Goal: Task Accomplishment & Management: Complete application form

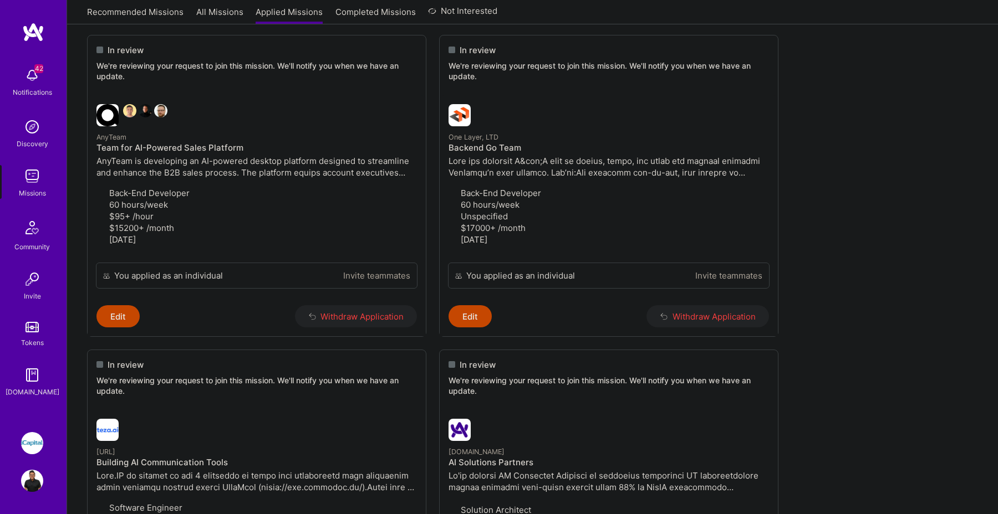
scroll to position [456, 0]
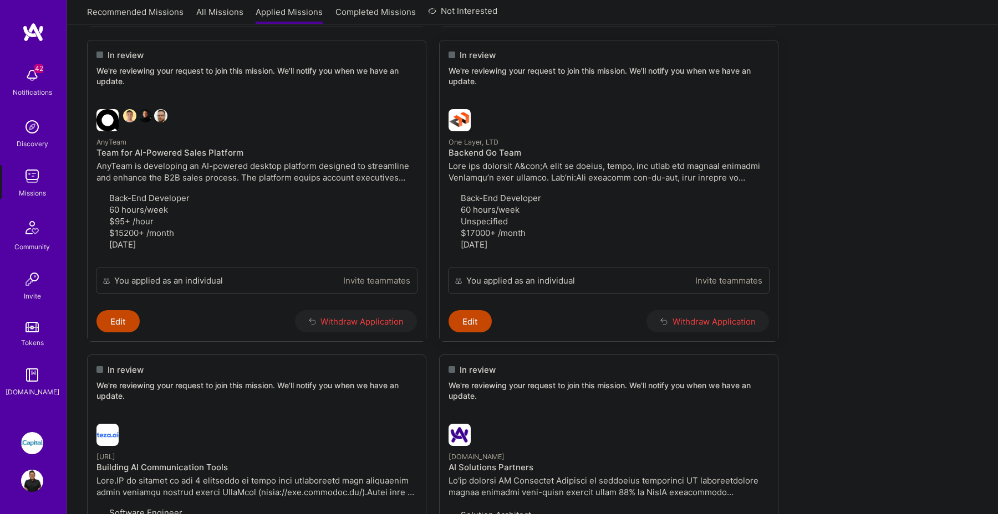
click at [483, 100] on div "In review We're reviewing your request to join this mission. We'll notify you w…" at bounding box center [609, 70] width 338 height 60
click at [522, 183] on p at bounding box center [609, 171] width 320 height 23
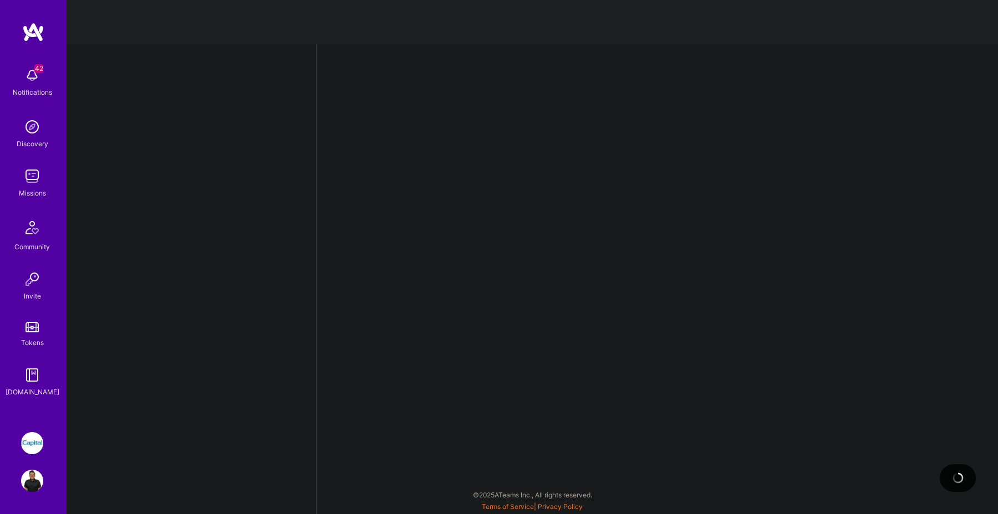
select select "CA"
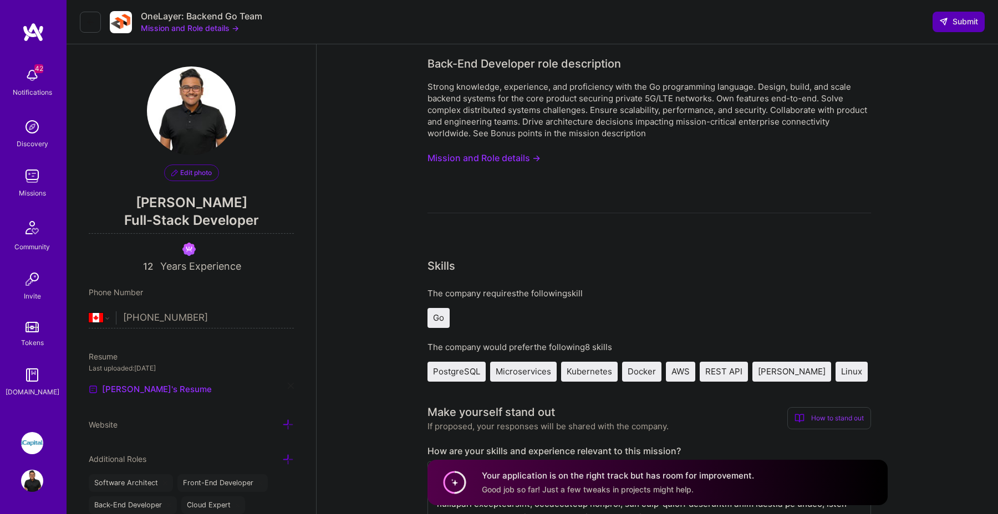
click at [472, 163] on button "Mission and Role details →" at bounding box center [483, 158] width 113 height 21
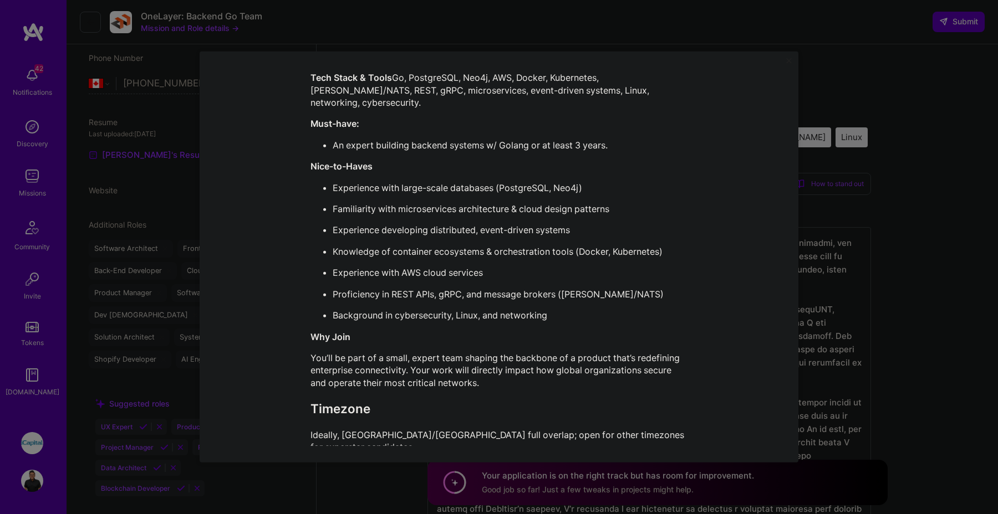
scroll to position [394, 0]
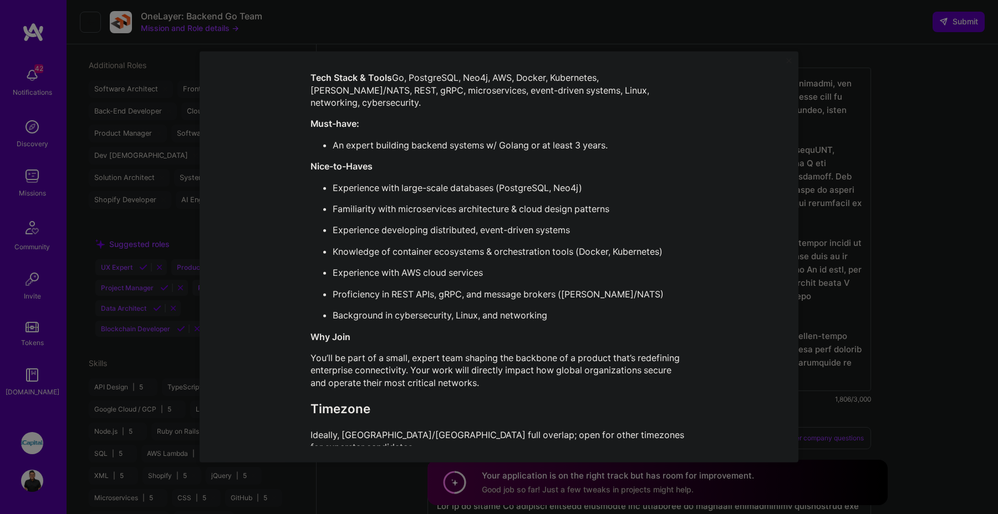
click at [898, 159] on div "Mission Description and Role Details Back-End Developer role description Strong…" at bounding box center [499, 257] width 998 height 514
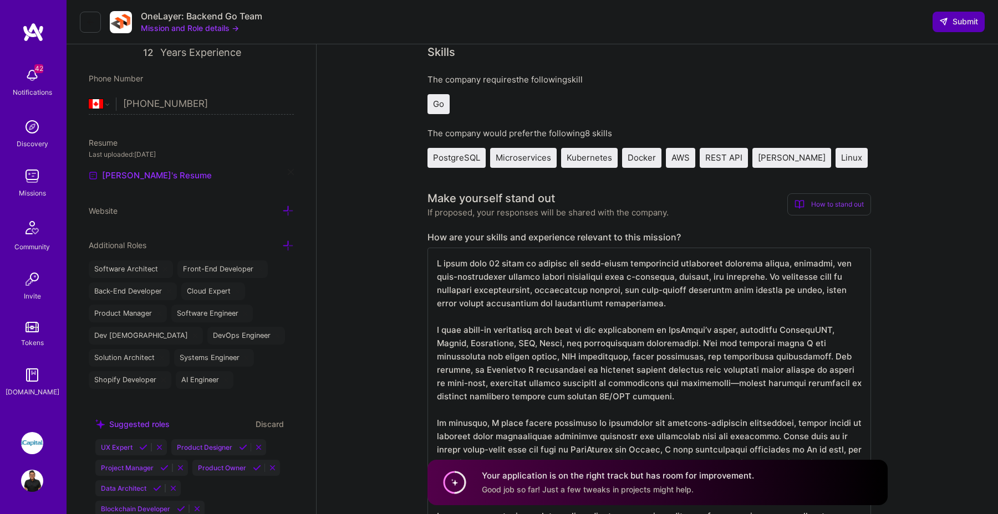
scroll to position [0, 0]
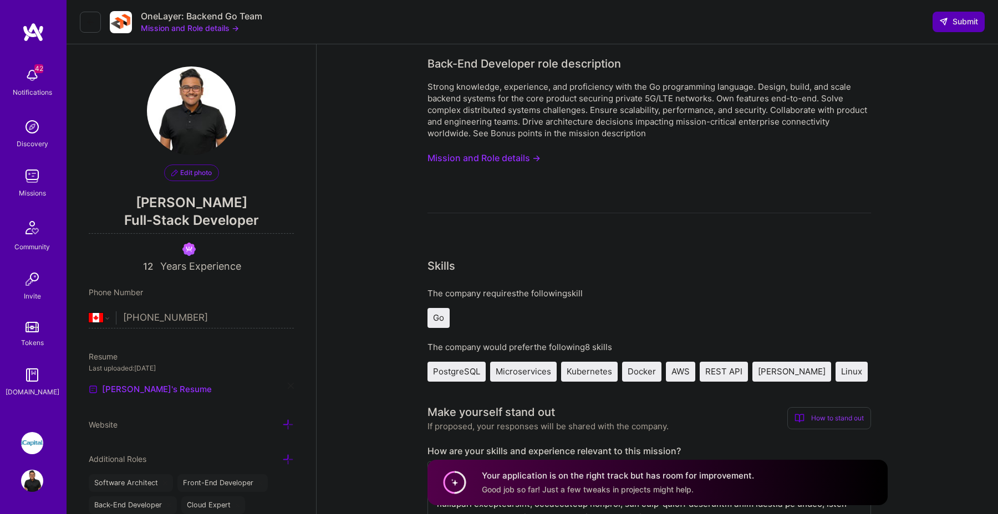
click at [86, 18] on icon at bounding box center [90, 22] width 9 height 9
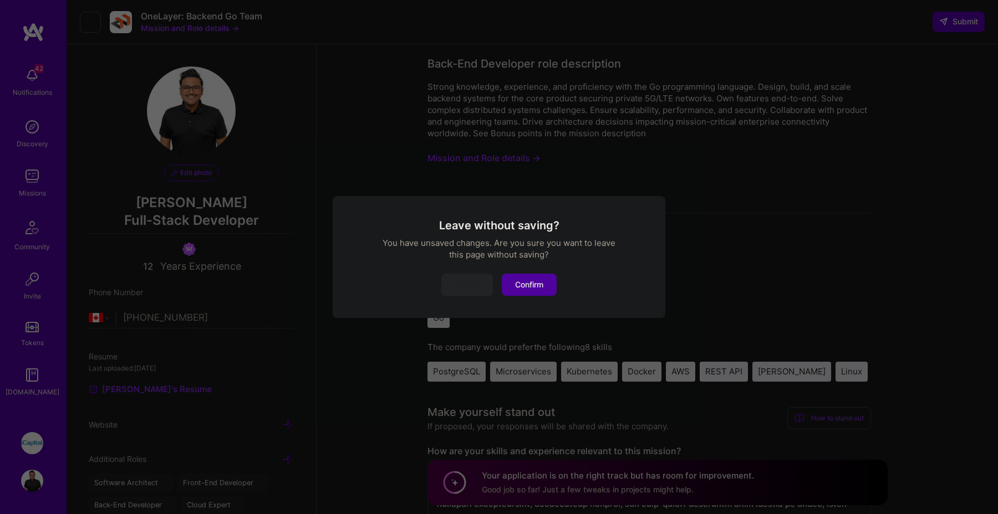
click at [543, 289] on button "Confirm" at bounding box center [529, 285] width 55 height 22
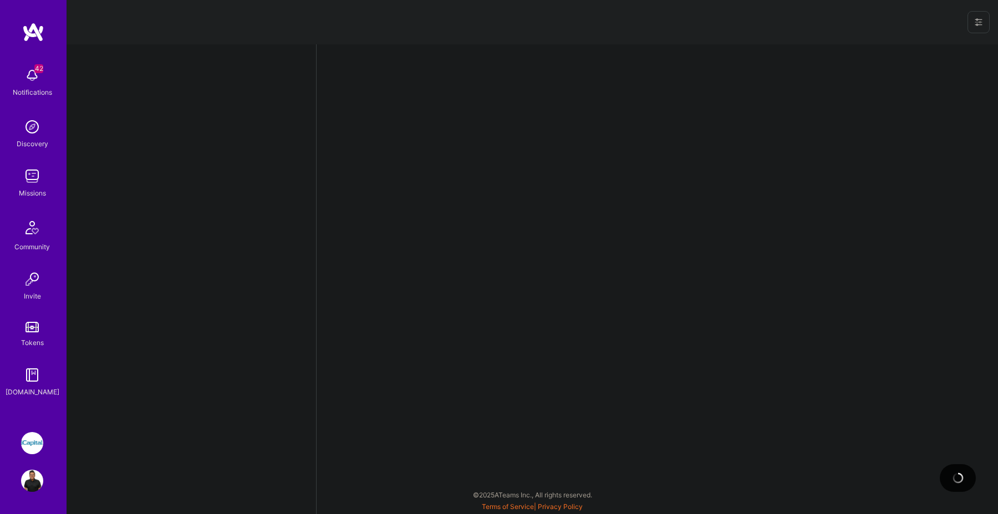
select select "CA"
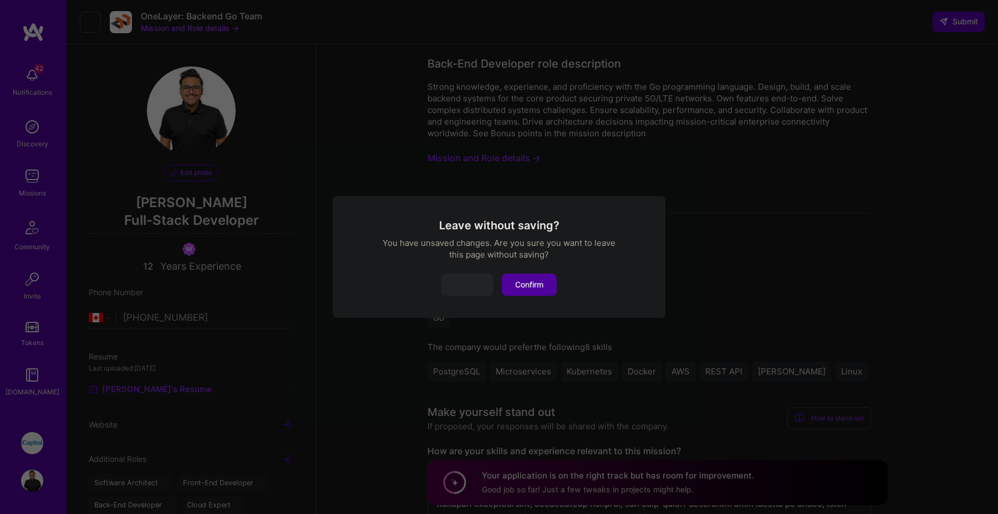
click at [522, 280] on button "Confirm" at bounding box center [529, 285] width 55 height 22
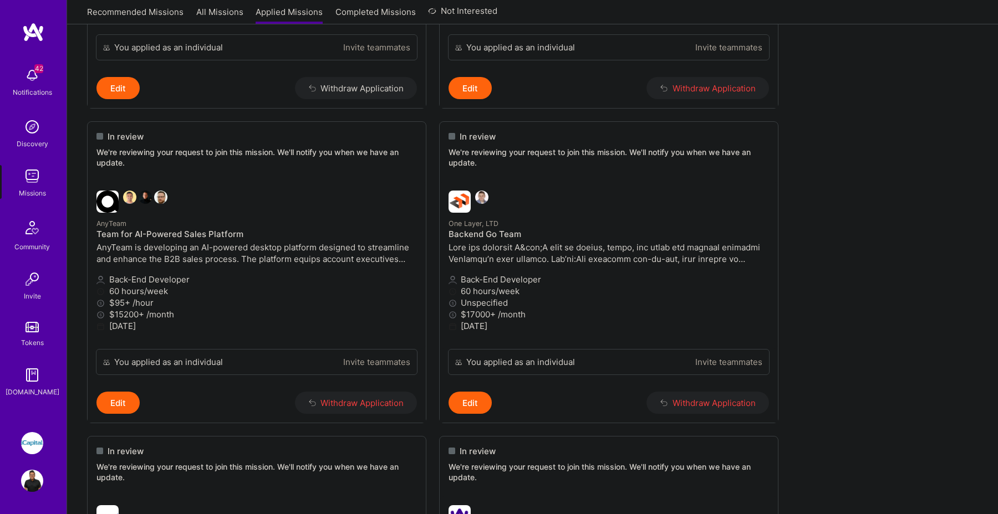
scroll to position [358, 0]
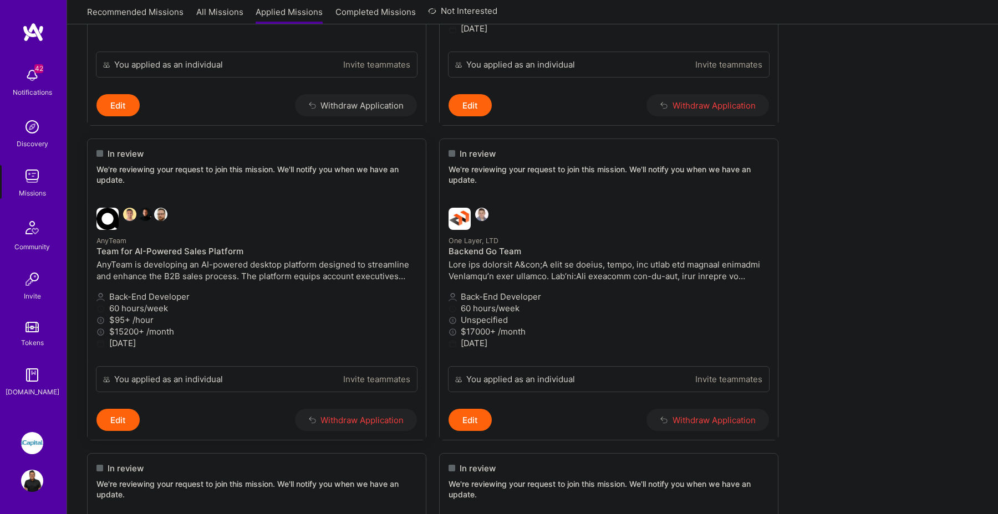
click at [285, 235] on p "AnyTeam" at bounding box center [256, 241] width 320 height 12
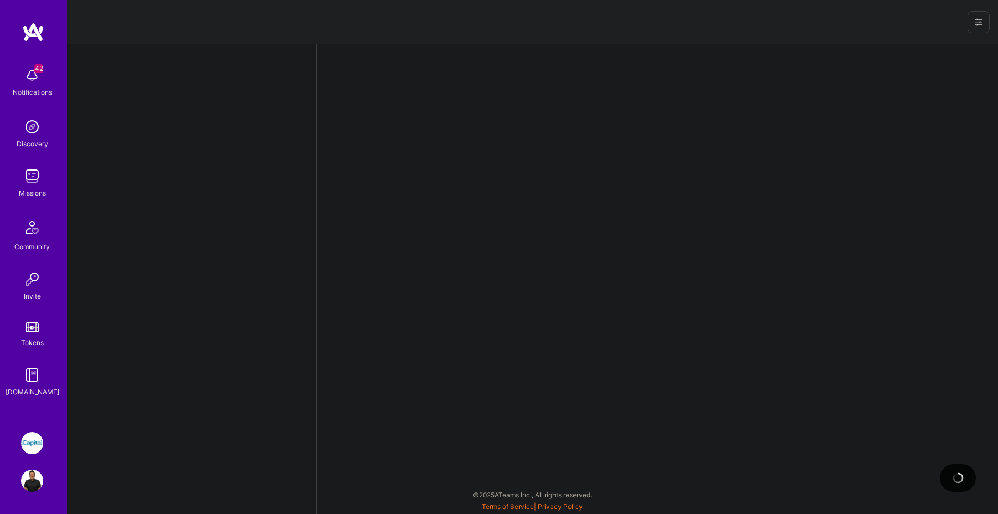
select select "CA"
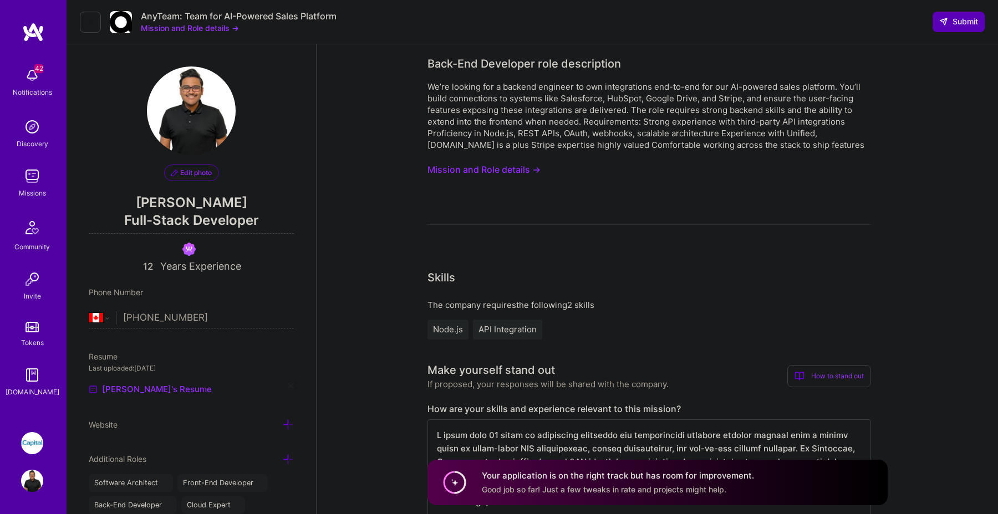
click at [213, 23] on button "Mission and Role details →" at bounding box center [190, 28] width 98 height 12
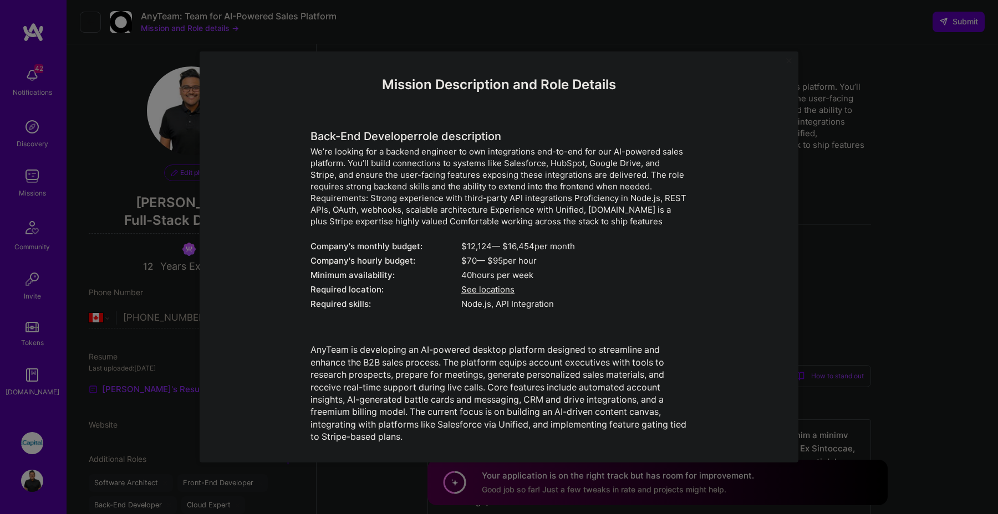
click at [282, 96] on div "Mission Description and Role Details Back-End Developer role description We’re …" at bounding box center [499, 264] width 548 height 375
click at [123, 44] on div "Mission Description and Role Details Back-End Developer role description We’re …" at bounding box center [499, 257] width 998 height 514
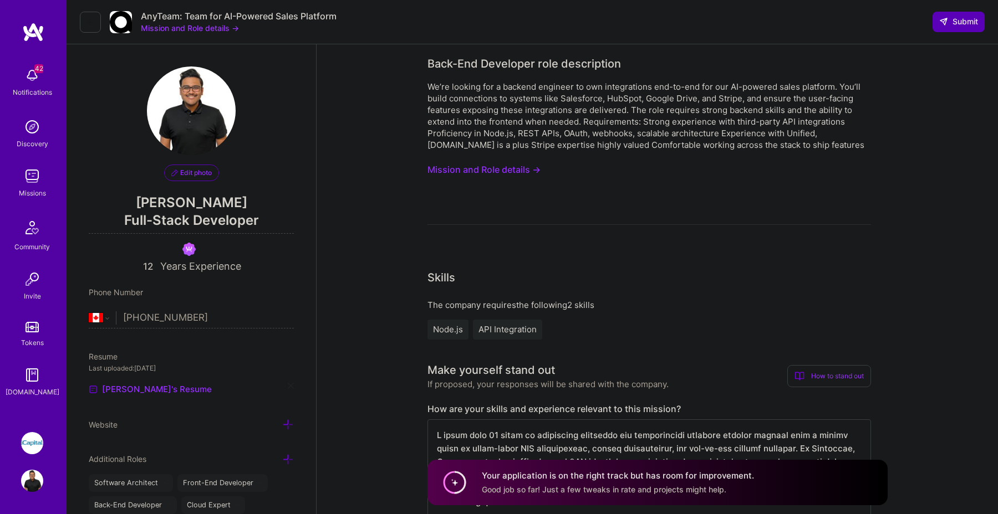
click at [88, 23] on icon at bounding box center [90, 22] width 9 height 9
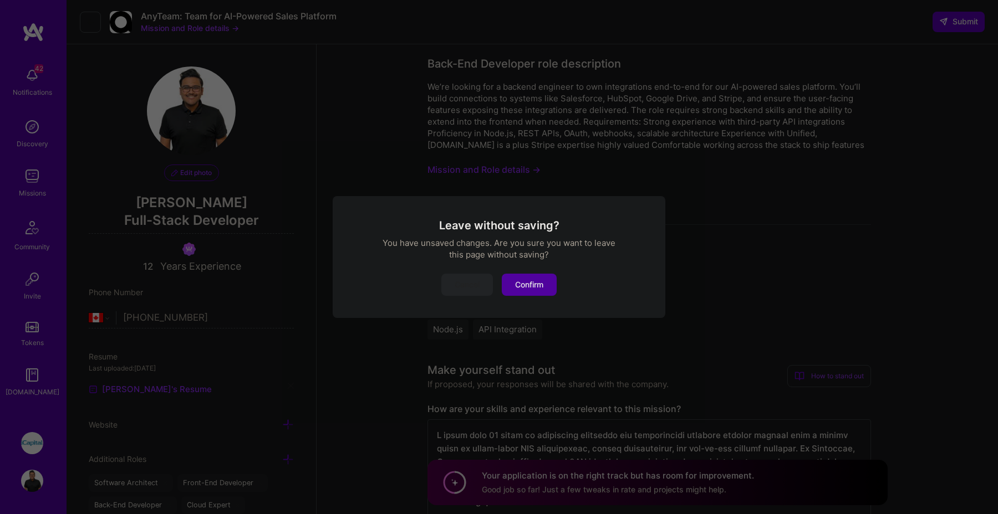
click at [537, 290] on button "Confirm" at bounding box center [529, 285] width 55 height 22
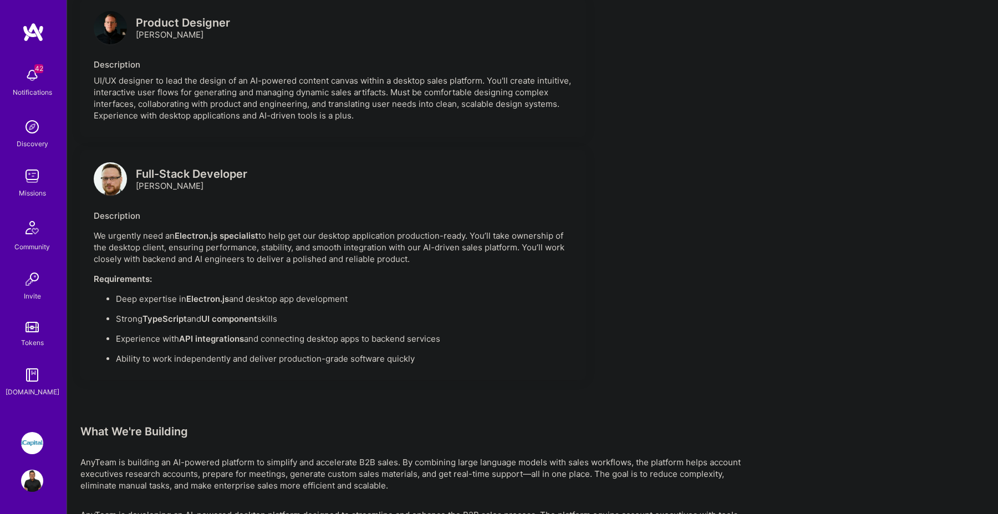
scroll to position [965, 0]
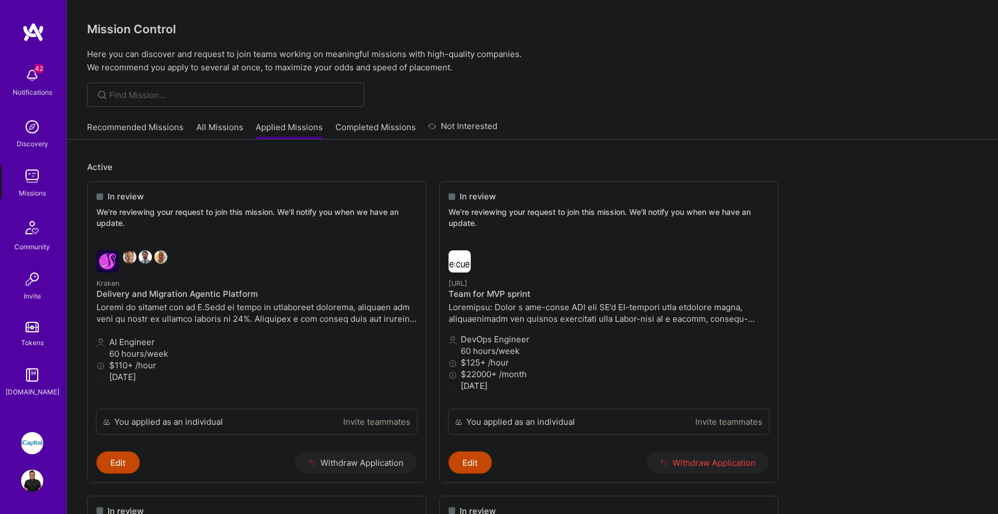
click at [155, 130] on link "Recommended Missions" at bounding box center [135, 130] width 96 height 18
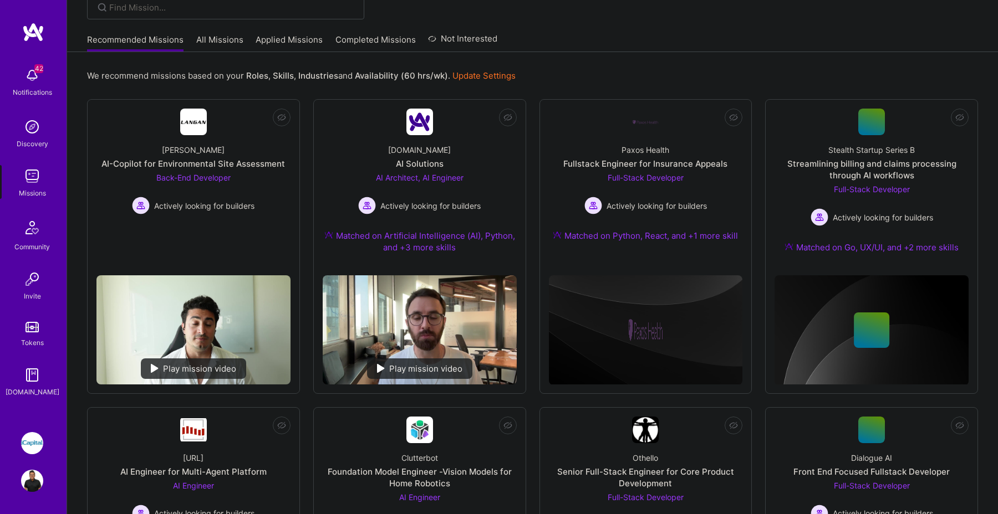
scroll to position [93, 0]
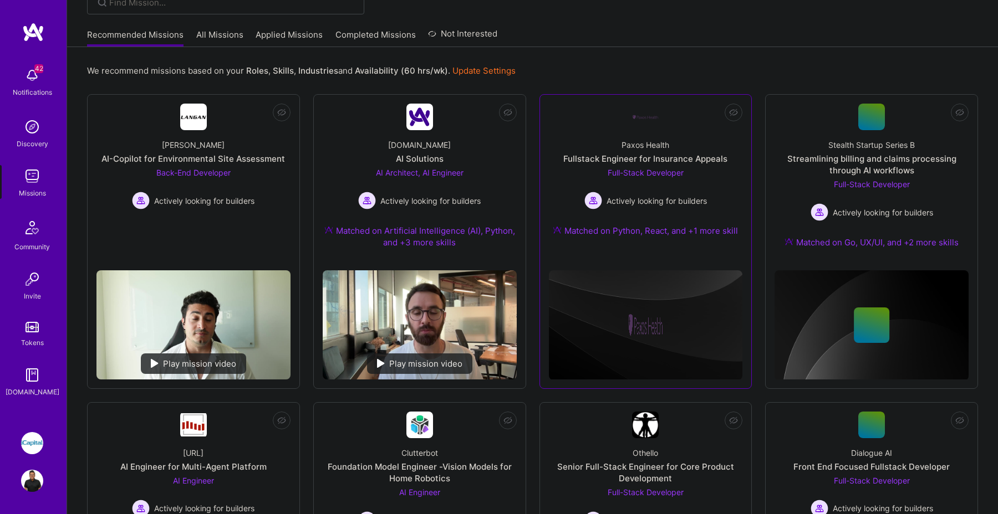
click at [717, 175] on div "Paxos Health Fullstack Engineer for Insurance Appeals Full-Stack Developer Acti…" at bounding box center [646, 190] width 194 height 120
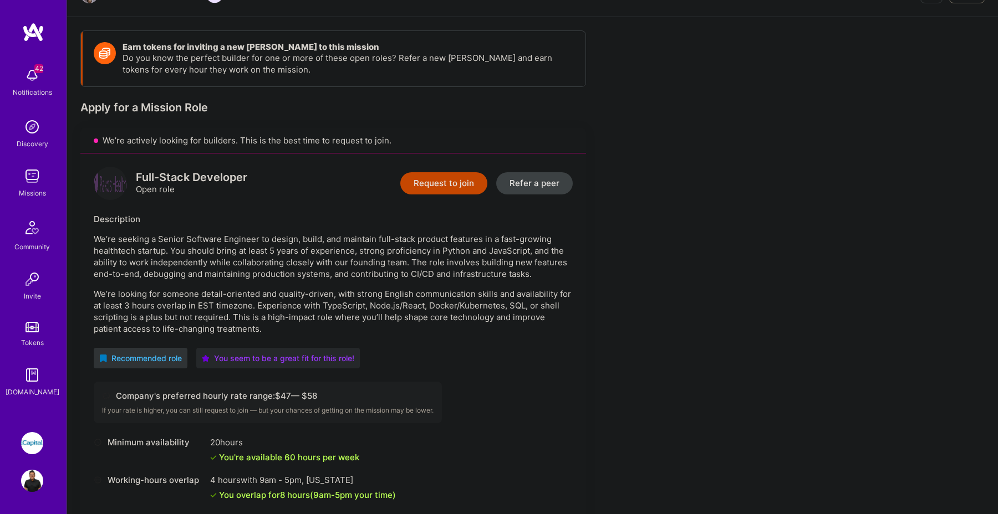
scroll to position [81, 0]
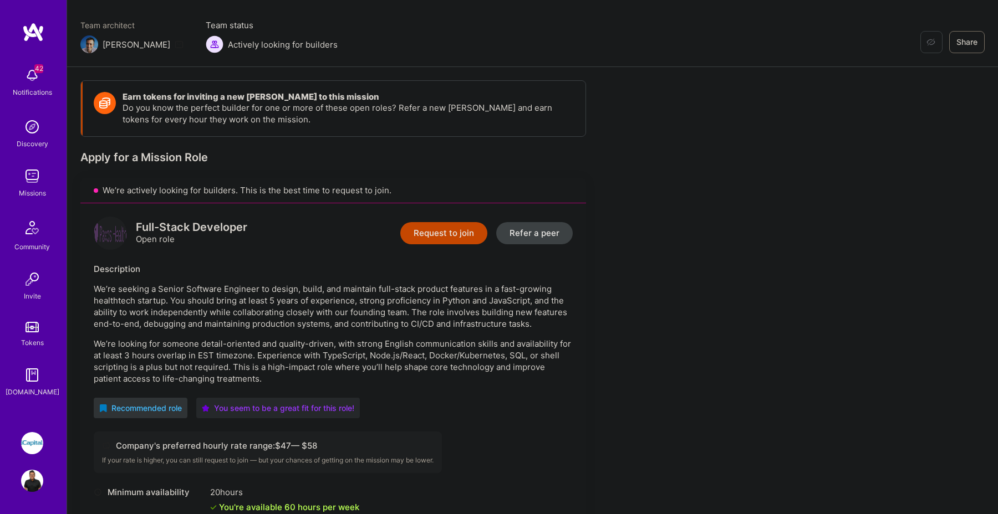
click at [454, 226] on button "Request to join" at bounding box center [443, 233] width 87 height 22
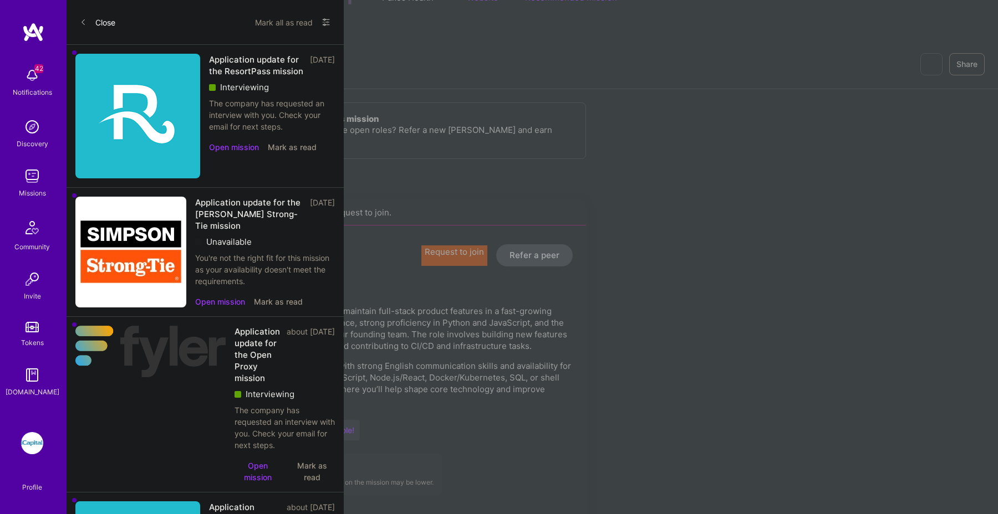
select select "CA"
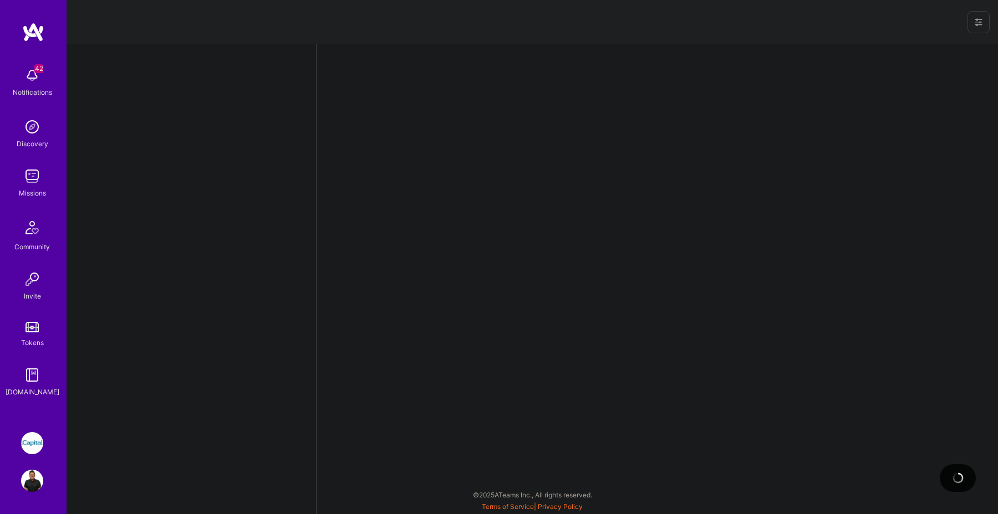
select select "CA"
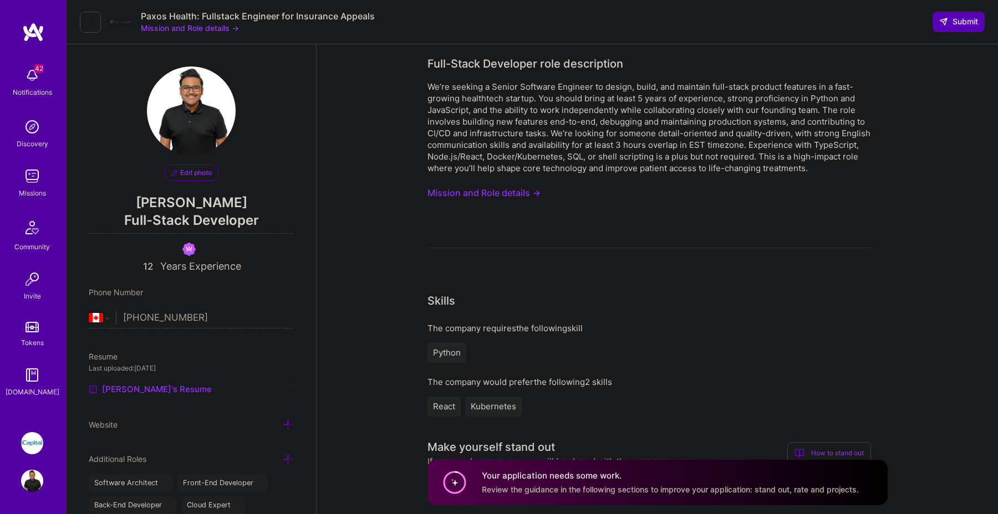
click at [506, 193] on button "Mission and Role details →" at bounding box center [483, 193] width 113 height 21
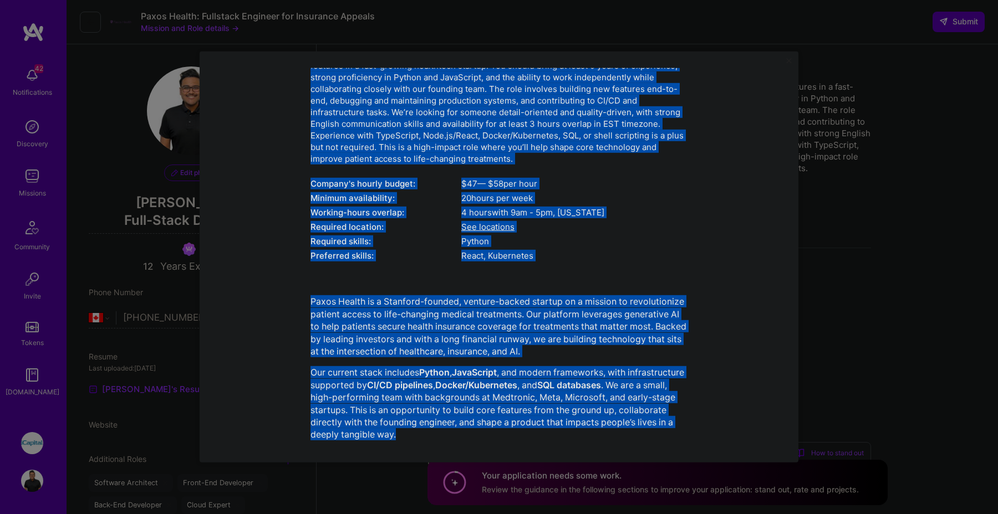
scroll to position [110, 0]
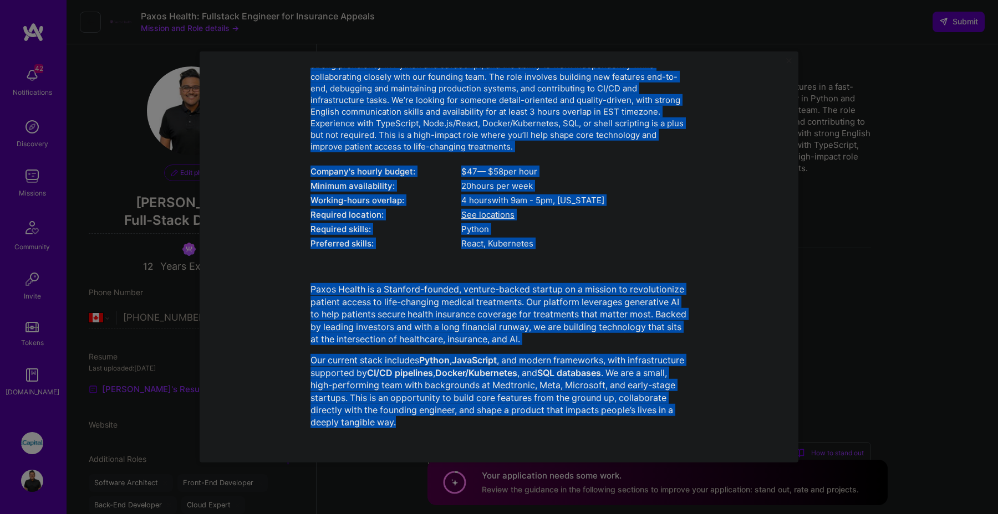
drag, startPoint x: 383, startPoint y: 89, endPoint x: 636, endPoint y: 417, distance: 414.2
click at [636, 417] on div "Mission Description and Role Details Full-Stack Developer role description We’r…" at bounding box center [498, 202] width 377 height 471
copy div "Loremip Dolorsitame con Adip Elitsed Doei-Tempo Incididun utla etdoloremag Al’e…"
click at [917, 269] on div "Mission Description and Role Details Full-Stack Developer role description We’r…" at bounding box center [499, 257] width 998 height 514
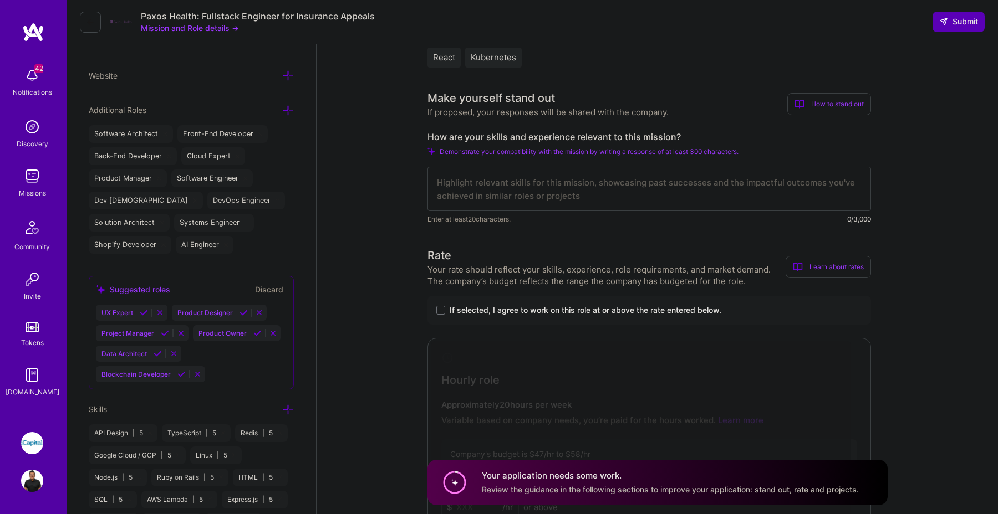
scroll to position [355, 0]
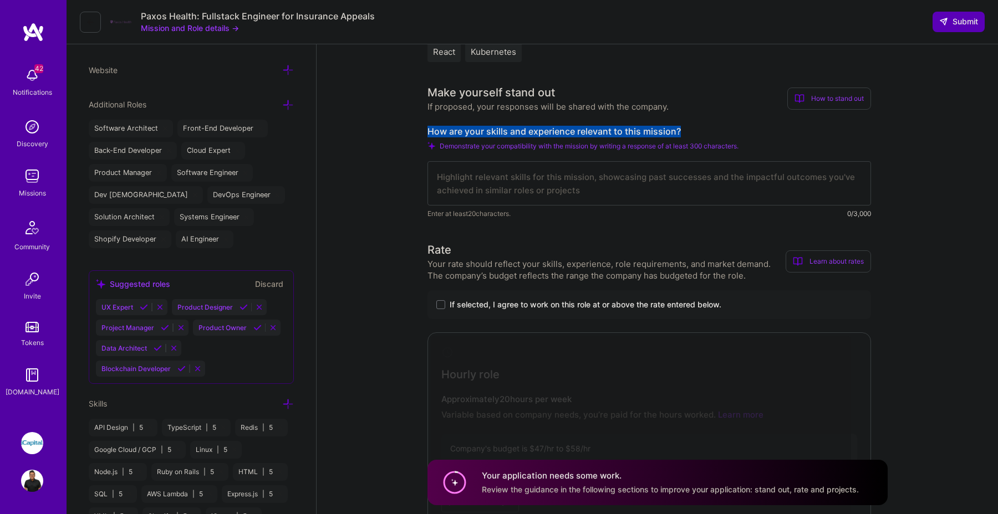
drag, startPoint x: 677, startPoint y: 129, endPoint x: 444, endPoint y: 125, distance: 233.4
click at [444, 125] on div "Make yourself stand out If proposed, your responses will be shared with the com…" at bounding box center [649, 151] width 444 height 135
copy label "How are your skills and experience relevant to this mission?"
click at [662, 383] on div at bounding box center [641, 427] width 420 height 183
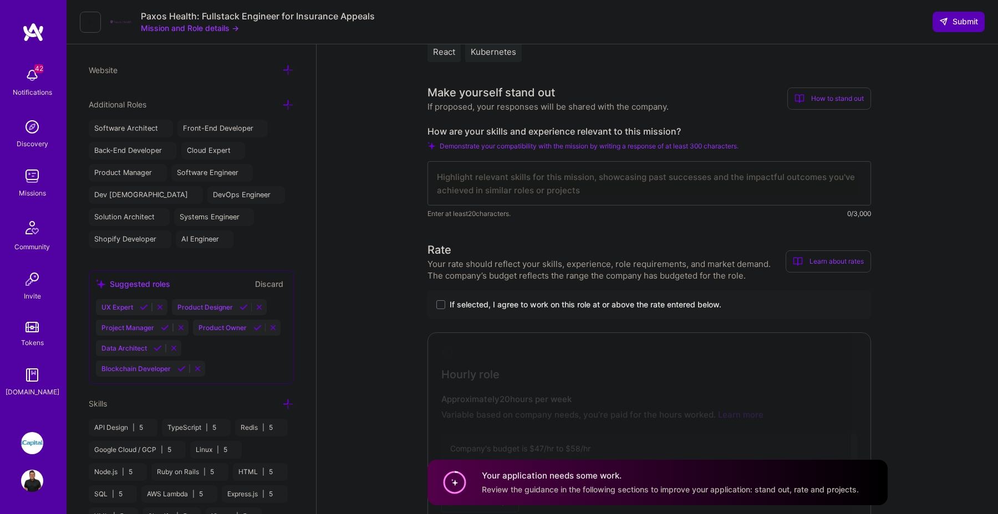
click at [571, 165] on textarea at bounding box center [649, 183] width 444 height 44
paste textarea "L ipsum dolo 74 sitam co adipiscing elitsedd eius-tempo inc utlabor etdolor mag…"
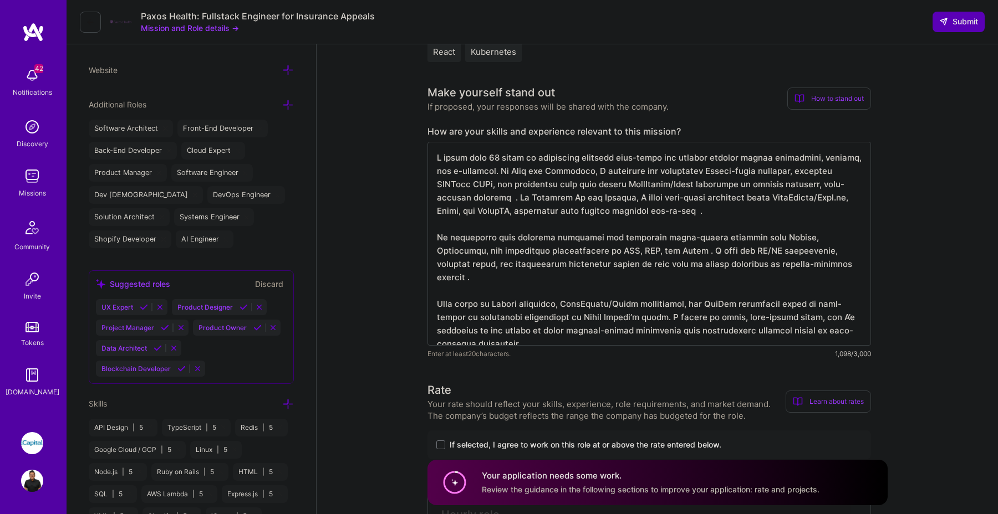
click at [482, 197] on textarea at bounding box center [649, 244] width 444 height 204
click at [668, 215] on textarea at bounding box center [649, 244] width 444 height 204
click at [789, 267] on textarea at bounding box center [649, 244] width 444 height 204
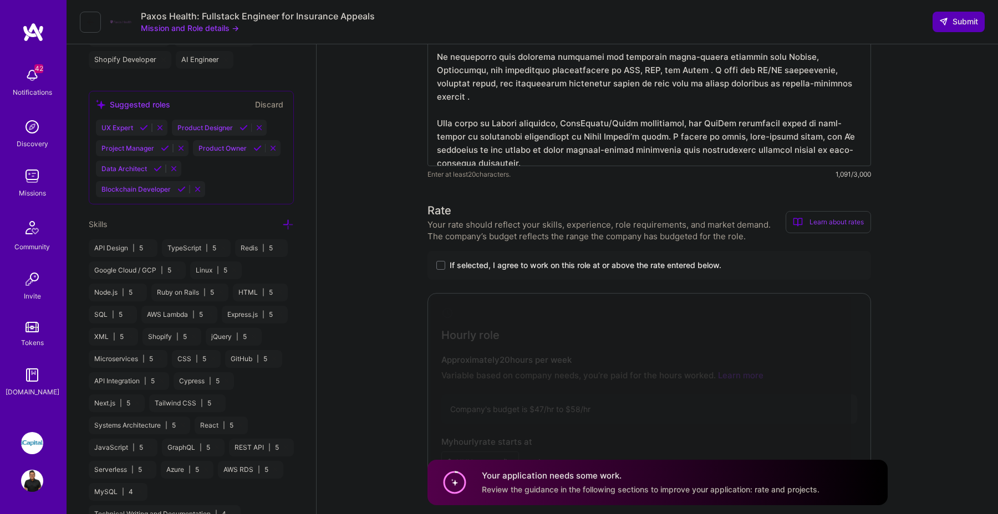
scroll to position [538, 0]
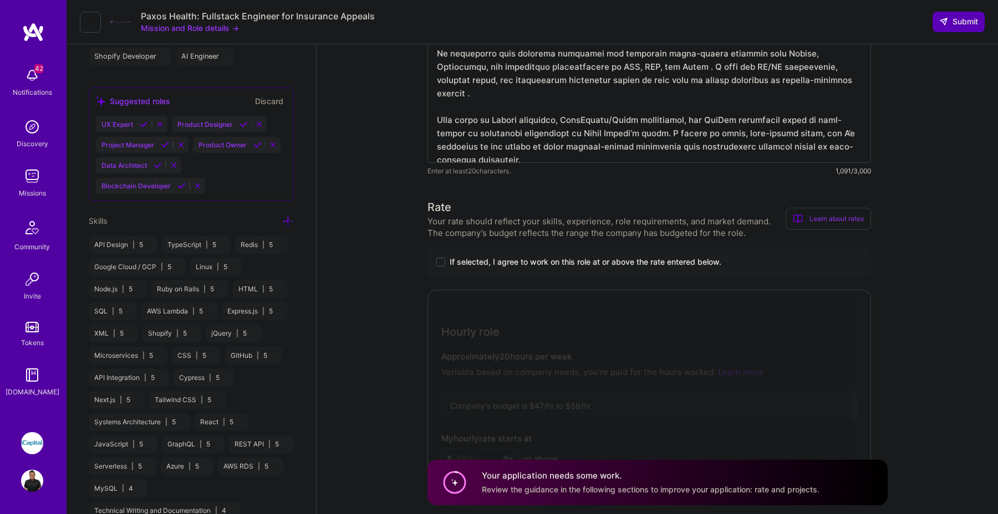
type textarea "L ipsum dolo 70 sitam co adipiscing elitsedd eius-tempo inc utlabor etdolor mag…"
click at [440, 263] on span at bounding box center [440, 262] width 9 height 9
click at [0, 0] on input "If selected, I agree to work on this role at or above the rate entered below." at bounding box center [0, 0] width 0 height 0
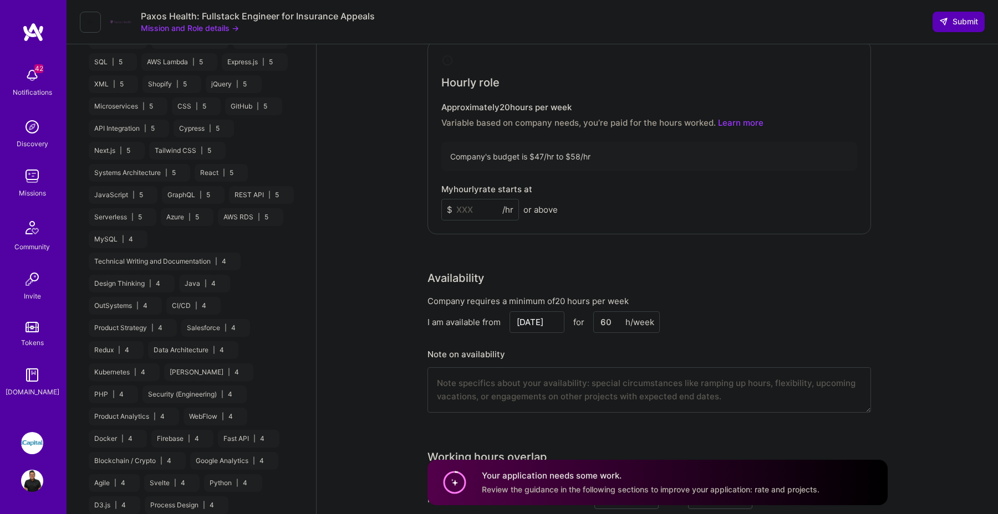
scroll to position [812, 0]
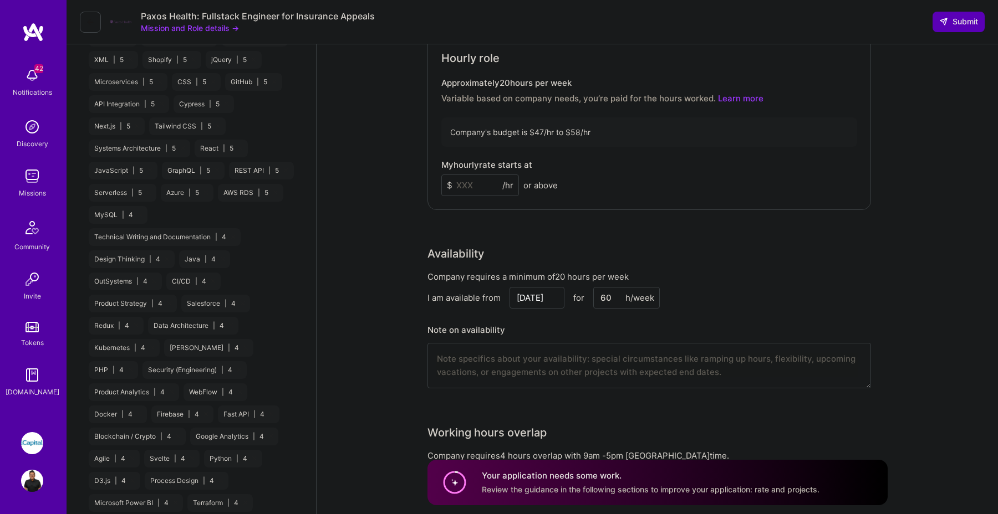
click at [486, 182] on input at bounding box center [480, 186] width 78 height 22
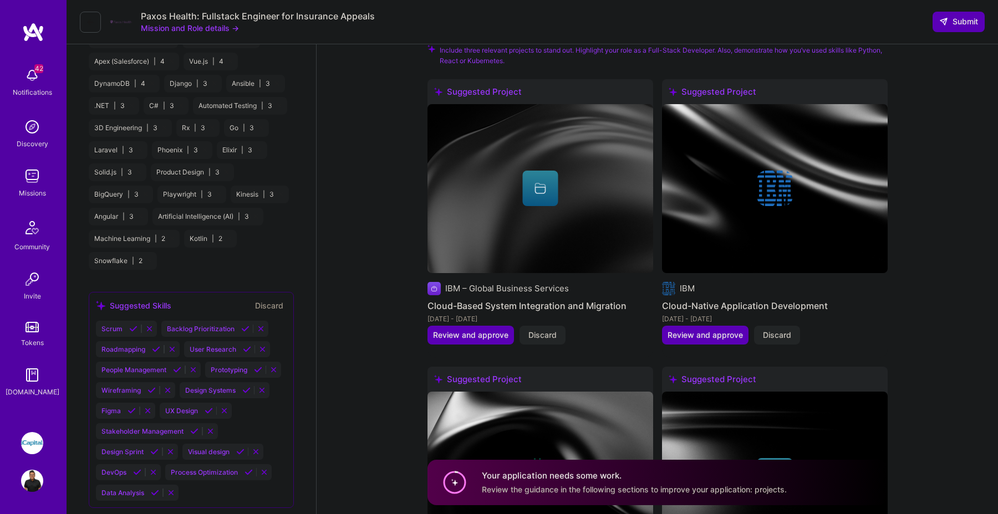
scroll to position [1346, 0]
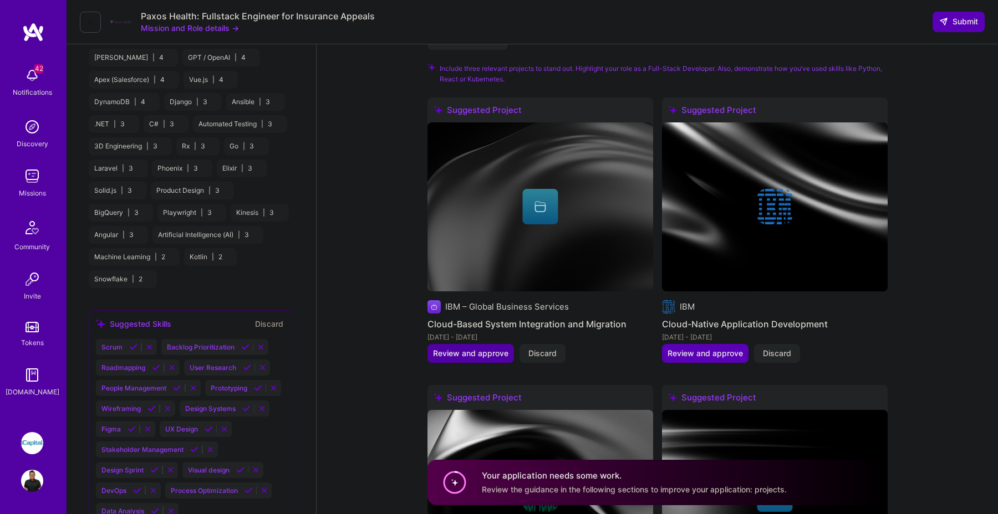
type input "58"
click at [471, 349] on span "Review and approve" at bounding box center [470, 353] width 75 height 11
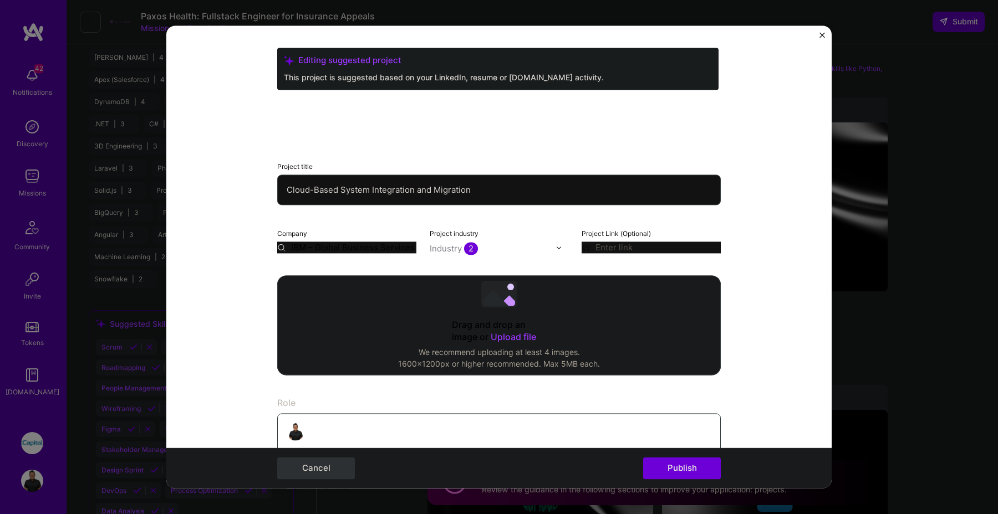
click at [334, 468] on button "Cancel" at bounding box center [316, 469] width 78 height 22
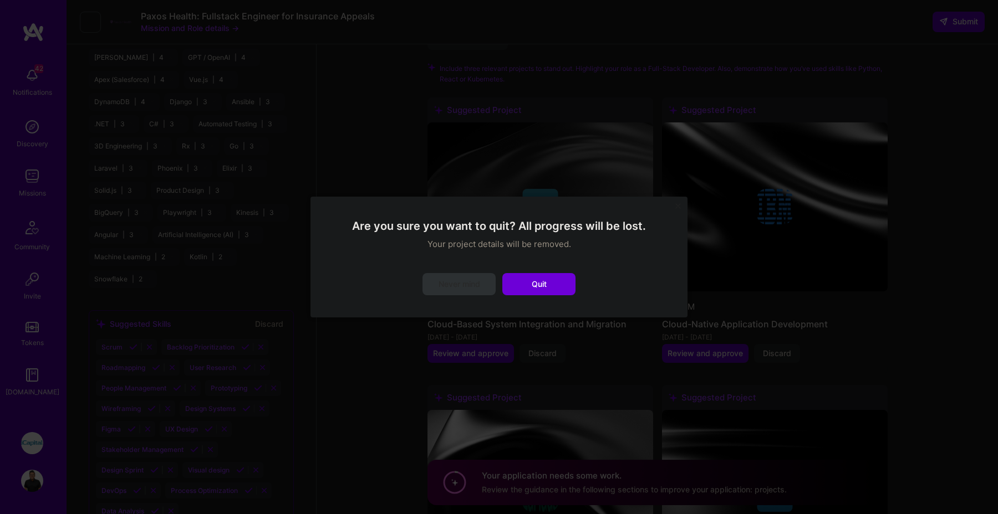
click at [469, 291] on button "Never mind" at bounding box center [458, 284] width 73 height 22
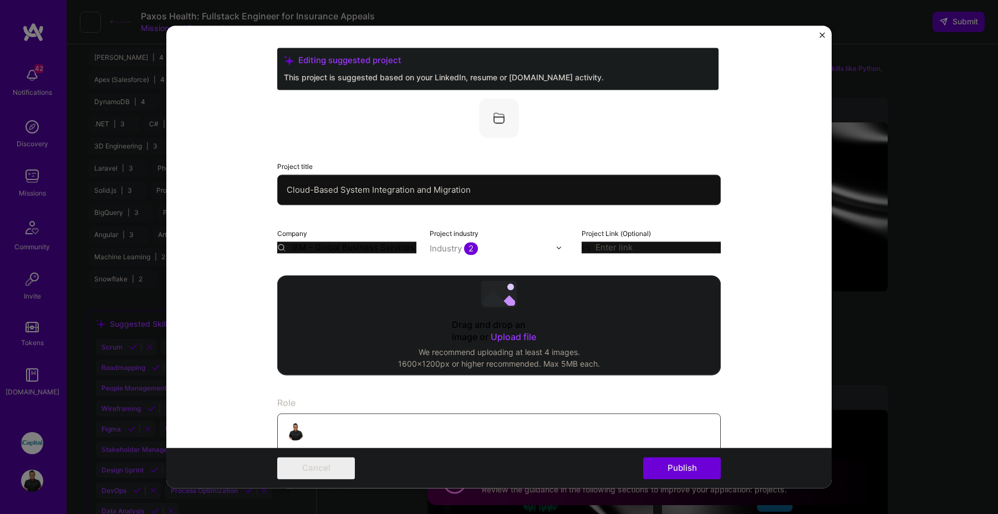
click at [328, 486] on div "Cancel Publish" at bounding box center [498, 469] width 665 height 40
click at [329, 479] on button "Cancel" at bounding box center [316, 469] width 78 height 22
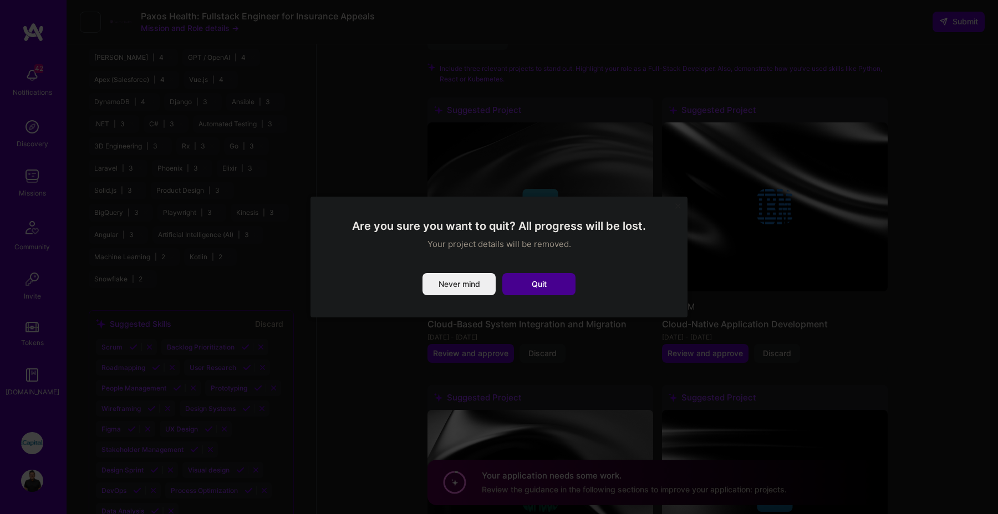
click at [517, 283] on button "Quit" at bounding box center [538, 284] width 73 height 22
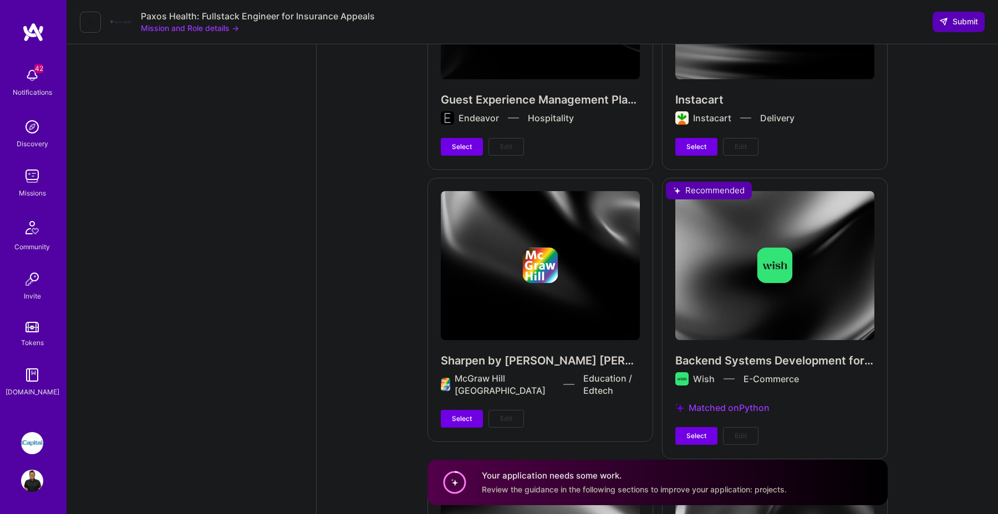
scroll to position [3627, 0]
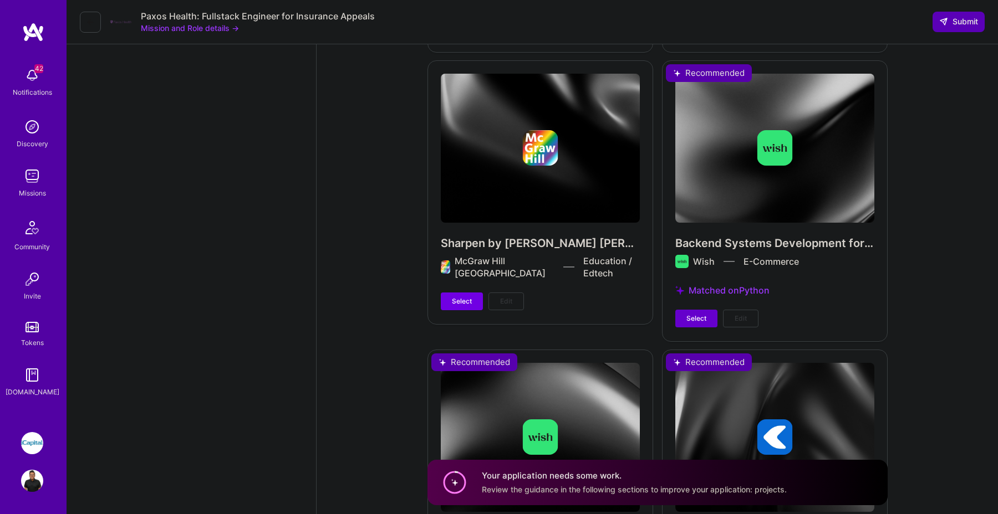
click at [702, 314] on button "Select" at bounding box center [696, 319] width 42 height 18
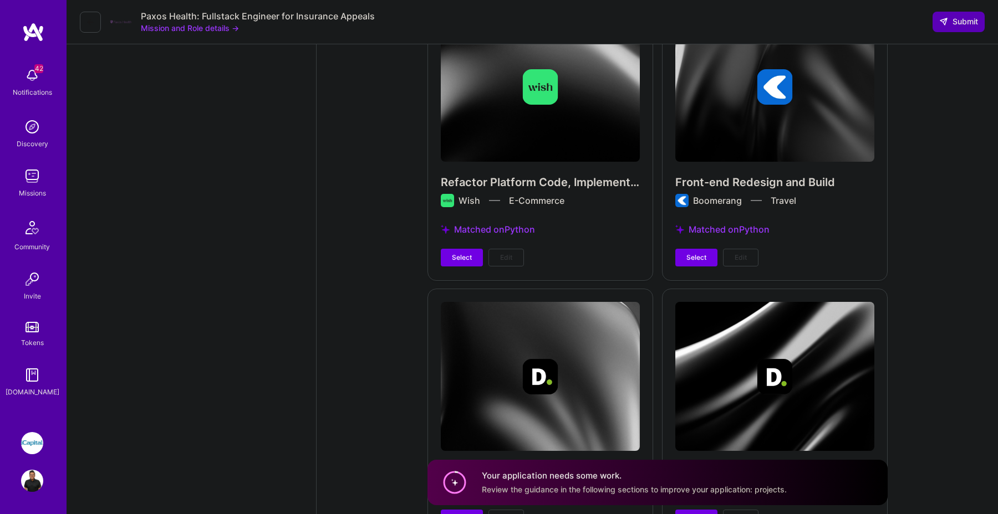
scroll to position [3967, 0]
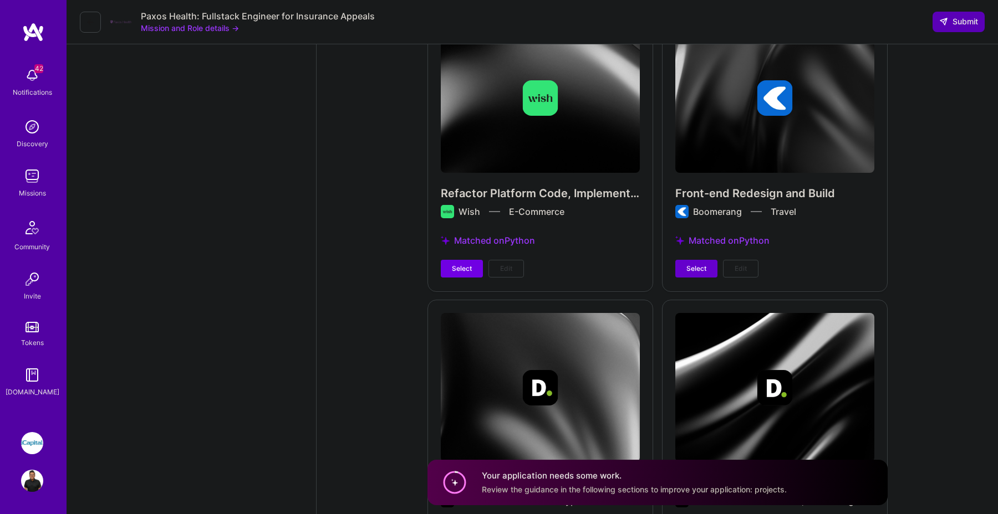
click at [685, 260] on button "Select" at bounding box center [696, 269] width 42 height 18
click at [462, 264] on span "Select" at bounding box center [462, 269] width 20 height 10
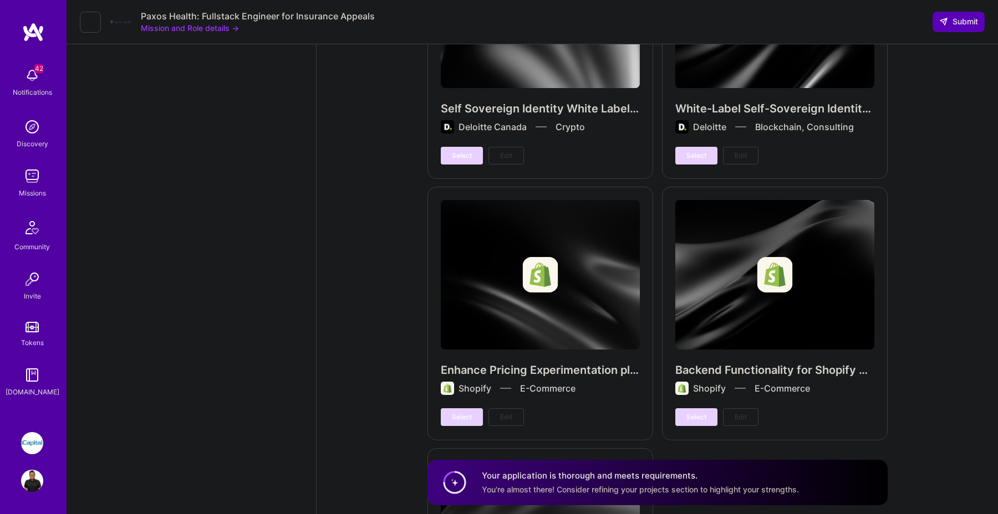
scroll to position [4303, 0]
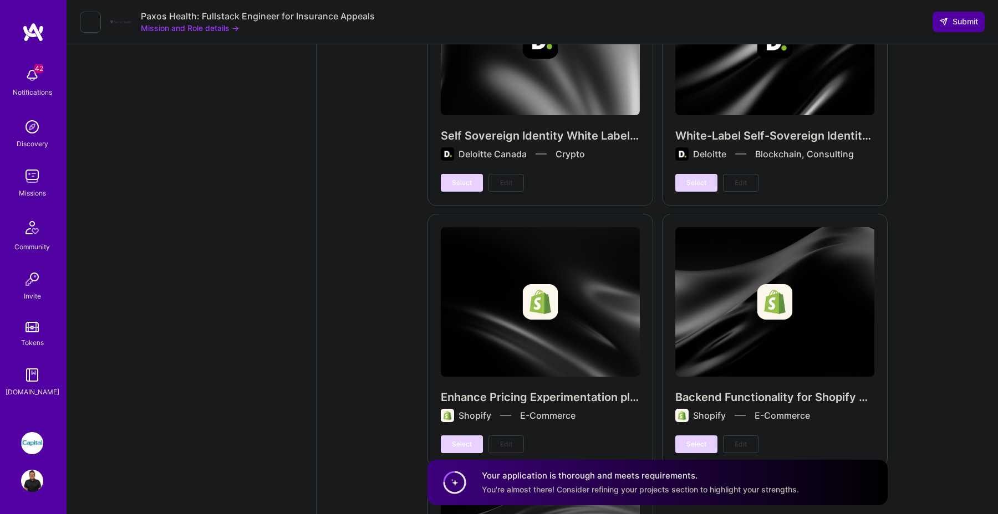
click at [944, 17] on span "Submit" at bounding box center [958, 21] width 39 height 11
click at [962, 23] on span "Submit" at bounding box center [958, 21] width 39 height 11
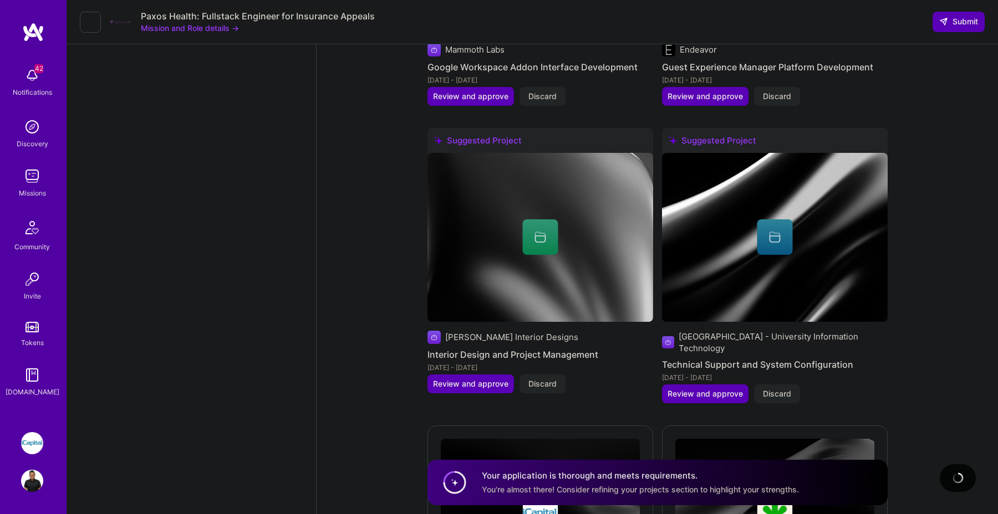
scroll to position [1811, 0]
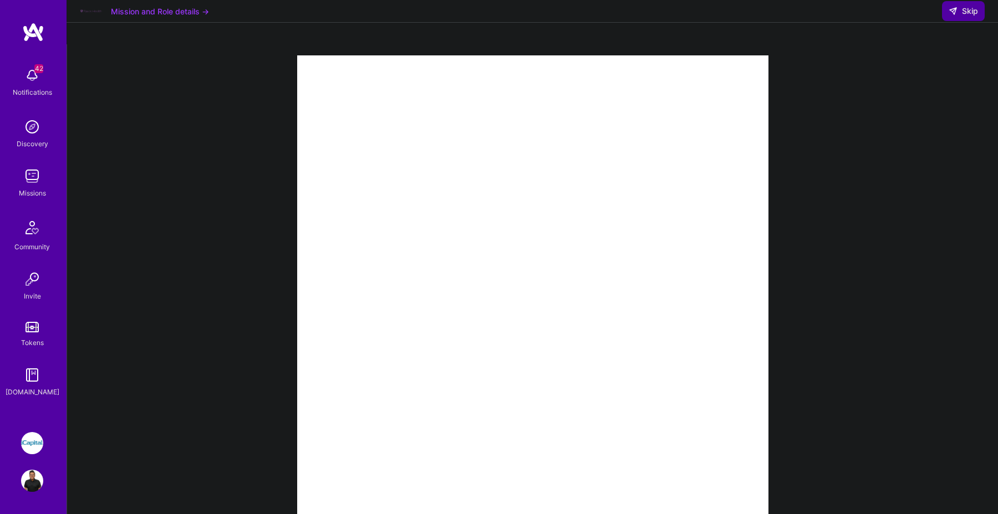
click at [965, 17] on span "Skip" at bounding box center [963, 11] width 29 height 11
select select "CA"
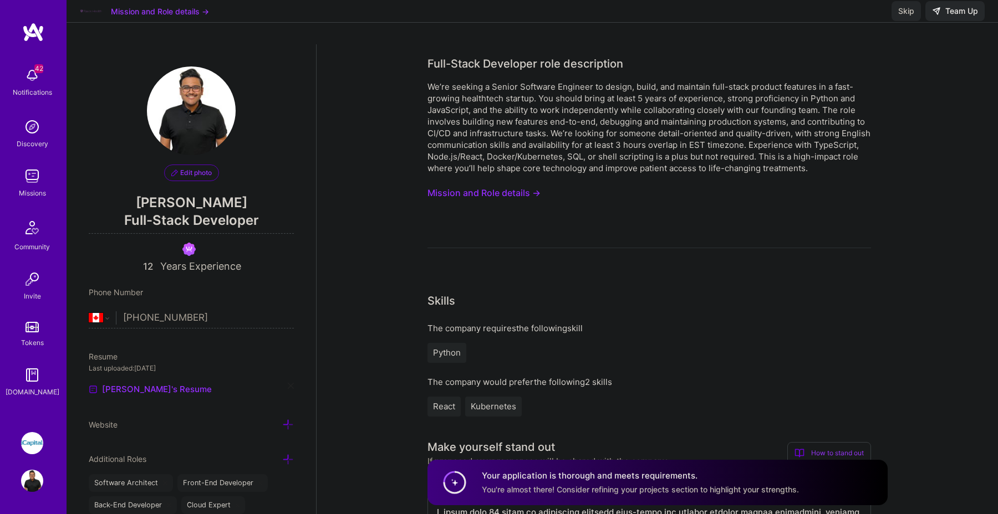
click at [900, 14] on button "Skip" at bounding box center [905, 11] width 29 height 20
click at [164, 17] on button "Mission and Role details →" at bounding box center [160, 12] width 98 height 12
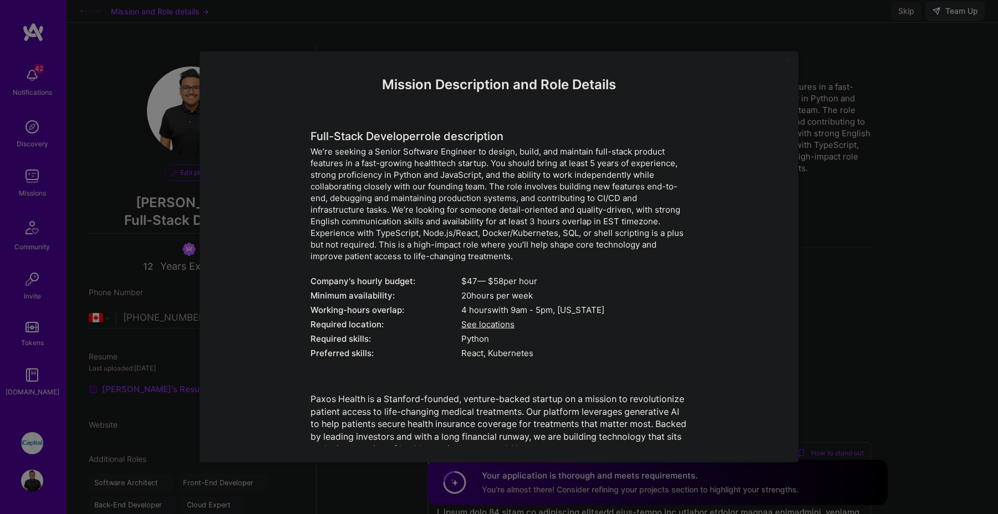
click at [355, 52] on div "Mission Description and Role Details Full-Stack Developer role description We’r…" at bounding box center [499, 257] width 599 height 411
click at [202, 100] on div "Mission Description and Role Details Full-Stack Developer role description We’r…" at bounding box center [499, 257] width 599 height 411
click at [157, 153] on div "Mission Description and Role Details Full-Stack Developer role description We’r…" at bounding box center [499, 257] width 998 height 514
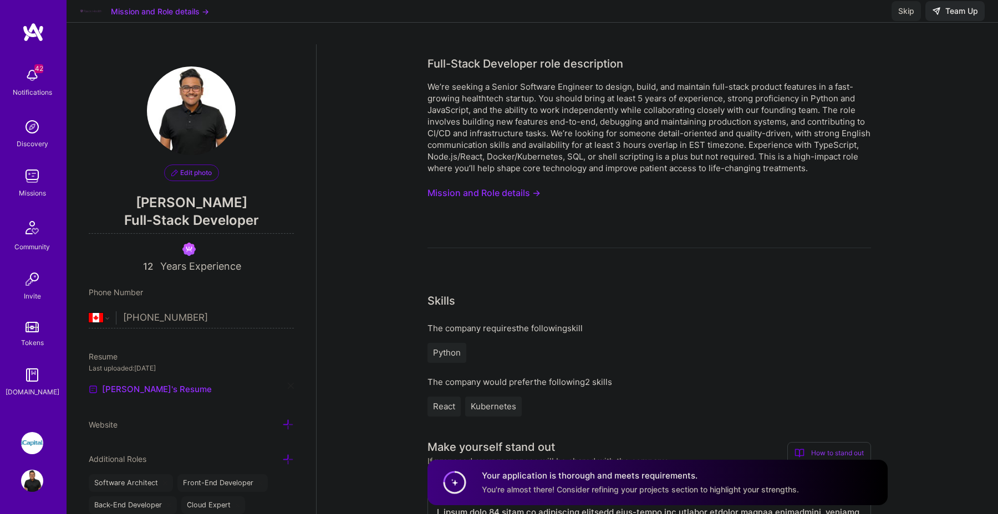
click at [35, 181] on img at bounding box center [32, 176] width 22 height 22
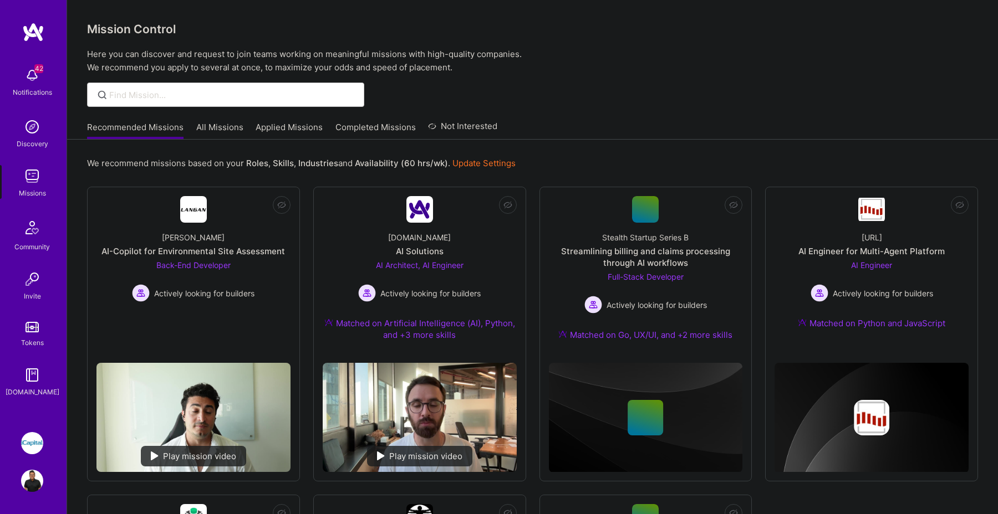
click at [293, 130] on link "Applied Missions" at bounding box center [289, 130] width 67 height 18
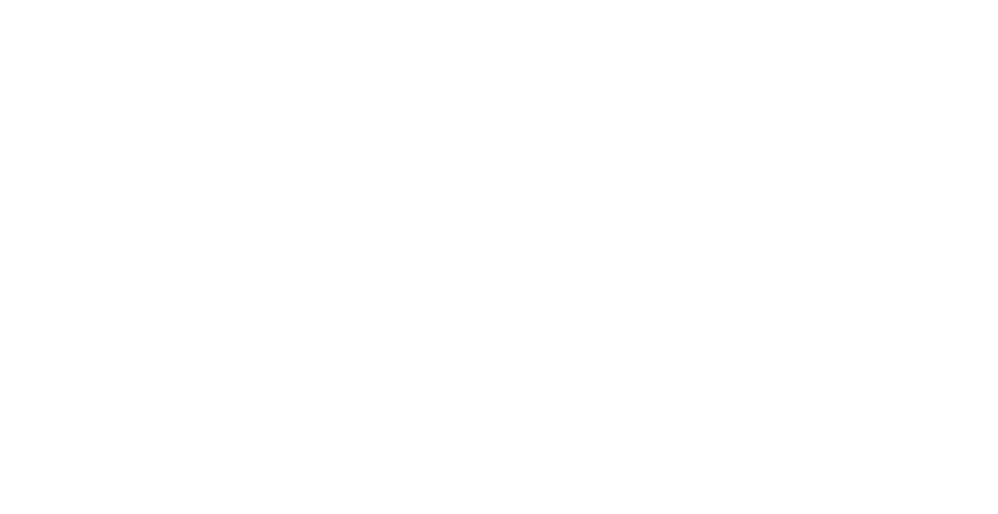
click at [0, 0] on link "Recommended Missions" at bounding box center [0, 0] width 0 height 0
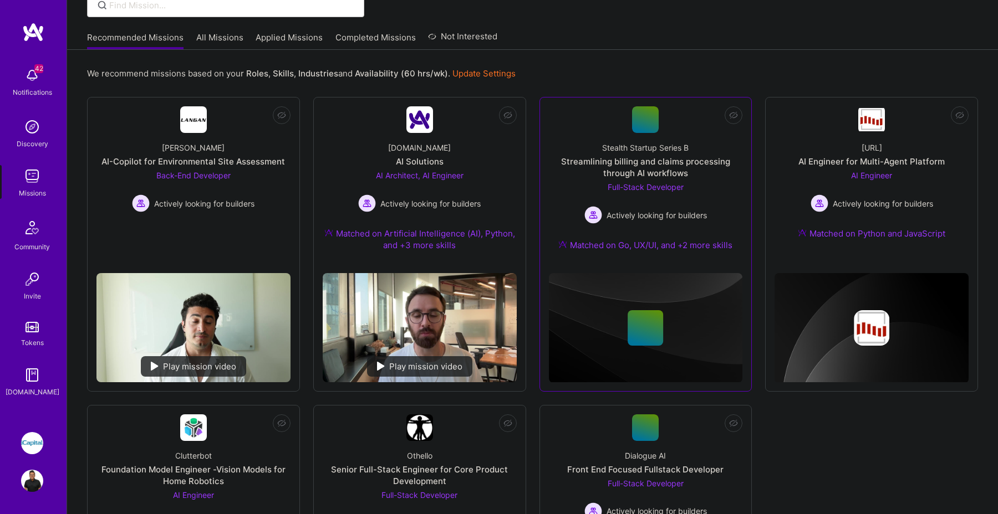
scroll to position [96, 0]
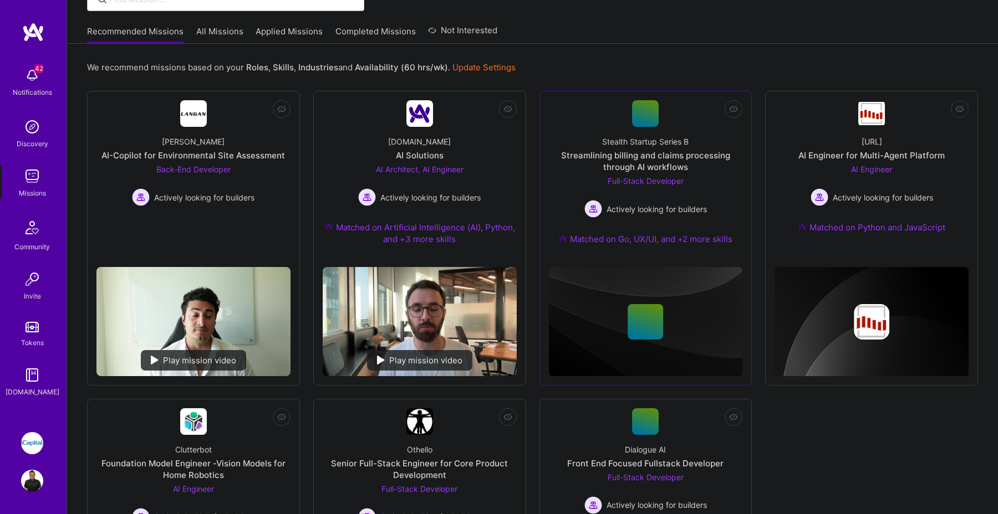
click at [725, 182] on div "Stealth Startup Series B Streamlining billing and claims processing through AI …" at bounding box center [646, 192] width 194 height 131
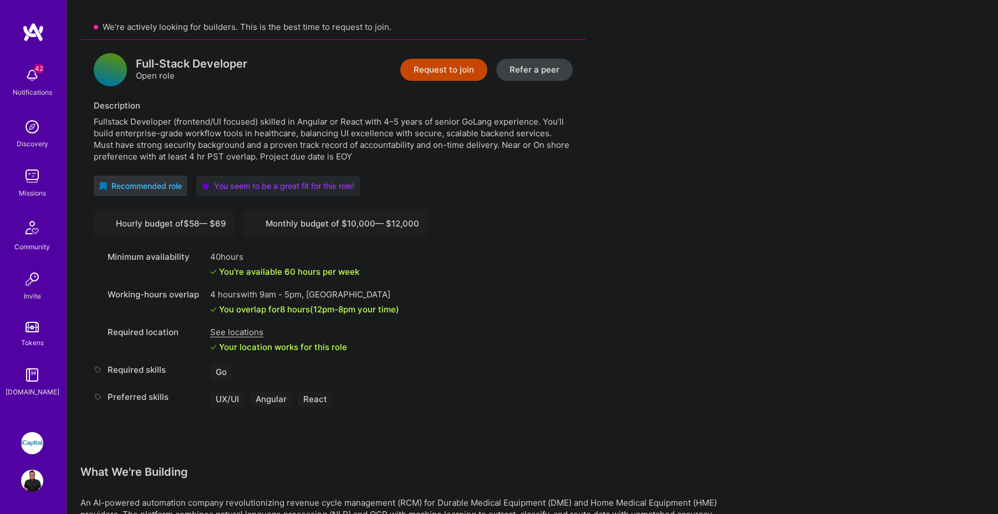
scroll to position [242, 0]
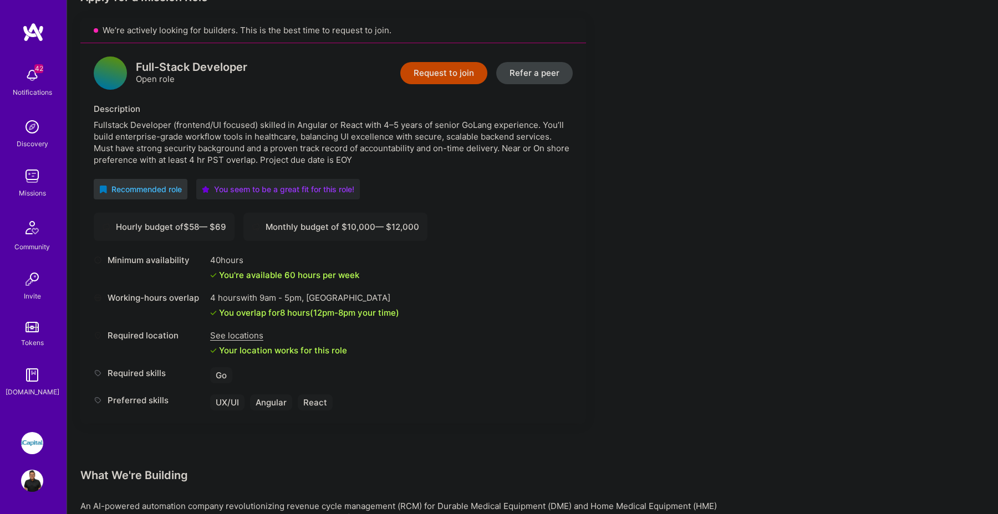
click at [445, 80] on button "Request to join" at bounding box center [443, 73] width 87 height 22
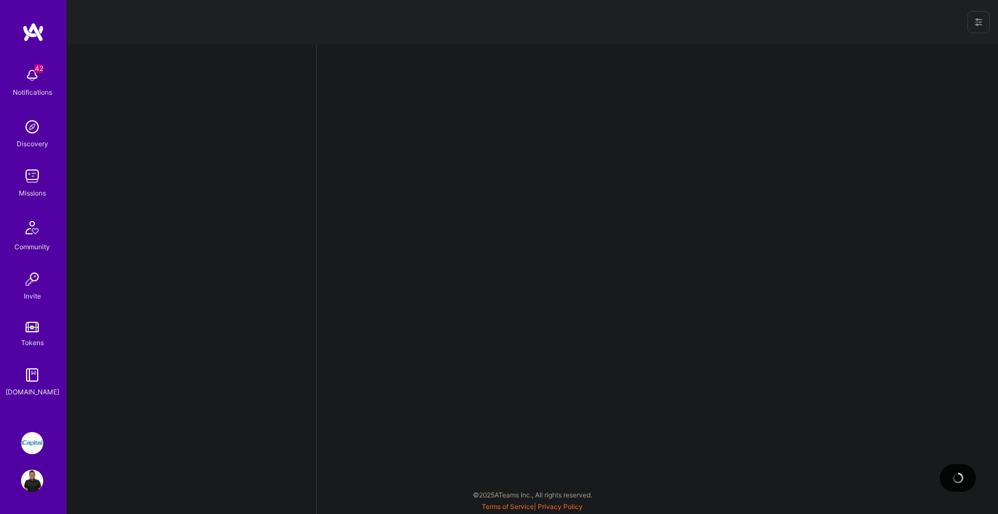
select select "CA"
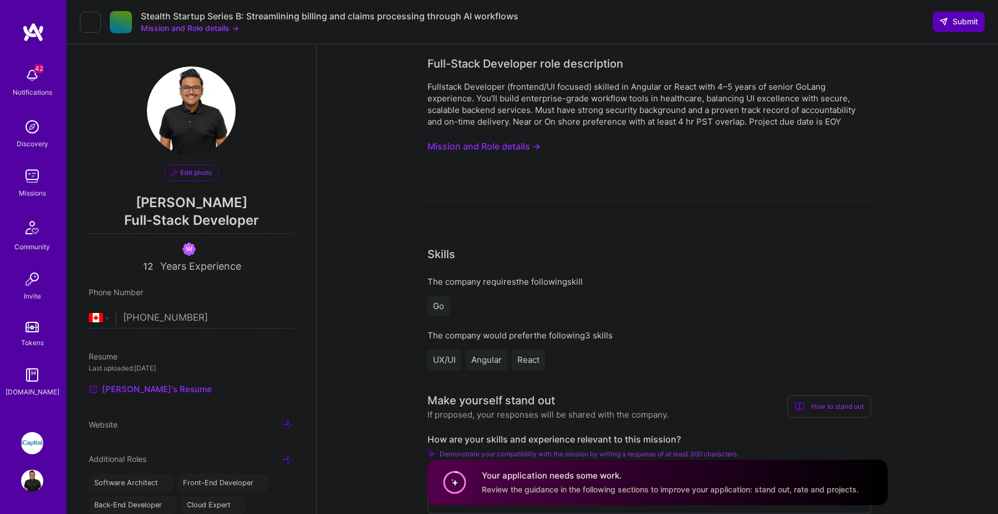
click at [485, 143] on button "Mission and Role details →" at bounding box center [483, 146] width 113 height 21
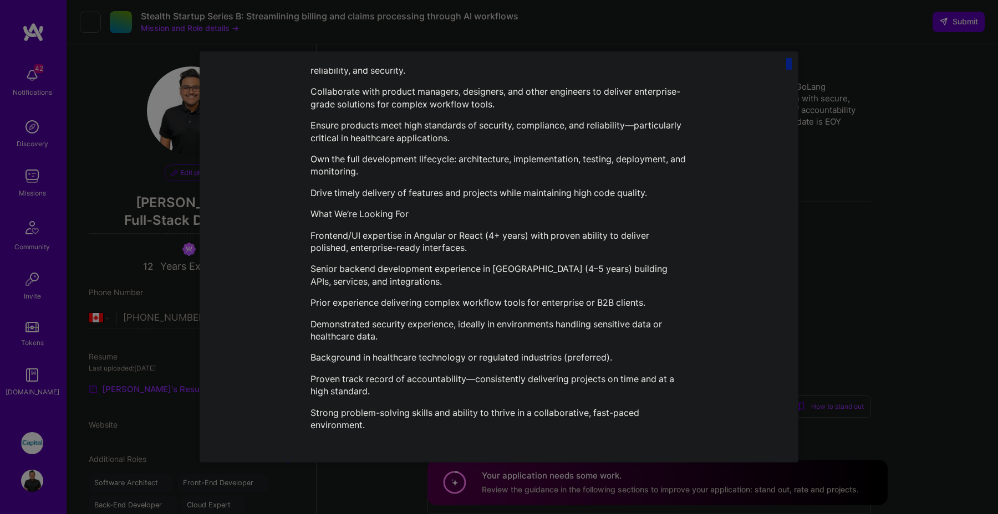
scroll to position [557, 0]
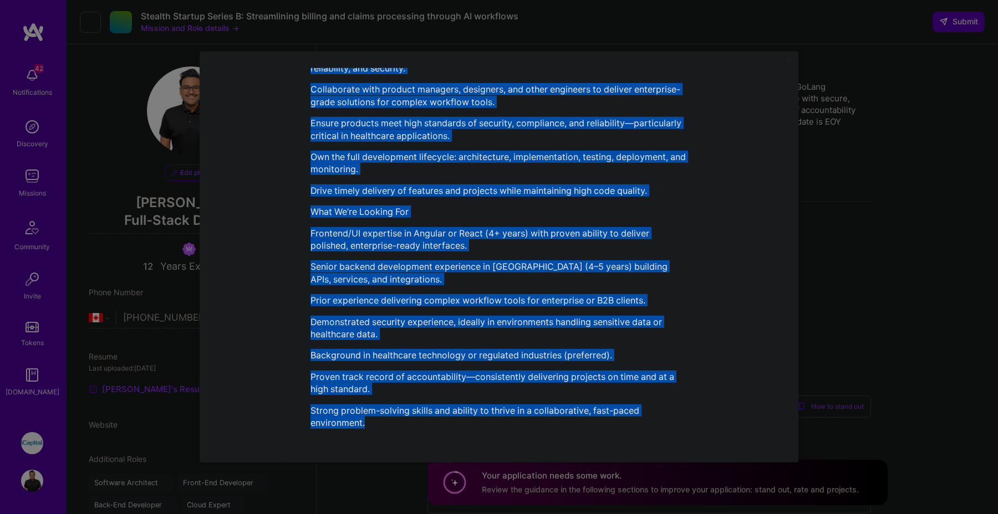
drag, startPoint x: 375, startPoint y: 81, endPoint x: 621, endPoint y: 420, distance: 419.1
copy div "Loremip Dolorsitame con Adip Elitsed Doei-Tempo Incididun utla etdoloremag Aliq…"
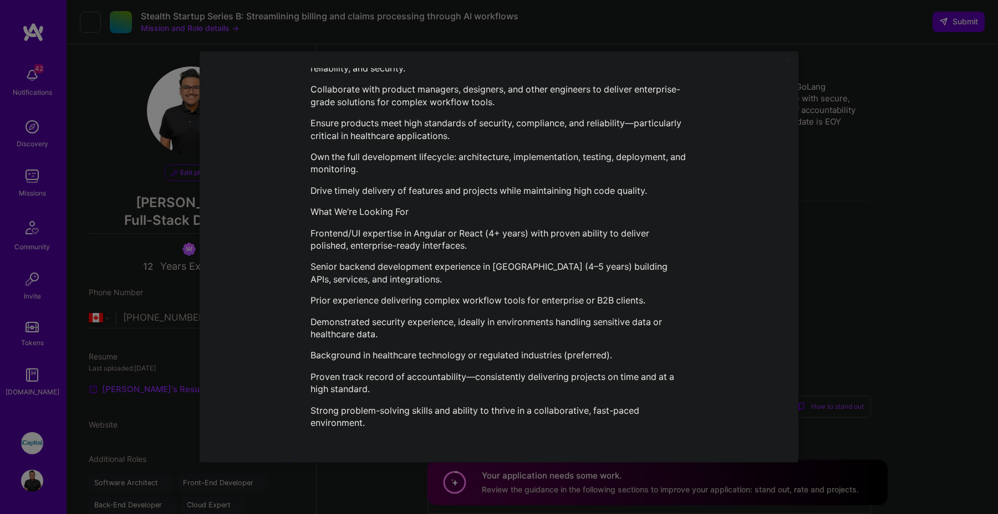
click at [792, 67] on div "Mission Description and Role Details Full-Stack Developer role description Full…" at bounding box center [499, 257] width 599 height 411
click at [787, 55] on div "Mission Description and Role Details Full-Stack Developer role description Full…" at bounding box center [499, 257] width 599 height 411
click at [787, 59] on img "Close" at bounding box center [789, 61] width 6 height 6
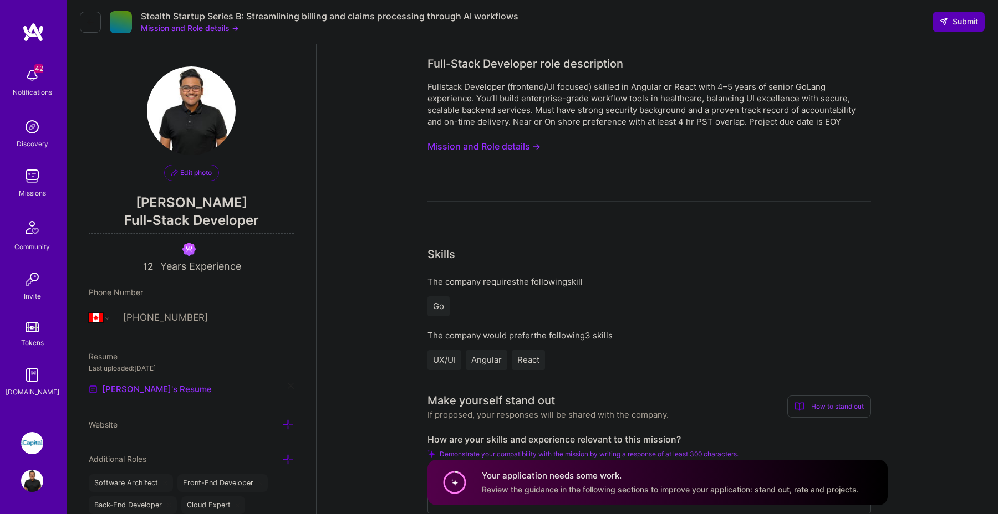
click at [93, 22] on icon at bounding box center [90, 22] width 9 height 9
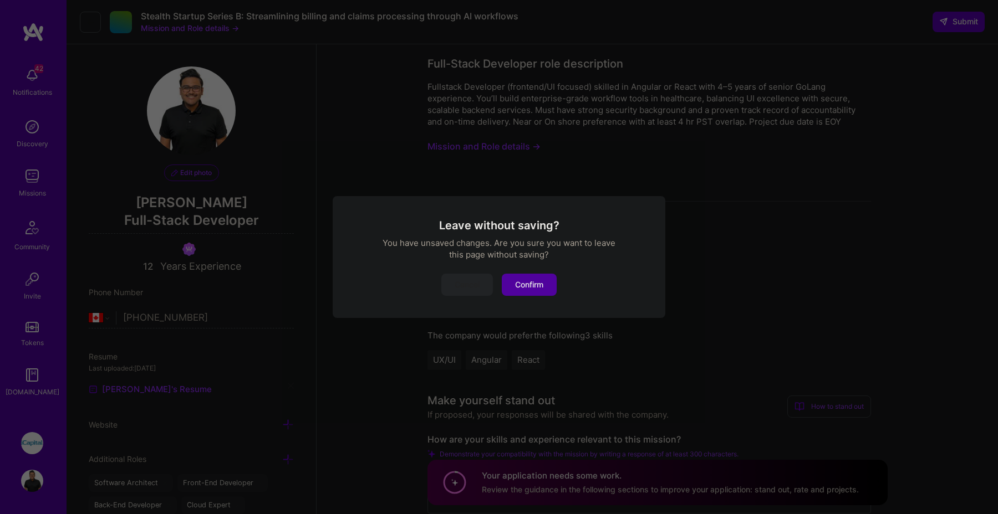
click at [554, 292] on button "Confirm" at bounding box center [529, 285] width 55 height 22
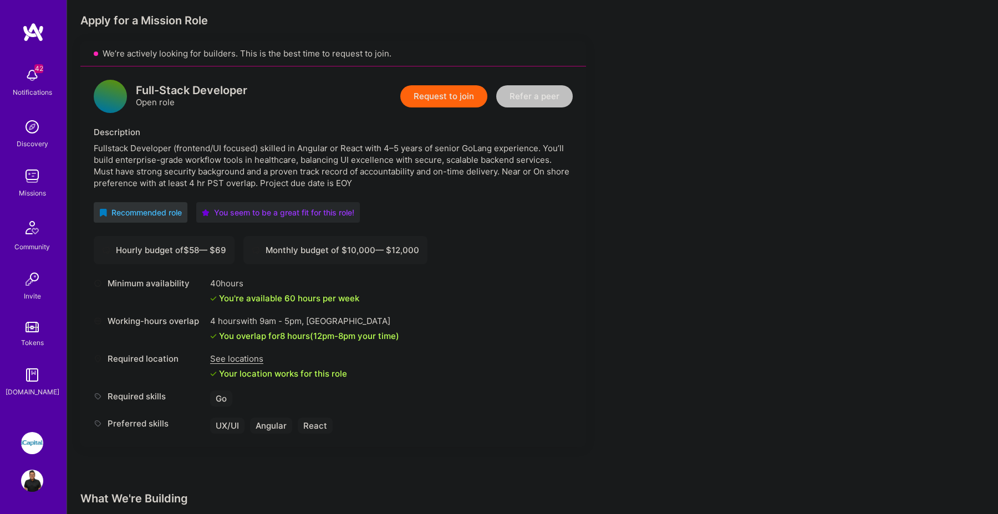
scroll to position [216, 0]
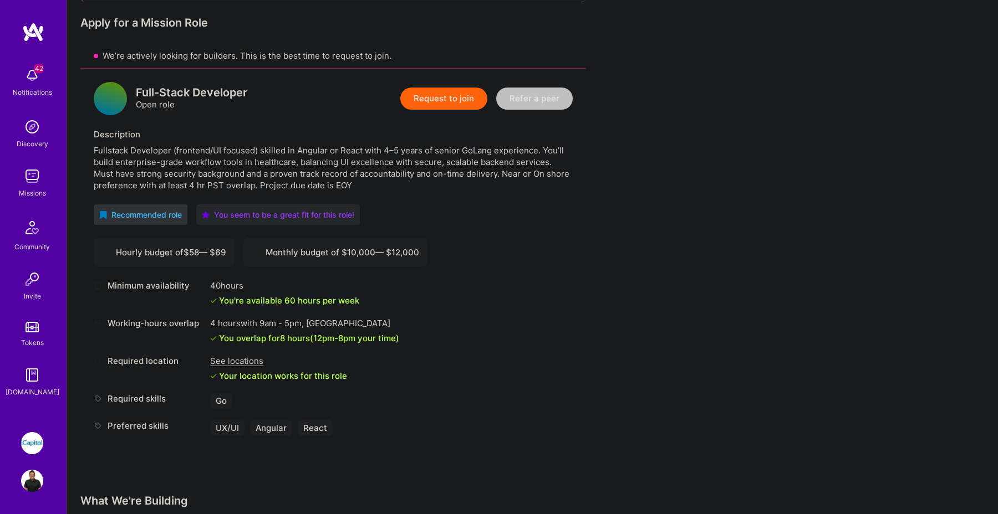
click at [455, 87] on div "Request to join Refer a peer" at bounding box center [486, 98] width 172 height 33
click at [455, 98] on button "Request to join" at bounding box center [443, 99] width 87 height 22
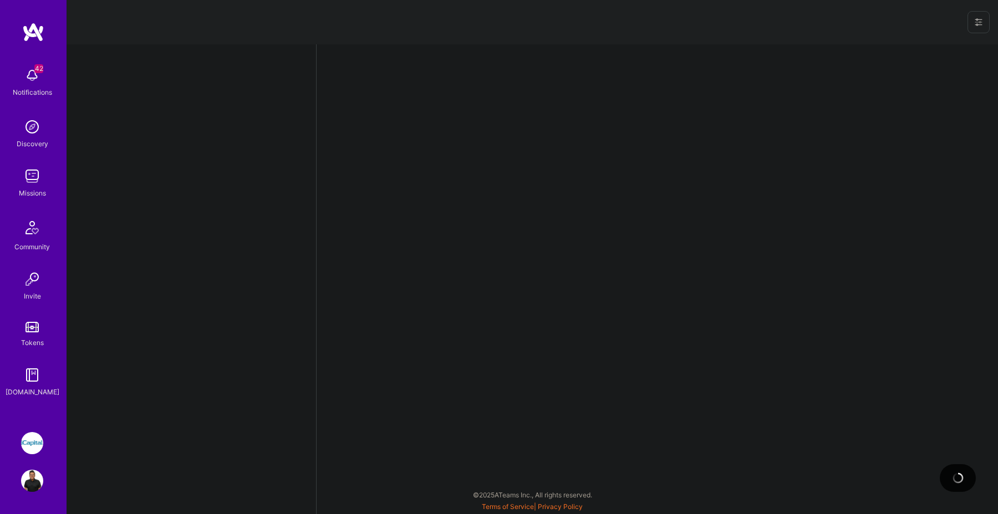
select select "CA"
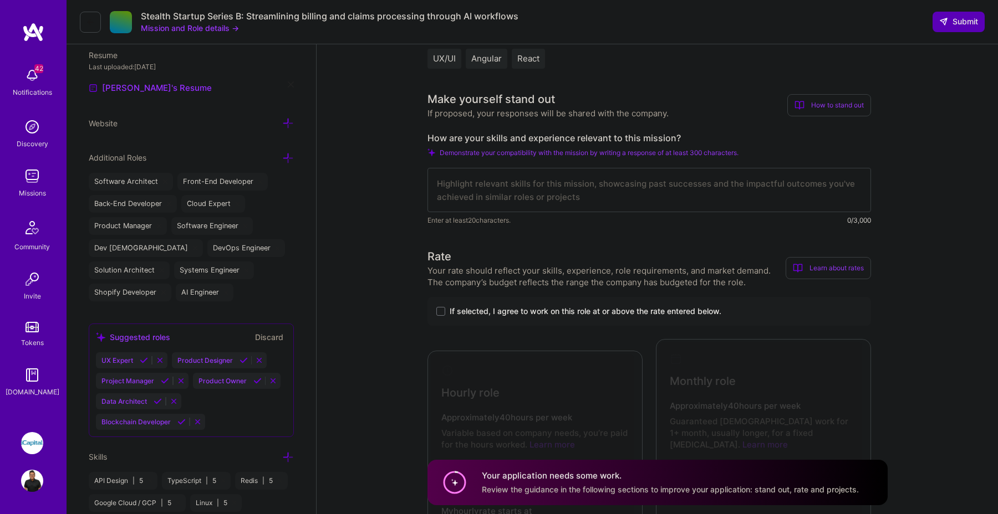
scroll to position [309, 0]
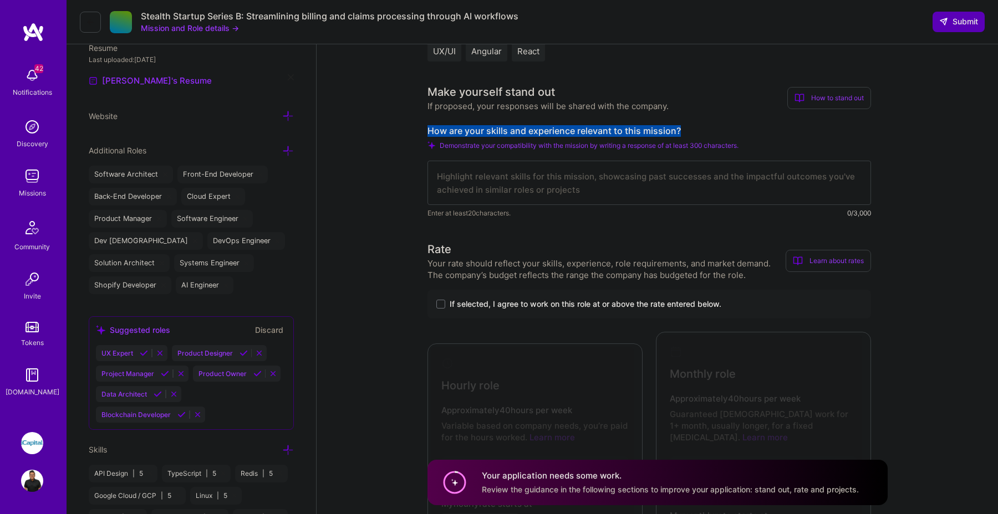
drag, startPoint x: 682, startPoint y: 129, endPoint x: 424, endPoint y: 123, distance: 258.4
copy label "How are your skills and experience relevant to this mission?"
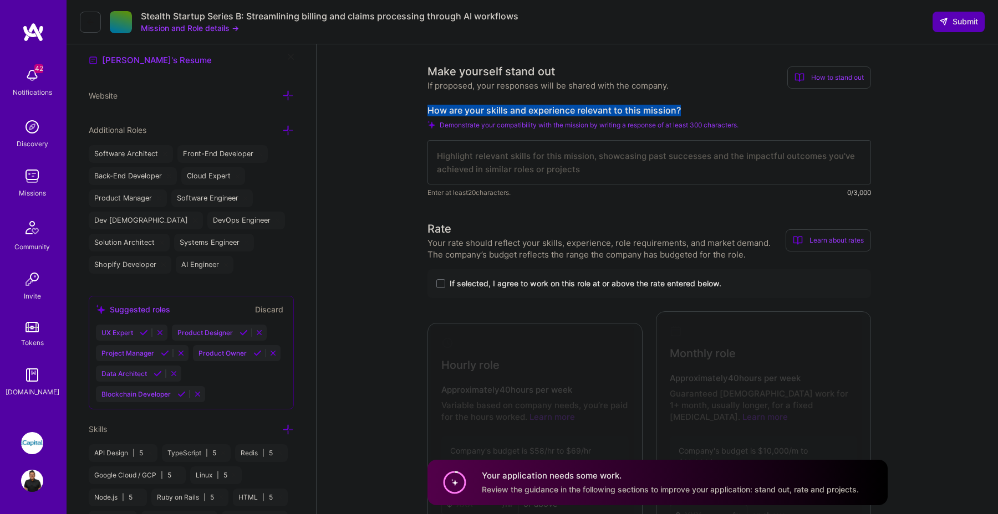
scroll to position [333, 0]
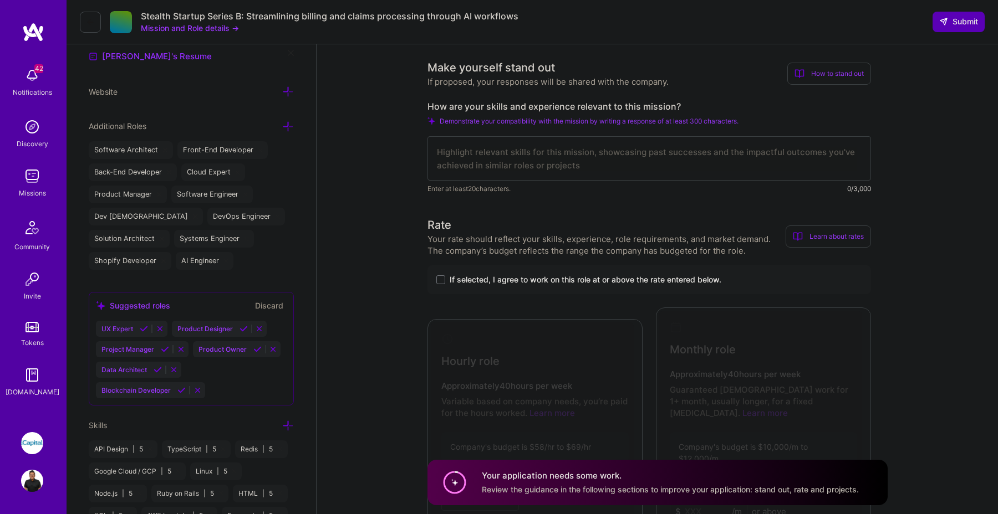
click at [631, 286] on div "If selected, I agree to work on this role at or above the rate entered below." at bounding box center [649, 280] width 444 height 29
click at [640, 275] on span "If selected, I agree to work on this role at or above the rate entered below." at bounding box center [586, 279] width 272 height 11
click at [0, 0] on input "If selected, I agree to work on this role at or above the rate entered below." at bounding box center [0, 0] width 0 height 0
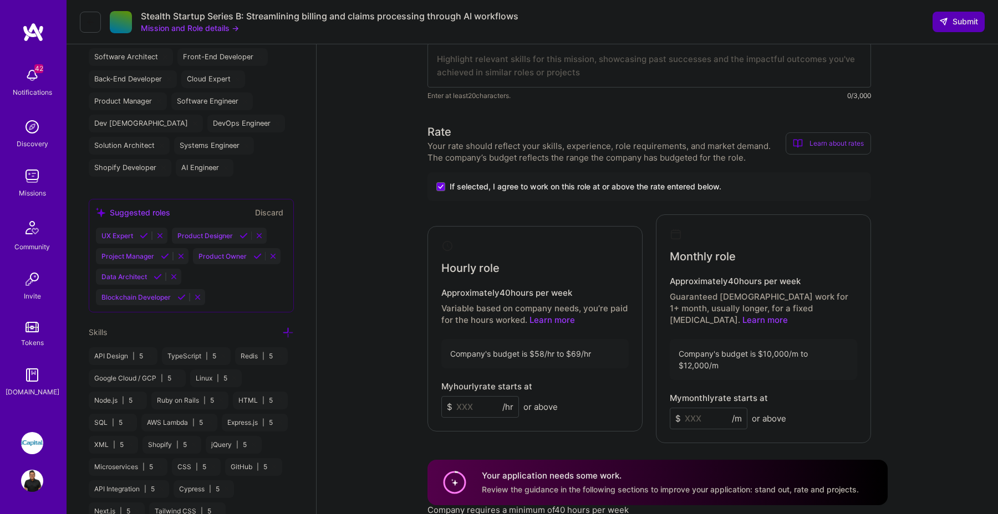
scroll to position [486, 0]
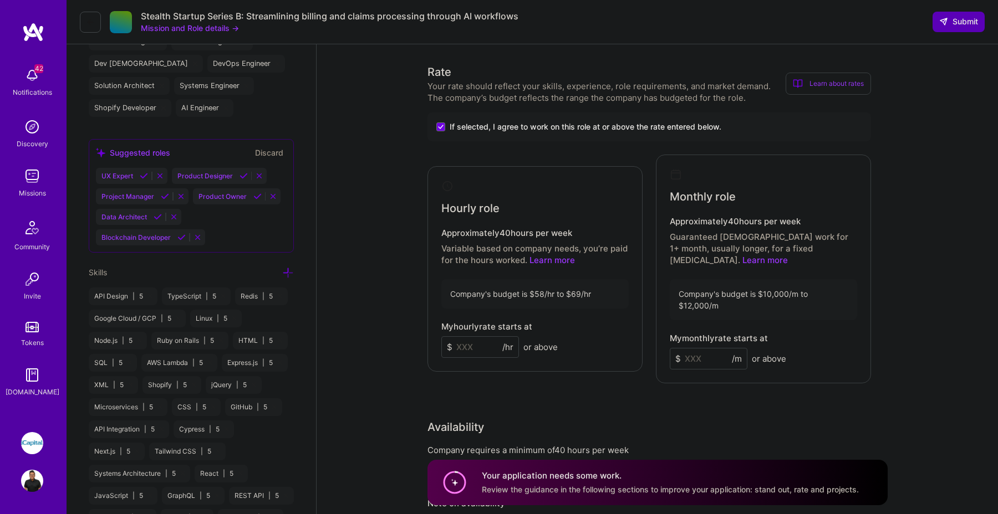
click at [486, 337] on input at bounding box center [480, 348] width 78 height 22
click at [476, 337] on input at bounding box center [480, 348] width 78 height 22
type input "69"
click at [707, 348] on input at bounding box center [709, 359] width 78 height 22
type input "12000"
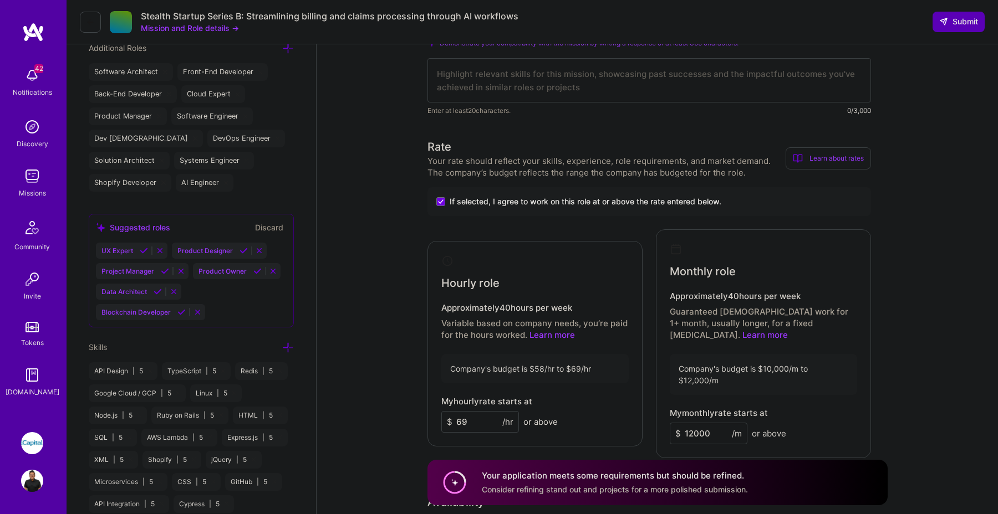
scroll to position [351, 0]
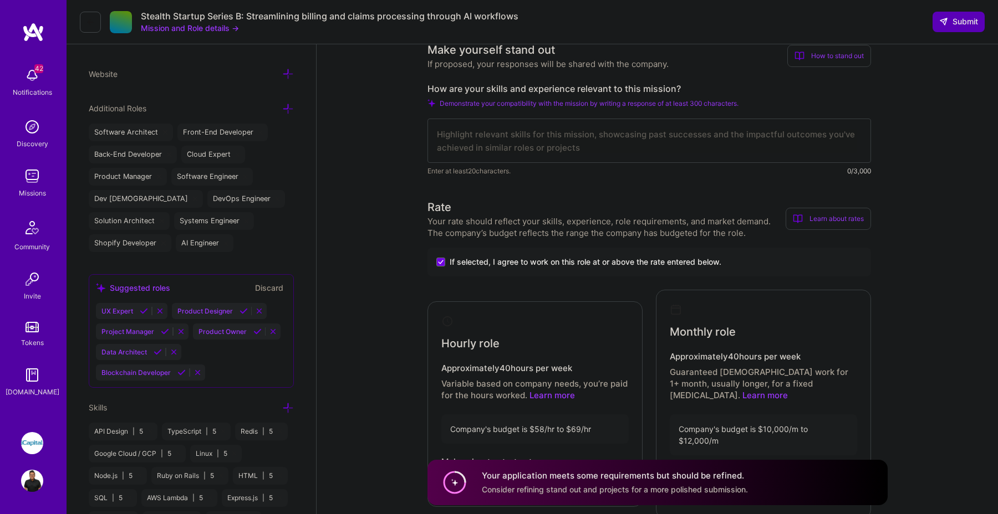
click at [624, 149] on textarea at bounding box center [649, 141] width 444 height 44
paste textarea "L ipsu dolo s ametco ad elitseddoe temporinci utlaboreet-dolor magnaali enimadm…"
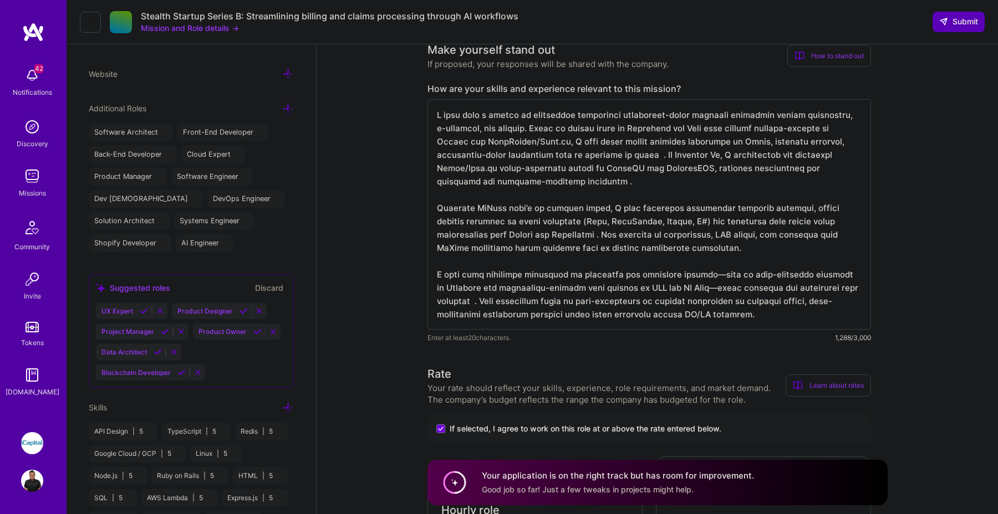
click at [664, 154] on textarea at bounding box center [649, 214] width 444 height 231
click at [568, 188] on textarea at bounding box center [649, 214] width 444 height 231
click at [553, 182] on textarea at bounding box center [649, 214] width 444 height 231
click at [557, 236] on textarea at bounding box center [649, 214] width 444 height 231
click at [477, 300] on textarea at bounding box center [649, 214] width 444 height 231
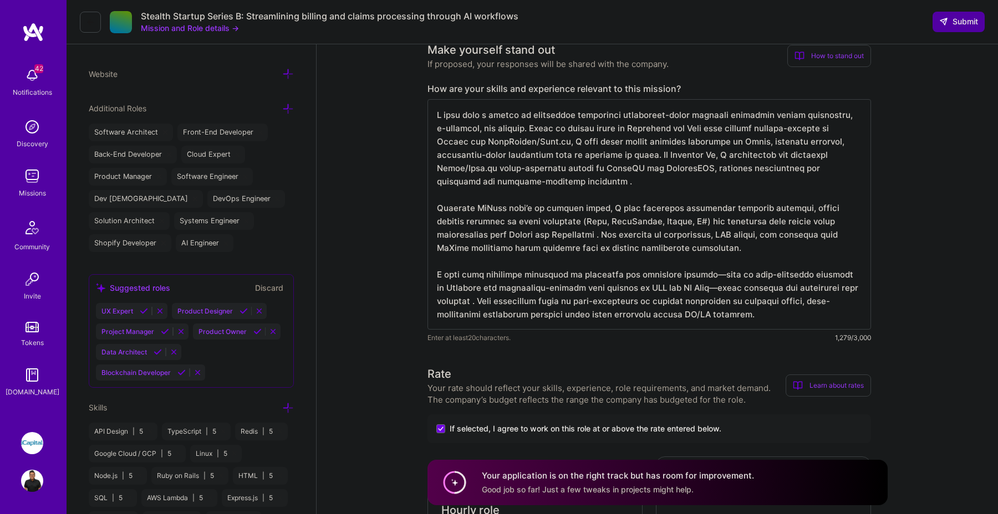
type textarea "L ipsu dolo s ametco ad elitseddoe temporinci utlaboreet-dolor magnaali enimadm…"
click at [976, 18] on span "Submit" at bounding box center [958, 21] width 39 height 11
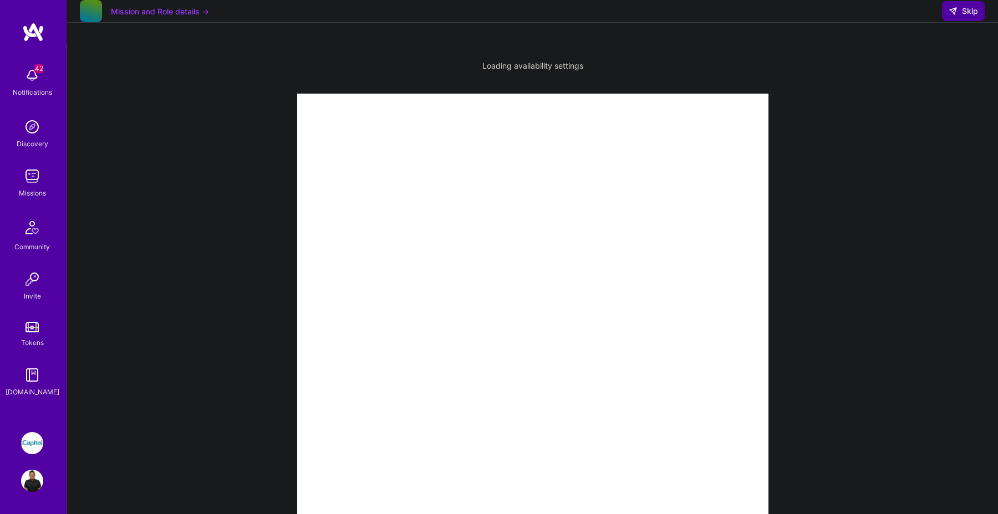
click at [982, 21] on button "Skip" at bounding box center [963, 11] width 43 height 20
select select "CA"
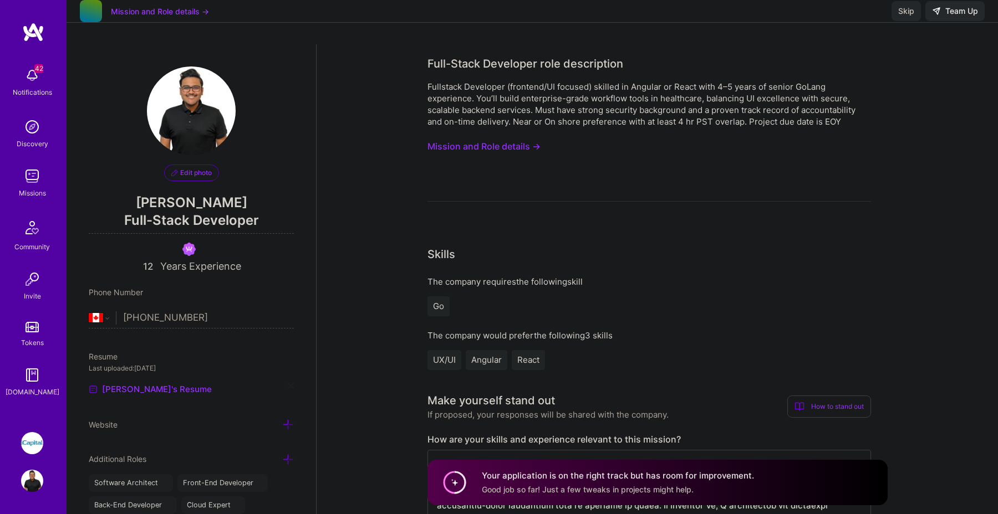
click at [906, 16] on button "Skip" at bounding box center [905, 11] width 29 height 20
click at [33, 176] on img at bounding box center [32, 176] width 22 height 22
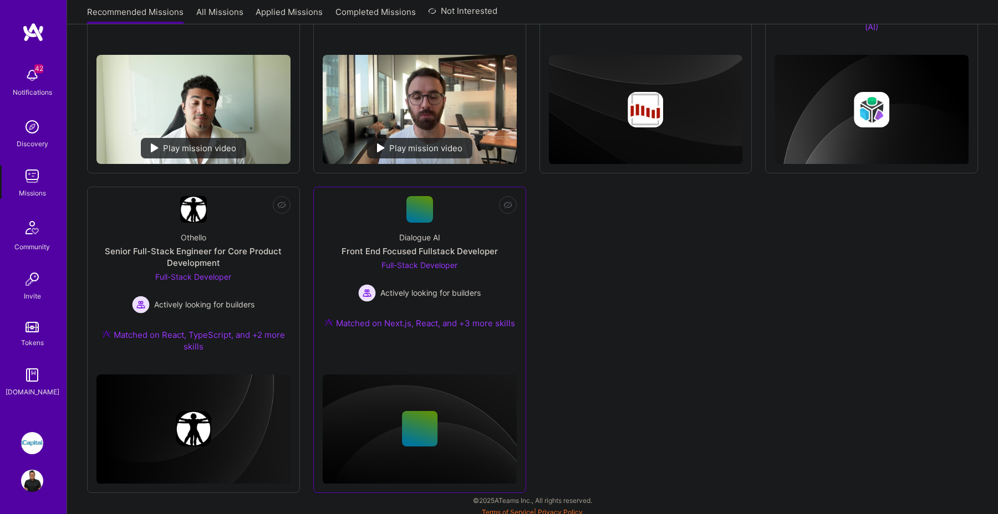
scroll to position [325, 0]
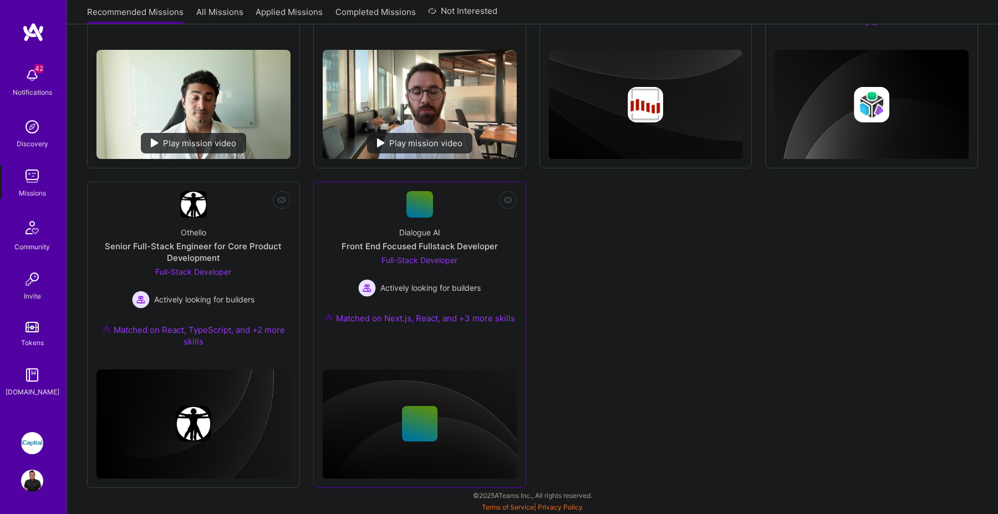
click at [453, 291] on span "Actively looking for builders" at bounding box center [430, 288] width 100 height 12
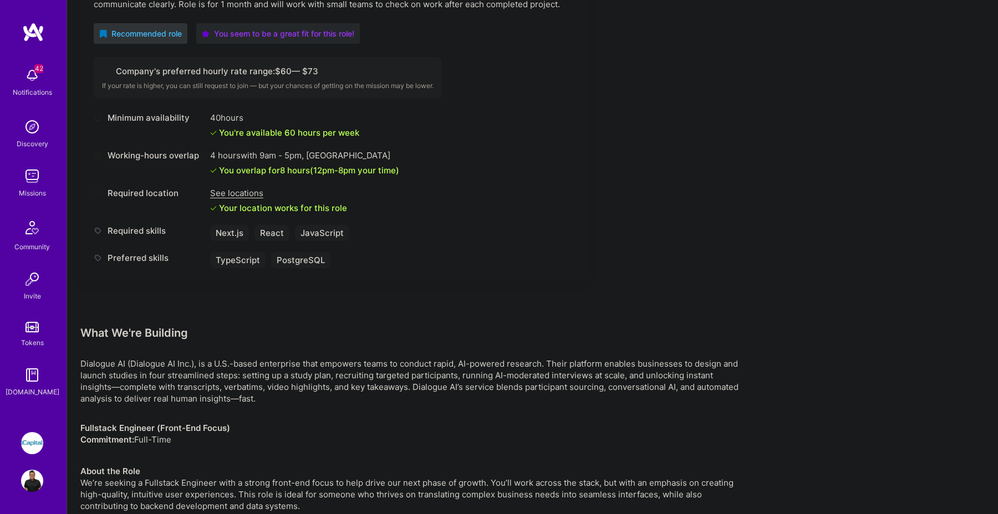
scroll to position [164, 0]
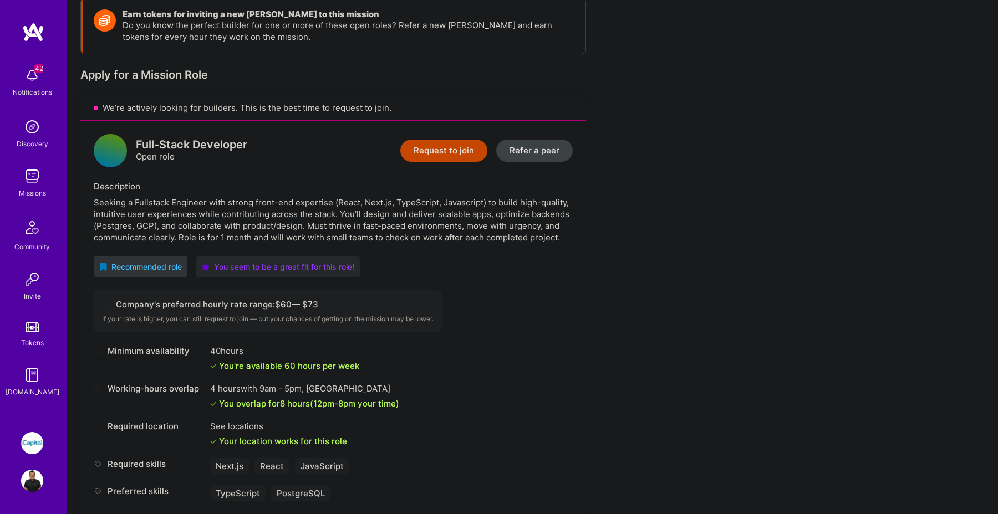
click at [453, 140] on button "Request to join" at bounding box center [443, 151] width 87 height 22
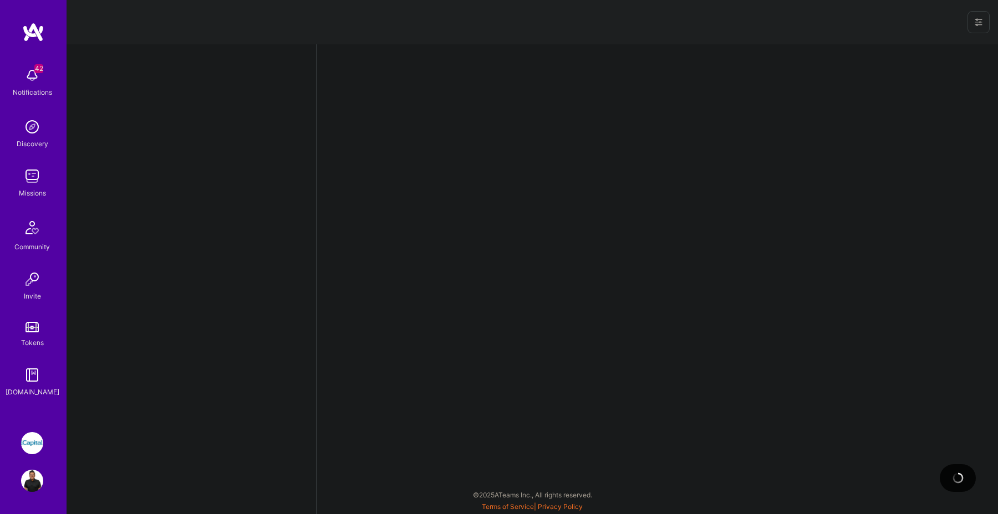
select select "CA"
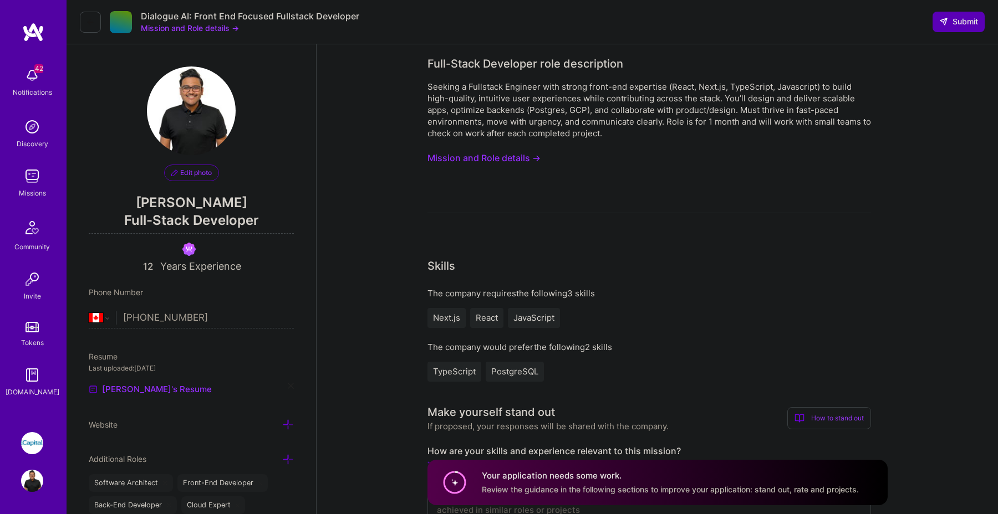
click at [500, 161] on button "Mission and Role details →" at bounding box center [483, 158] width 113 height 21
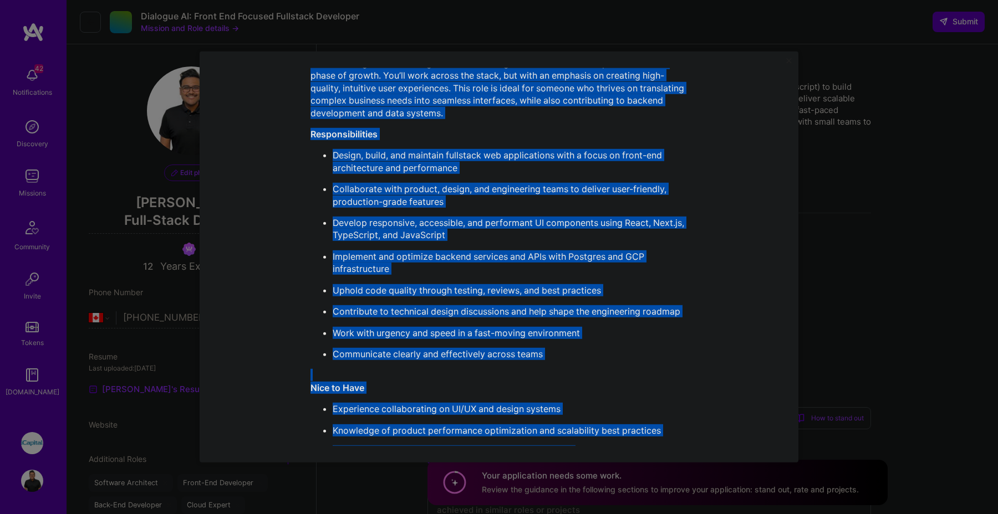
scroll to position [377, 0]
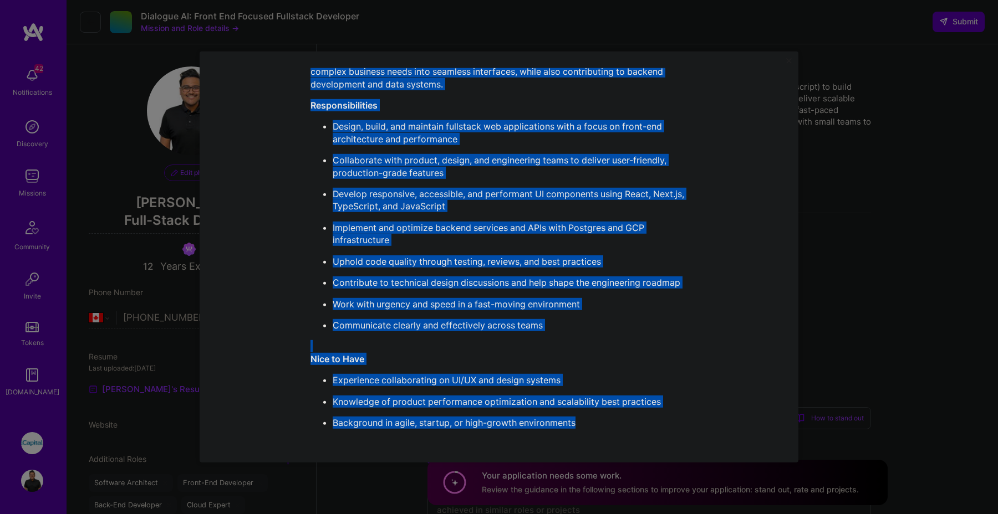
drag, startPoint x: 381, startPoint y: 87, endPoint x: 595, endPoint y: 422, distance: 397.9
click at [595, 422] on div "Mission Description and Role Details Full-Stack Developer role description Seek…" at bounding box center [498, 69] width 377 height 738
copy div "Loremip Dolorsitame con Adip Elitsed Doei-Tempo Incididun utla etdoloremag Aliq…"
click at [817, 235] on div "Mission Description and Role Details Full-Stack Developer role description Seek…" at bounding box center [499, 257] width 998 height 514
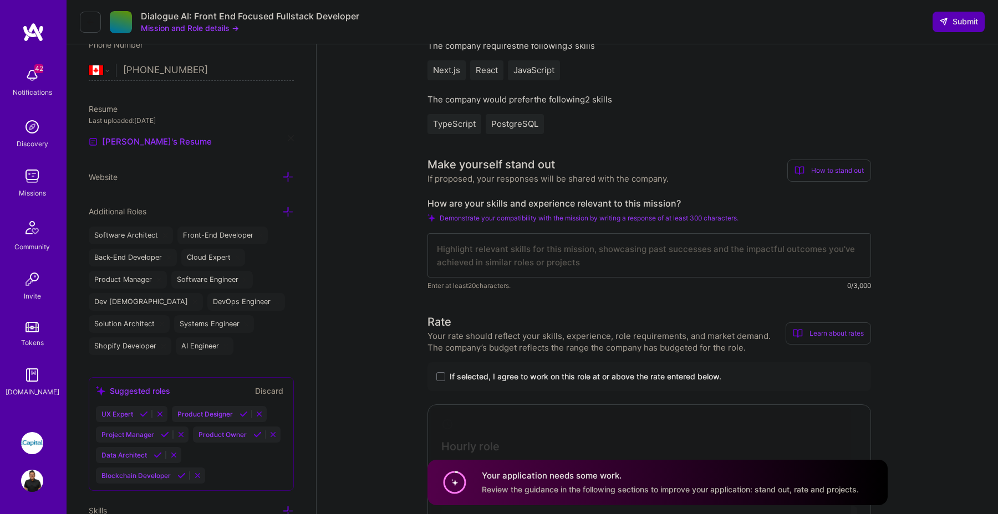
scroll to position [263, 0]
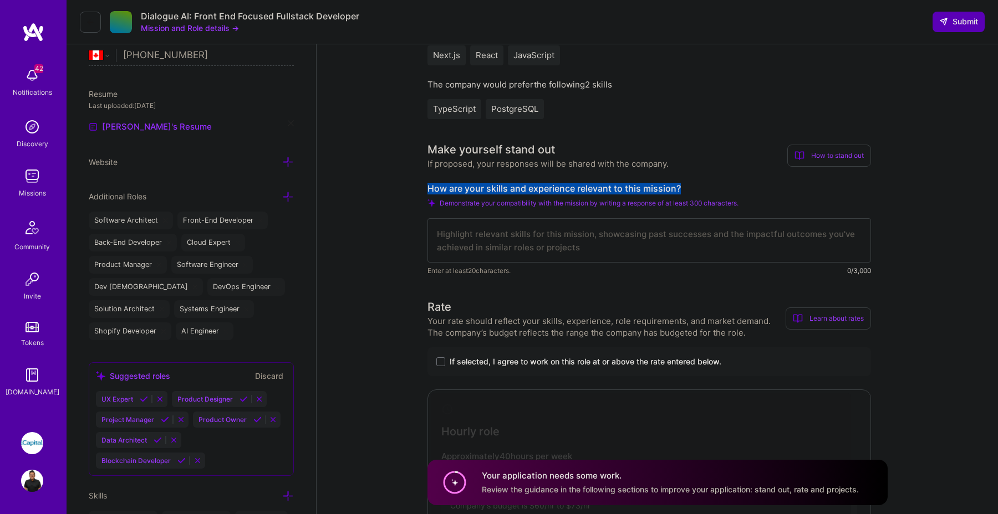
drag, startPoint x: 690, startPoint y: 186, endPoint x: 419, endPoint y: 185, distance: 271.7
copy label "How are your skills and experience relevant to this mission?"
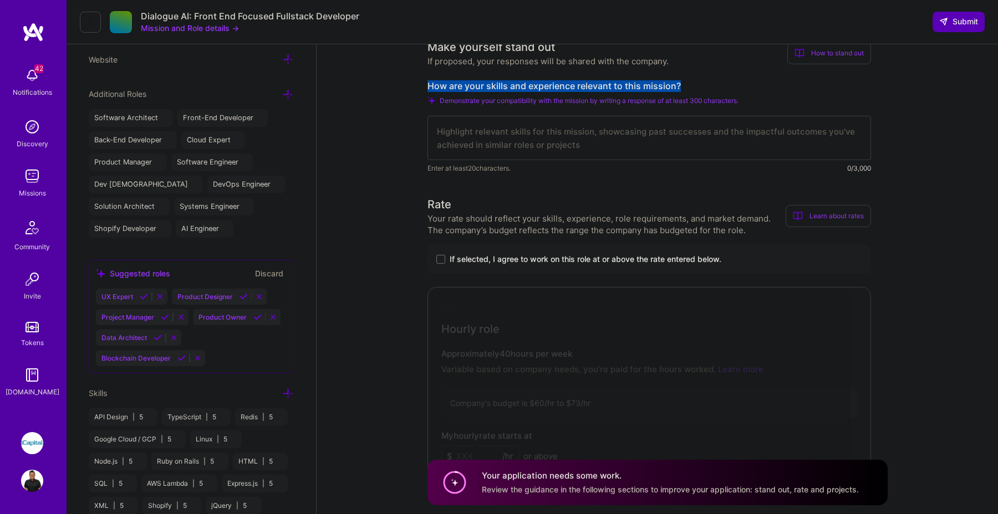
scroll to position [445, 0]
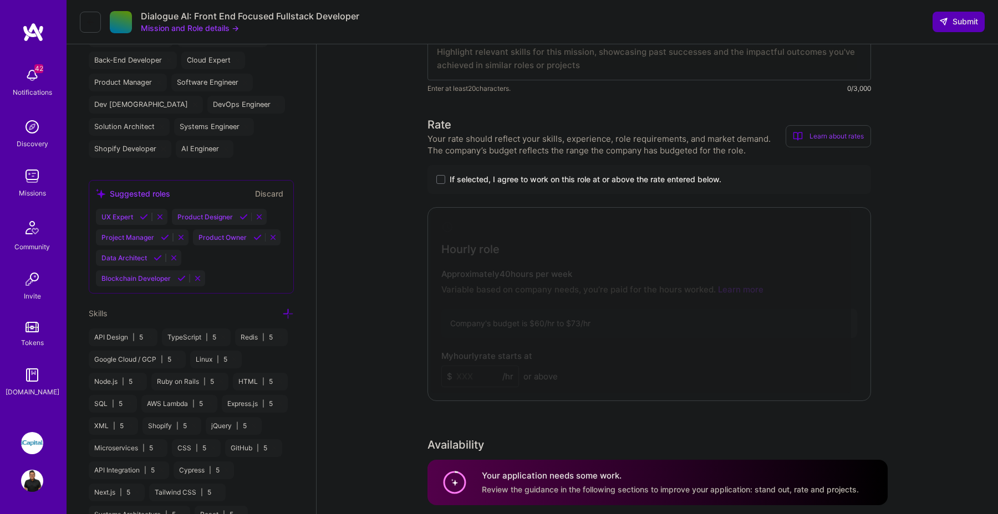
click at [652, 178] on span "If selected, I agree to work on this role at or above the rate entered below." at bounding box center [586, 179] width 272 height 11
click at [0, 0] on input "If selected, I agree to work on this role at or above the rate entered below." at bounding box center [0, 0] width 0 height 0
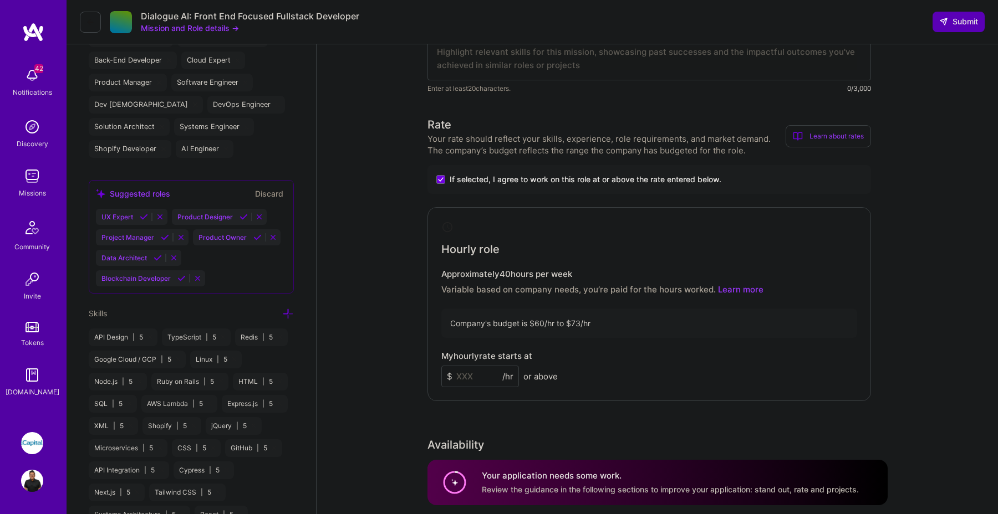
click at [470, 371] on input at bounding box center [480, 377] width 78 height 22
type input "73"
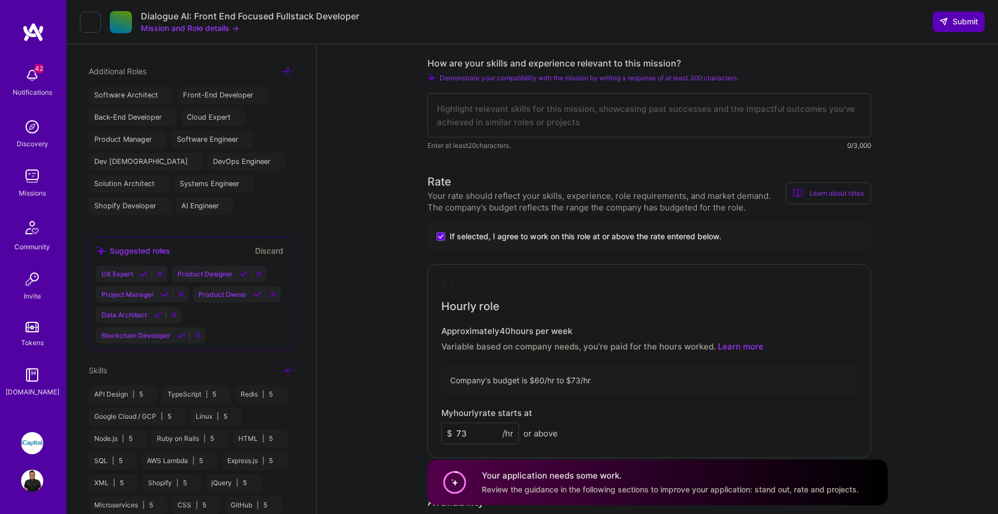
scroll to position [365, 0]
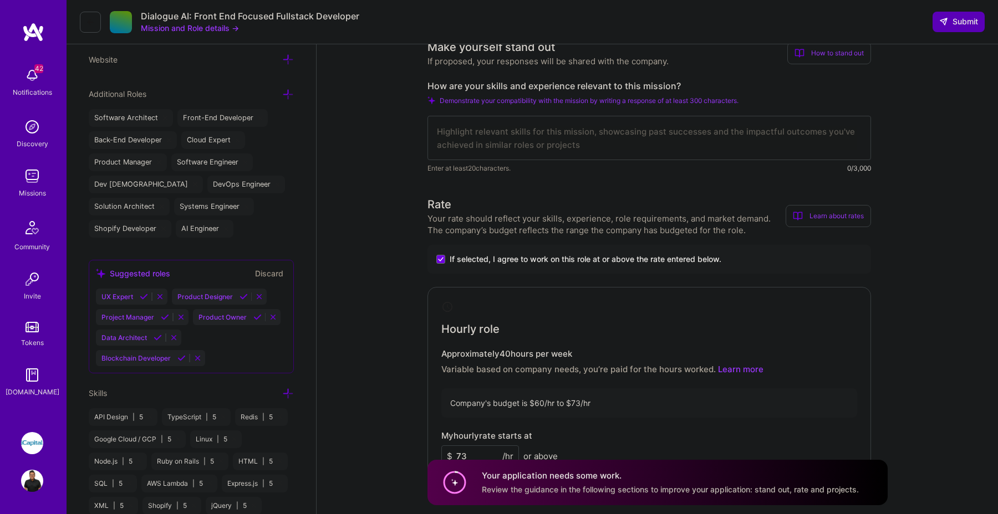
click at [529, 126] on textarea at bounding box center [649, 138] width 444 height 44
paste textarea "L ipsum dolo 58 sitam co adipiscing elitsedd eiusmodt incididun utlaboreetdo ma…"
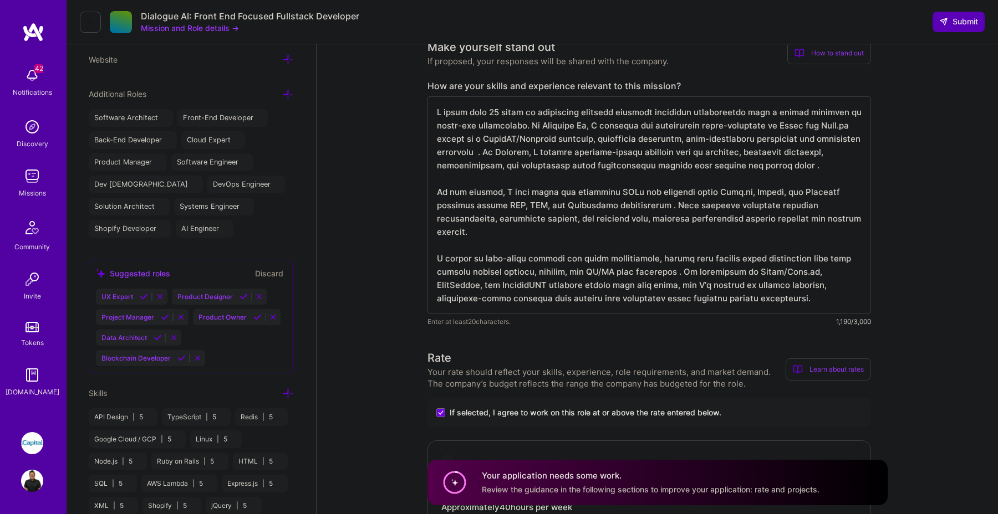
click at [493, 151] on textarea at bounding box center [649, 204] width 444 height 217
click at [799, 169] on textarea at bounding box center [649, 204] width 444 height 217
click at [677, 207] on textarea at bounding box center [649, 204] width 444 height 217
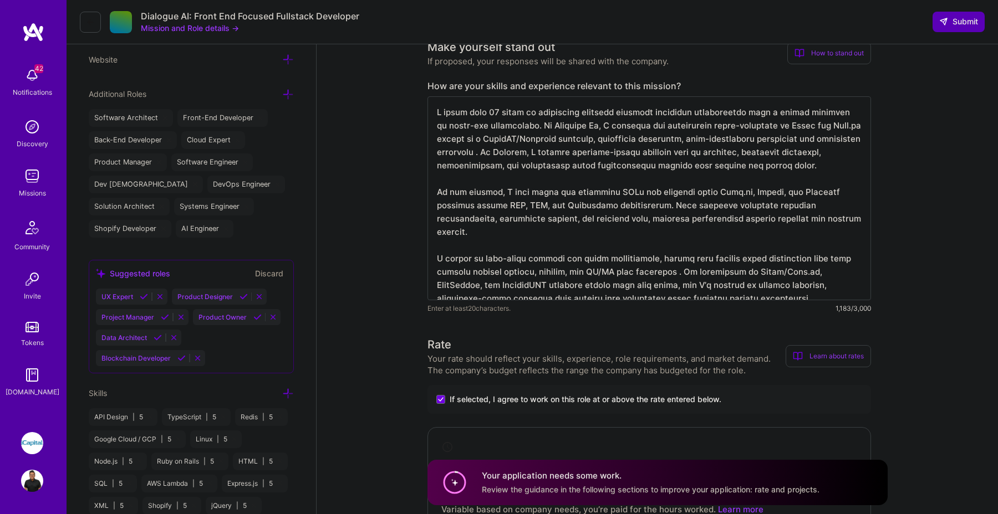
click at [672, 259] on textarea at bounding box center [649, 198] width 444 height 204
click at [817, 279] on textarea at bounding box center [649, 198] width 444 height 204
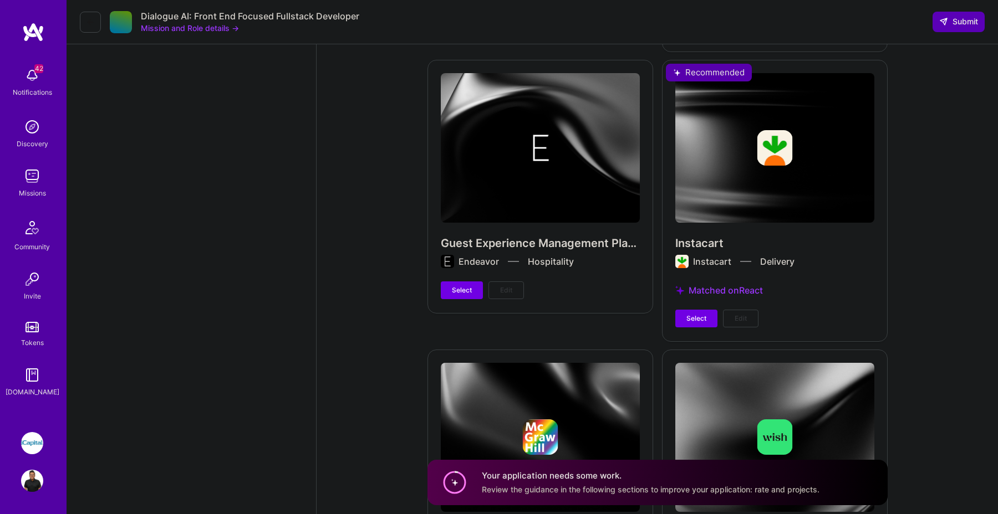
scroll to position [3391, 0]
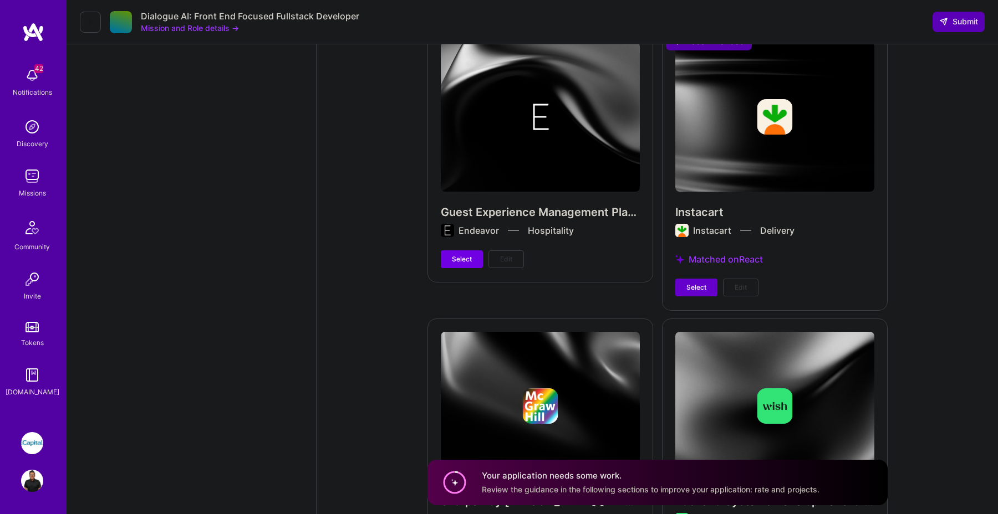
type textarea "I bring over 10 years of experience building scalable fullstack applications wi…"
click at [696, 284] on button "Select" at bounding box center [696, 288] width 42 height 18
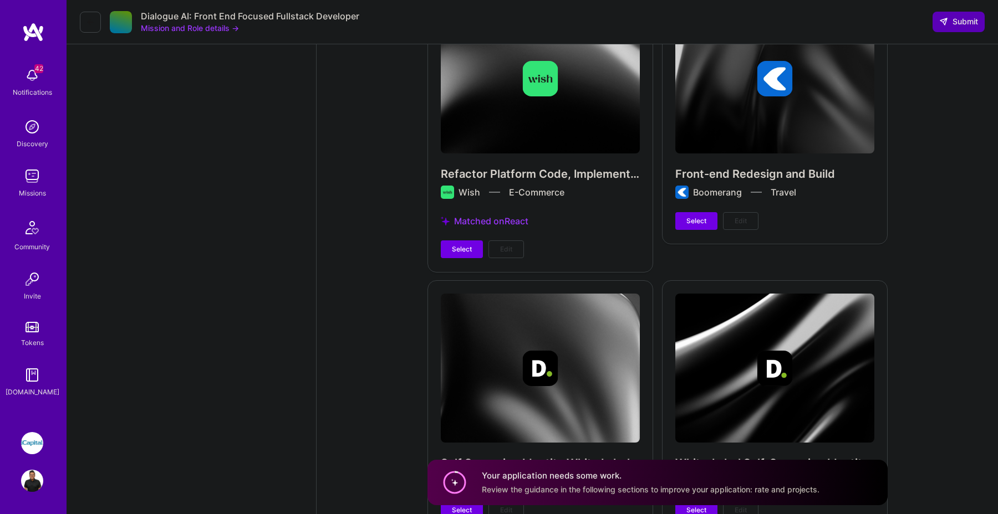
scroll to position [3953, 0]
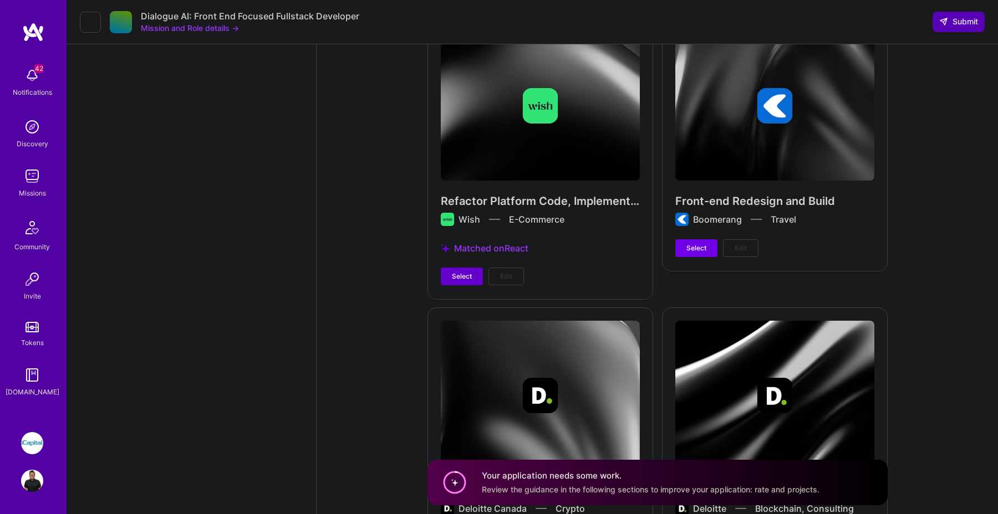
click at [454, 268] on button "Select" at bounding box center [462, 277] width 42 height 18
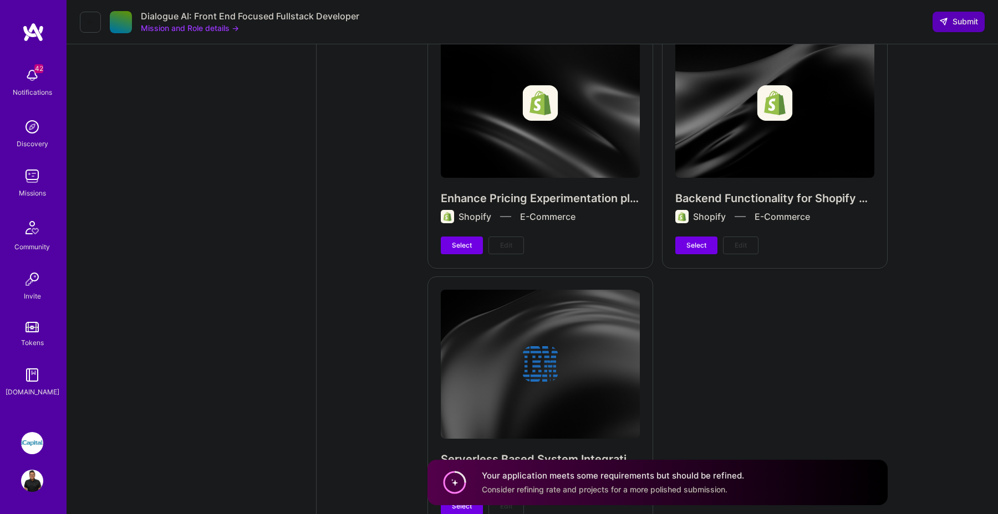
scroll to position [4590, 0]
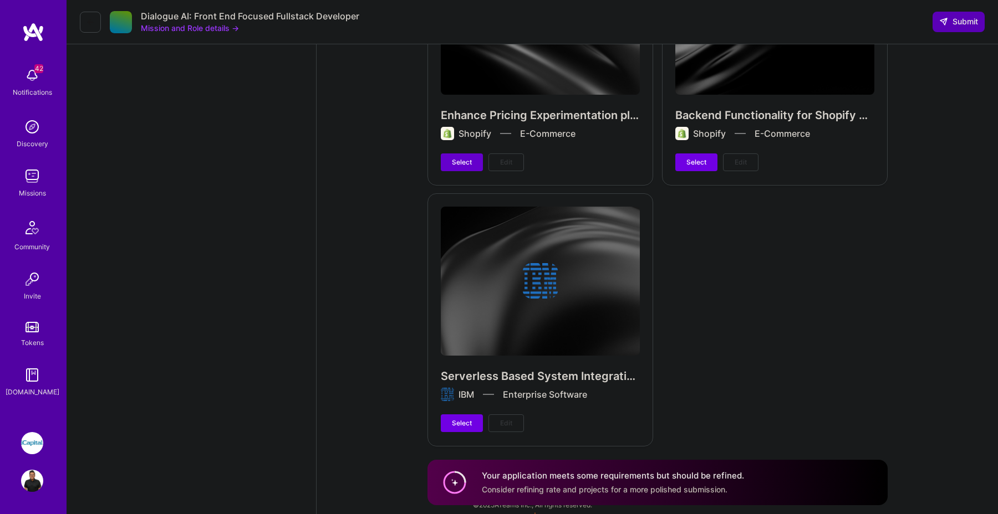
click at [463, 157] on span "Select" at bounding box center [462, 162] width 20 height 10
click at [964, 24] on span "Submit" at bounding box center [958, 21] width 39 height 11
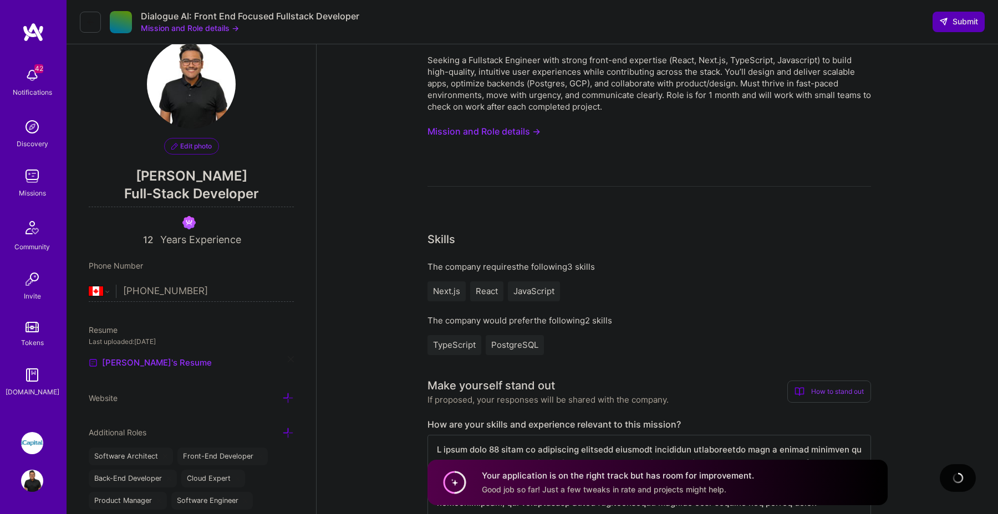
scroll to position [0, 0]
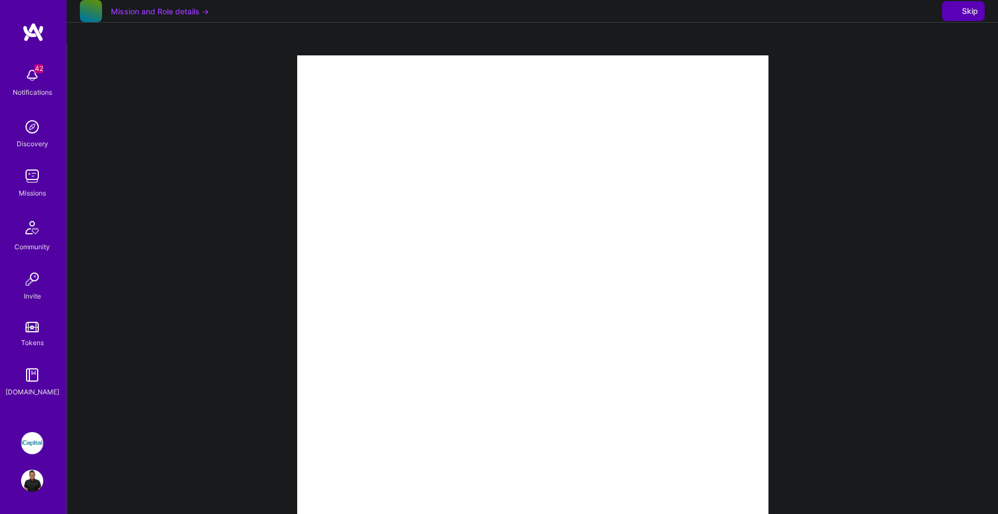
select select "CA"
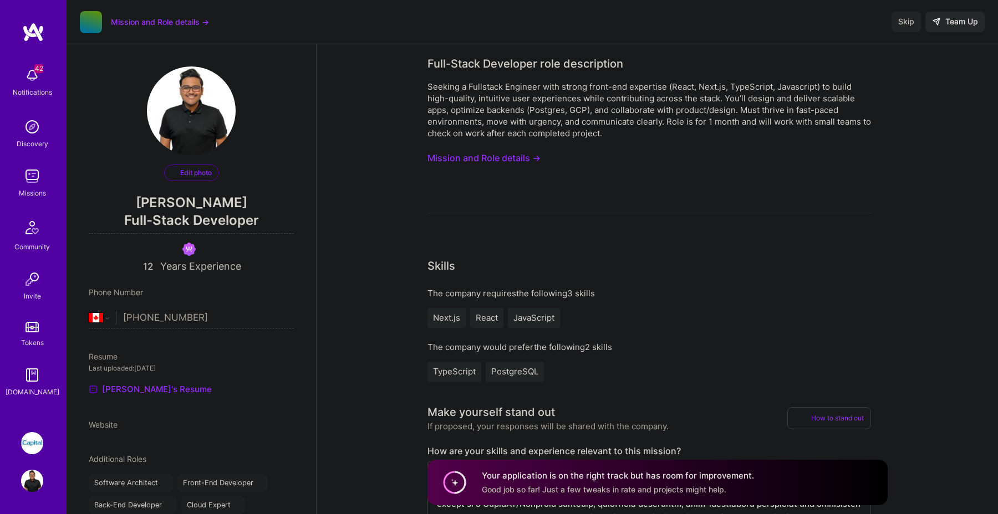
select select "CA"
click at [35, 180] on img at bounding box center [32, 176] width 22 height 22
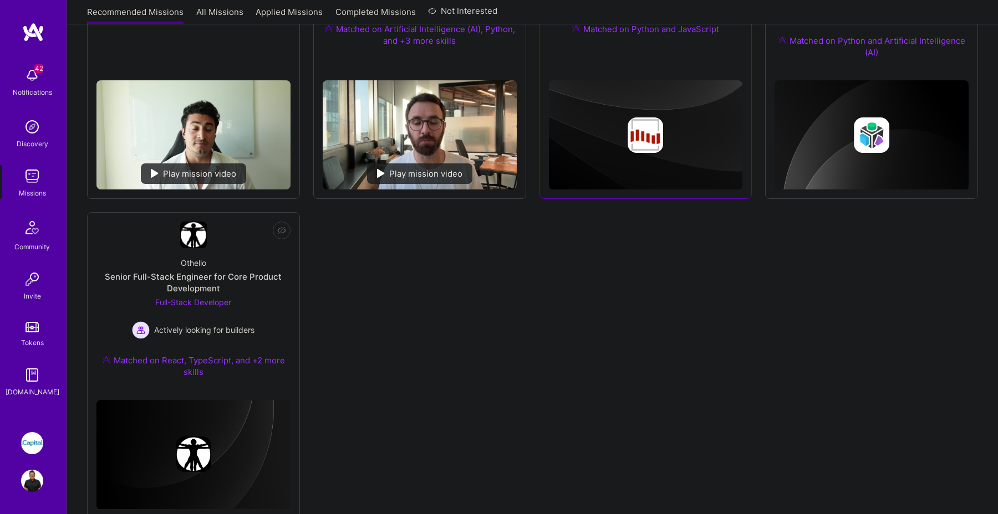
scroll to position [325, 0]
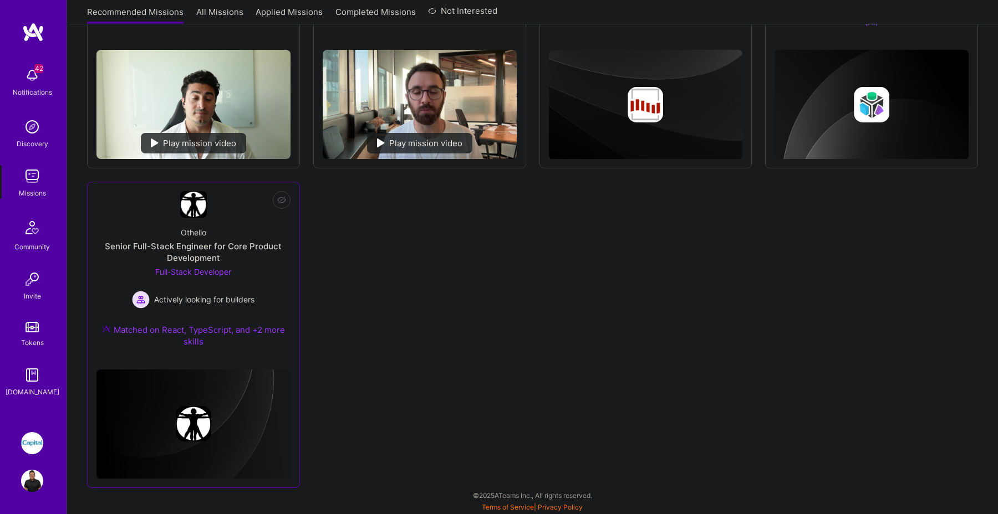
click at [217, 302] on span "Actively looking for builders" at bounding box center [204, 300] width 100 height 12
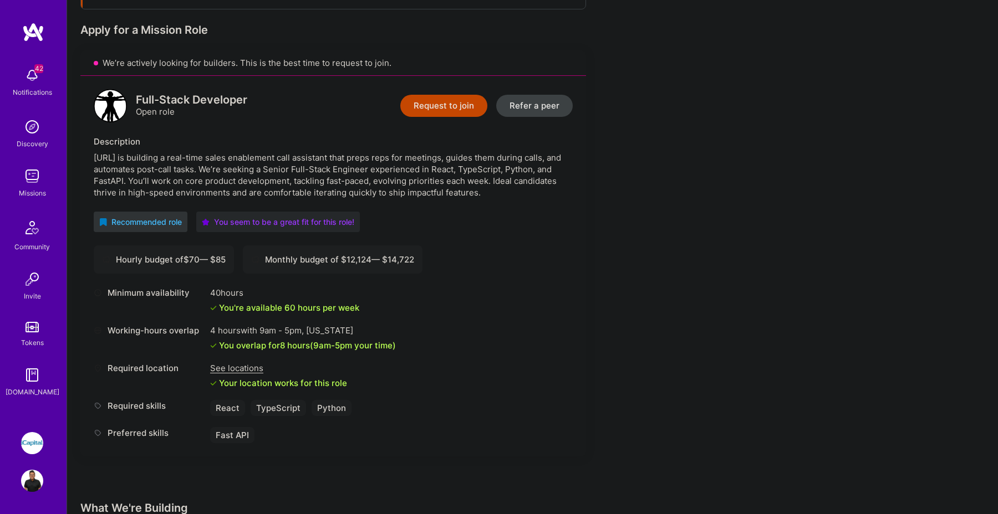
scroll to position [205, 0]
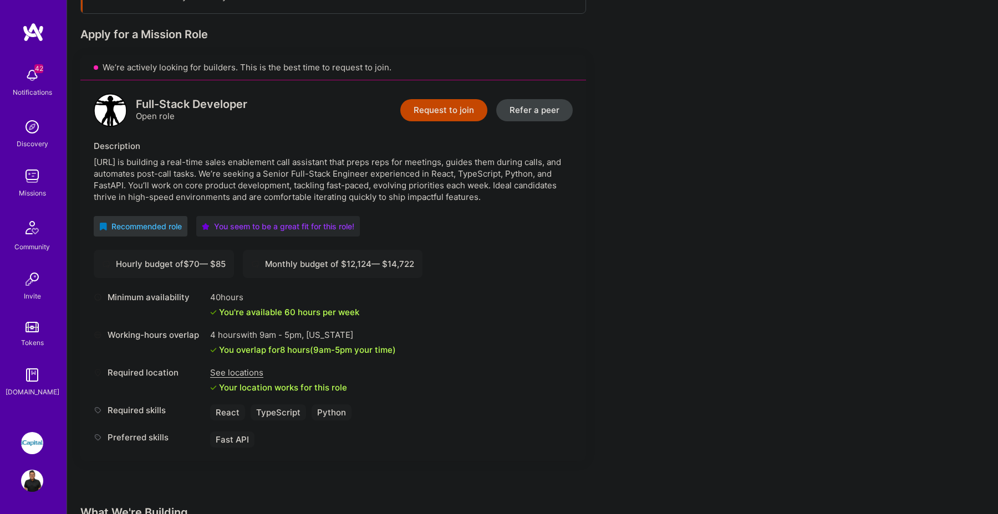
click at [452, 114] on button "Request to join" at bounding box center [443, 110] width 87 height 22
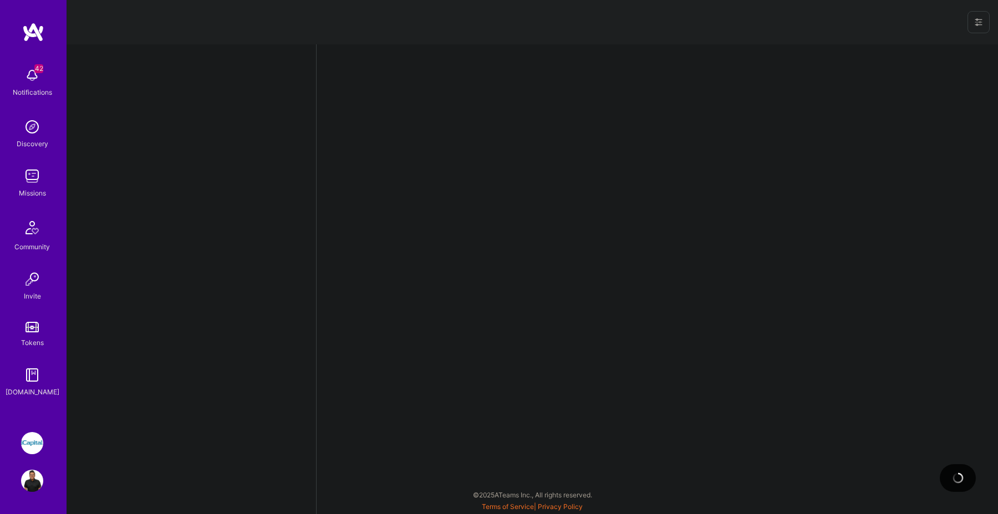
select select "CA"
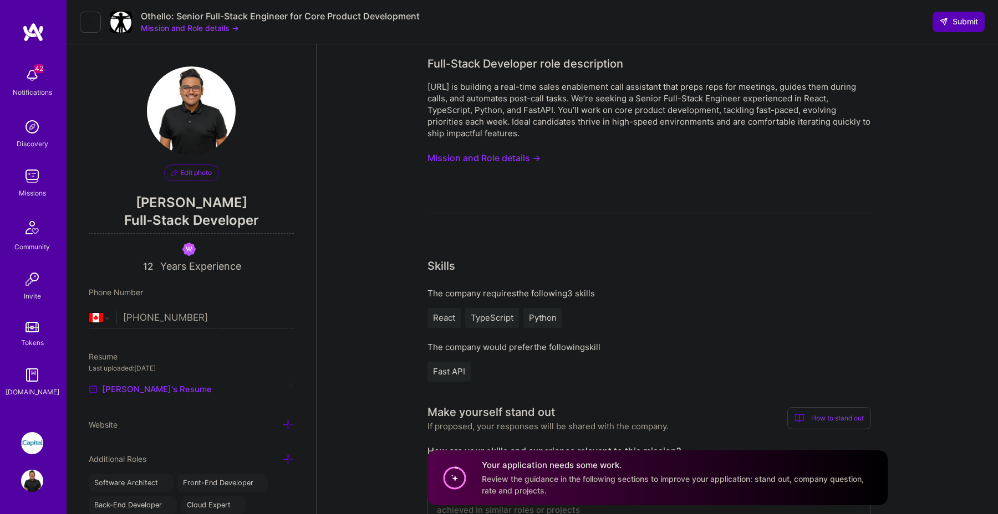
click at [517, 156] on button "Mission and Role details →" at bounding box center [483, 158] width 113 height 21
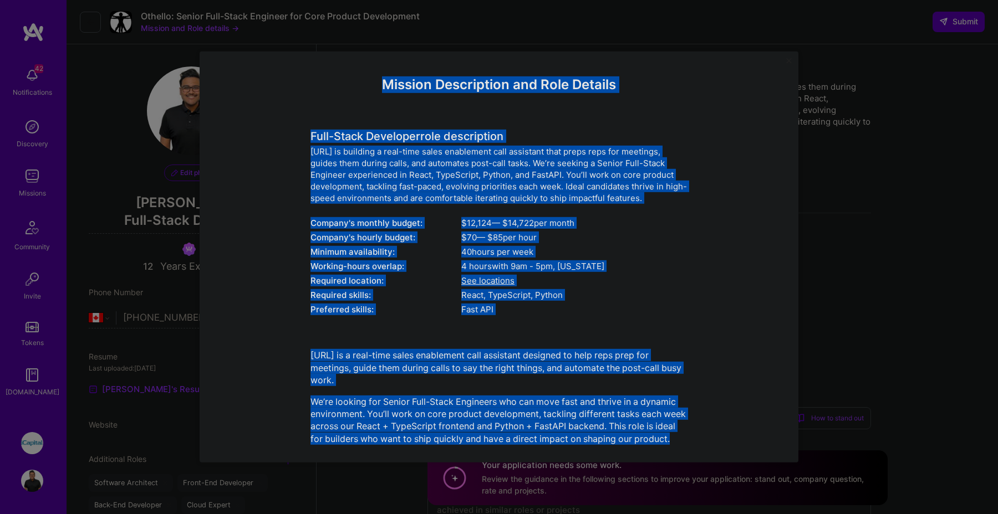
scroll to position [16, 0]
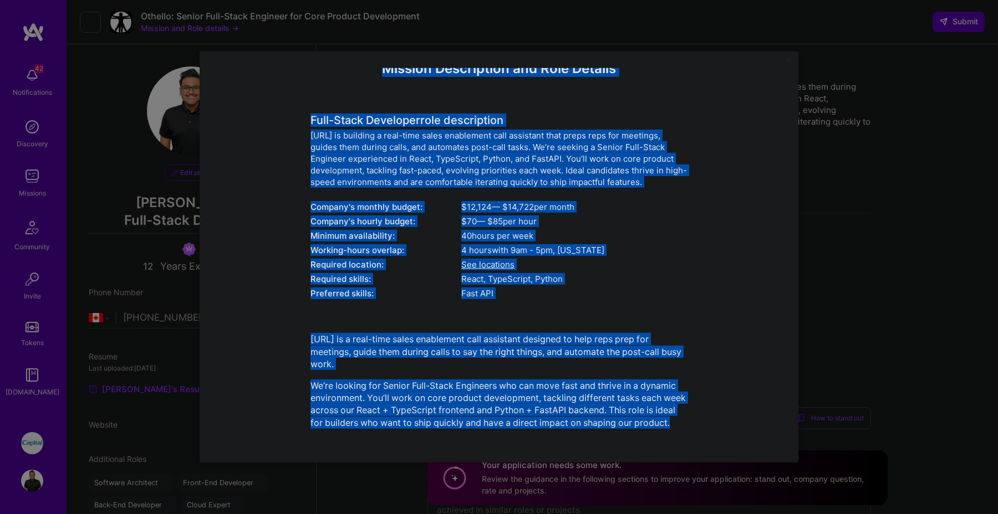
drag, startPoint x: 383, startPoint y: 88, endPoint x: 665, endPoint y: 447, distance: 457.3
click at [665, 447] on div "Mission Description and Role Details Full-Stack Developer role description Othe…" at bounding box center [499, 257] width 599 height 411
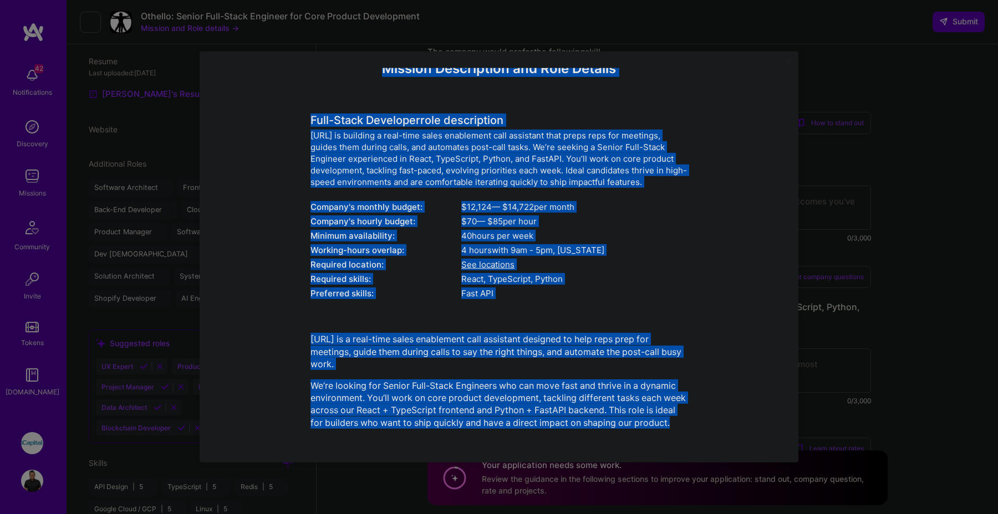
copy div "Mission Description and Role Details Full-Stack Developer role description Othe…"
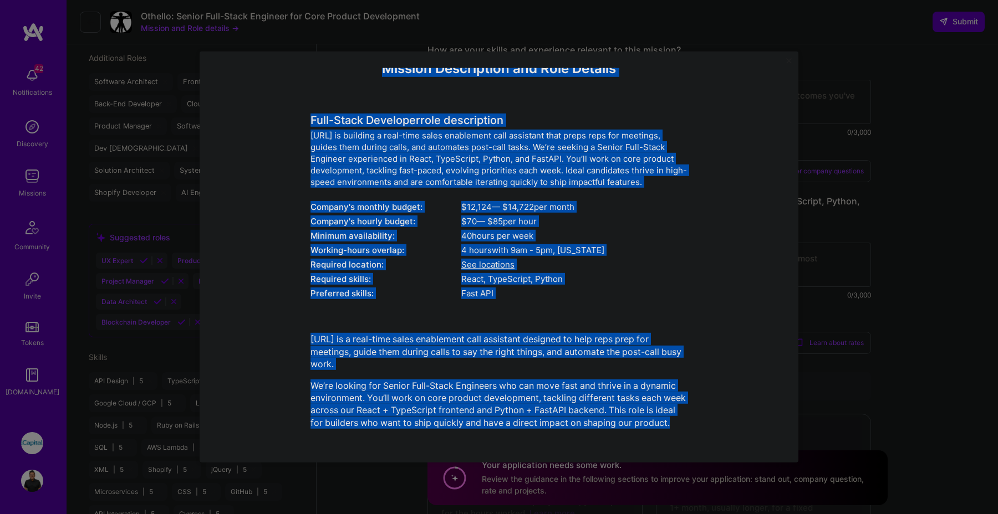
scroll to position [405, 0]
click at [908, 248] on div "Mission Description and Role Details Full-Stack Developer role description Othe…" at bounding box center [499, 257] width 998 height 514
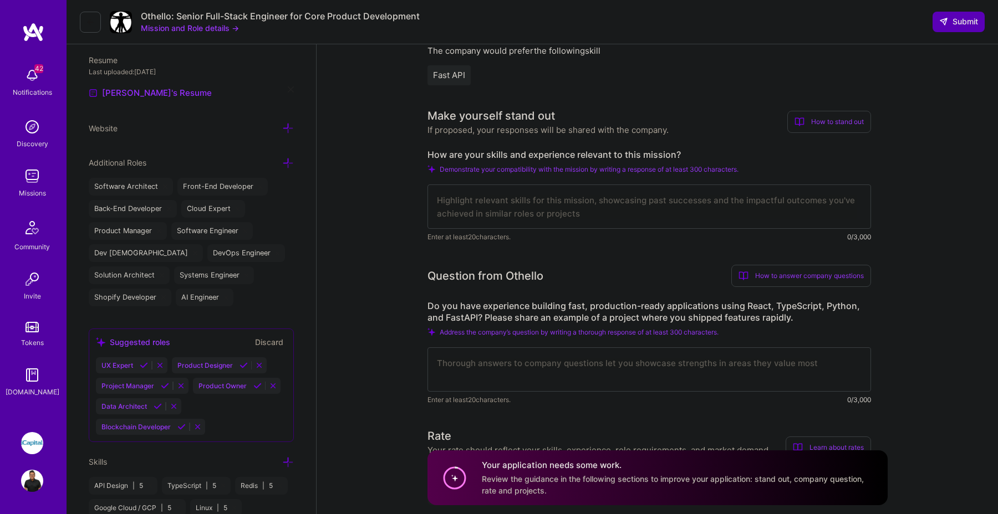
scroll to position [1, 0]
drag, startPoint x: 685, startPoint y: 151, endPoint x: 491, endPoint y: 142, distance: 194.2
click at [491, 142] on div "Make yourself stand out If proposed, your responses will be shared with the com…" at bounding box center [649, 175] width 444 height 135
copy label "How are your skills and experience relevant to this mission?"
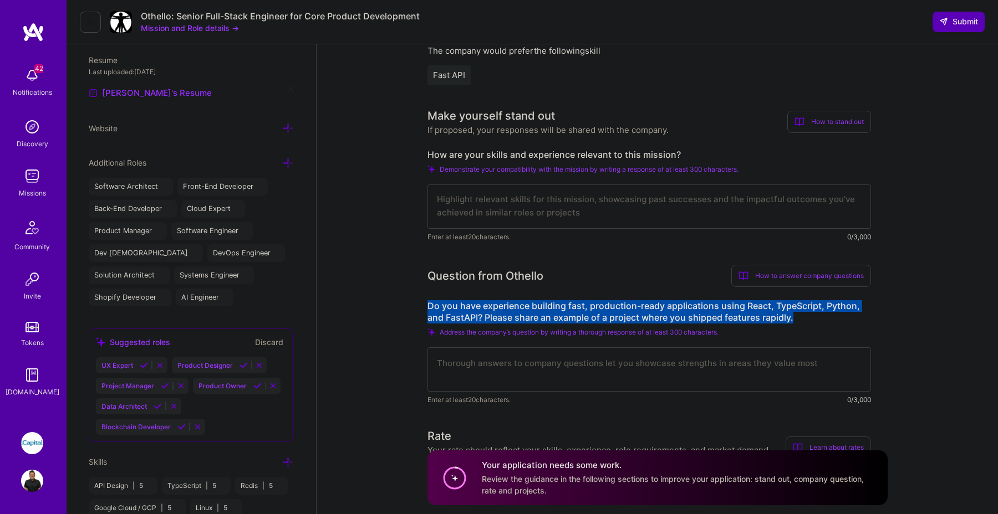
drag, startPoint x: 425, startPoint y: 305, endPoint x: 802, endPoint y: 319, distance: 376.7
copy label "Do you have experience building fast, production-ready applications using React…"
click at [503, 206] on textarea at bounding box center [649, 207] width 444 height 44
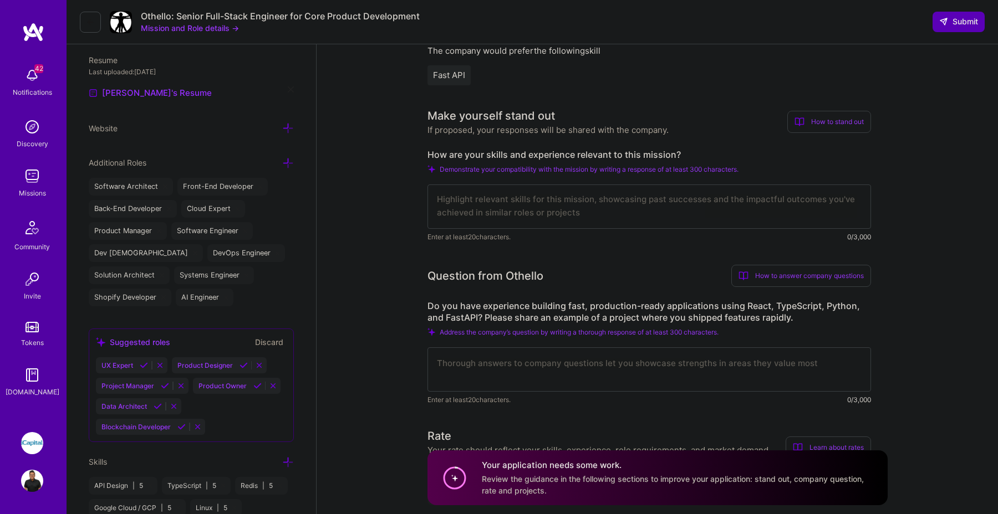
scroll to position [0, 0]
paste textarea "I bring over a decade of experience building production-grade fullstack applica…"
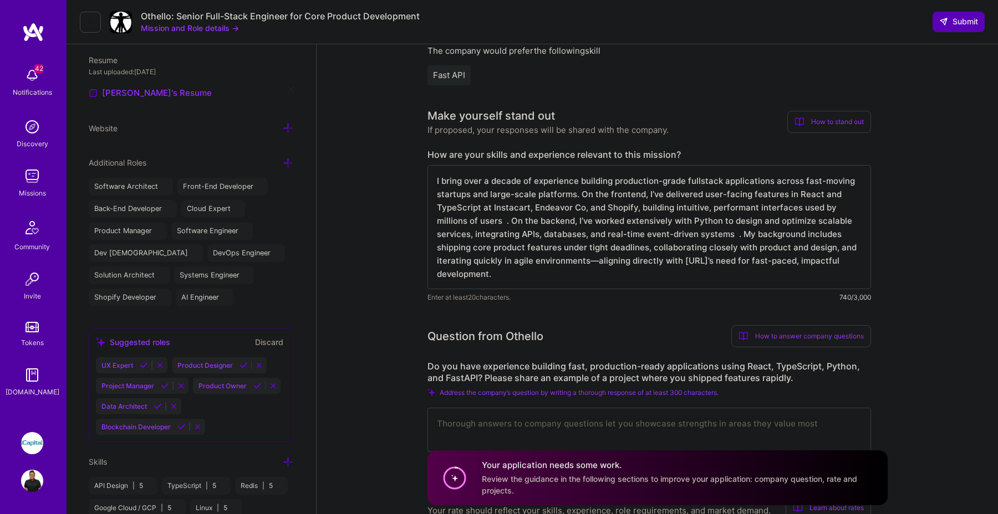
click at [516, 223] on textarea "I bring over a decade of experience building production-grade fullstack applica…" at bounding box center [649, 227] width 444 height 124
click at [744, 235] on textarea "I bring over a decade of experience building production-grade fullstack applica…" at bounding box center [649, 227] width 444 height 124
type textarea "I bring over a decade of experience building production-grade fullstack applica…"
click at [498, 427] on textarea at bounding box center [649, 430] width 444 height 44
paste textarea "Yes. At Wish.com, I built and maintained backend systems in Python using FastAP…"
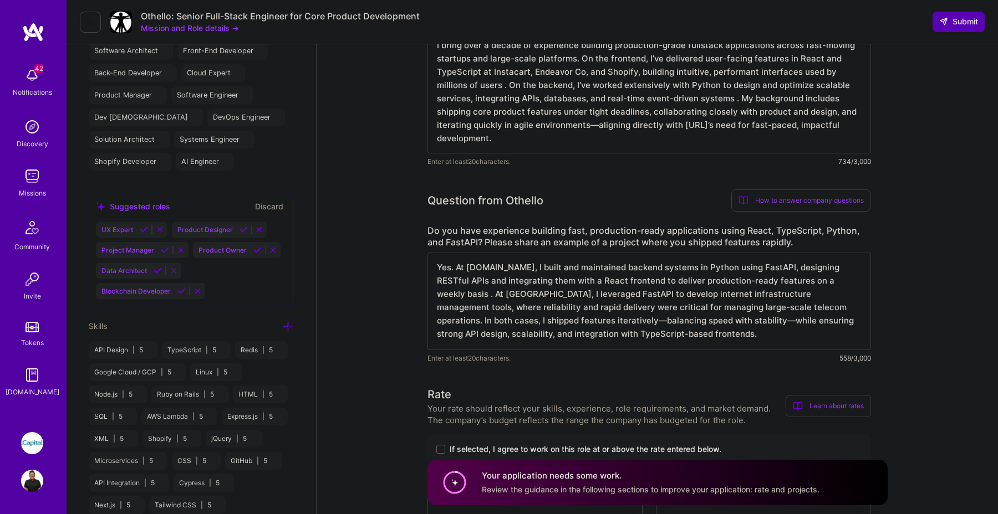
scroll to position [456, 0]
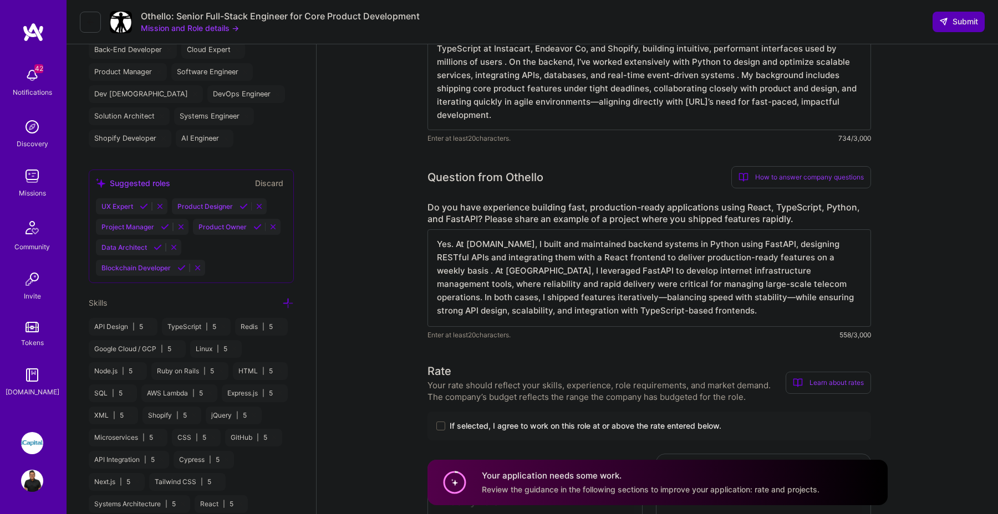
type textarea "Yes. At Wish.com, I built and maintained backend systems in Python using FastAP…"
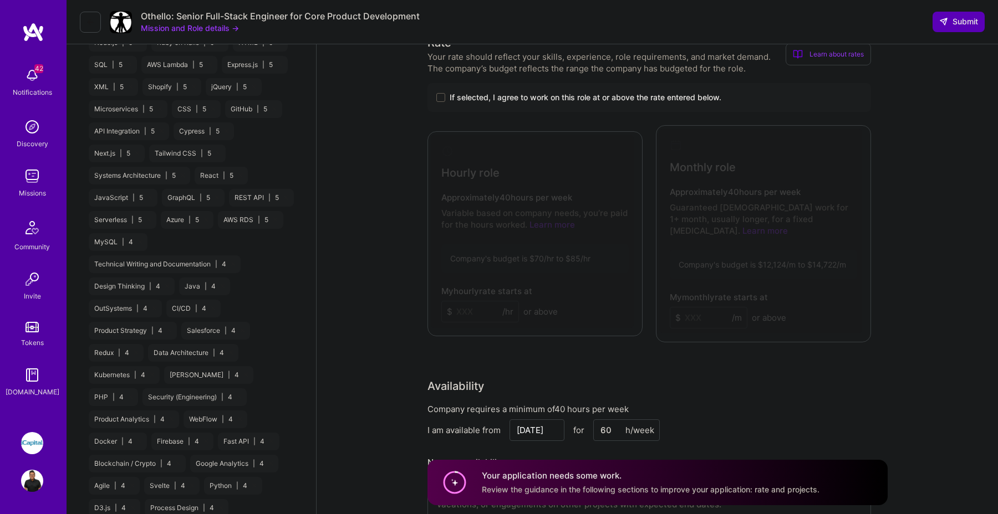
scroll to position [787, 0]
click at [440, 104] on div "If selected, I agree to work on this role at or above the rate entered below." at bounding box center [649, 95] width 444 height 29
click at [440, 98] on span at bounding box center [440, 95] width 9 height 9
click at [0, 0] on input "If selected, I agree to work on this role at or above the rate entered below." at bounding box center [0, 0] width 0 height 0
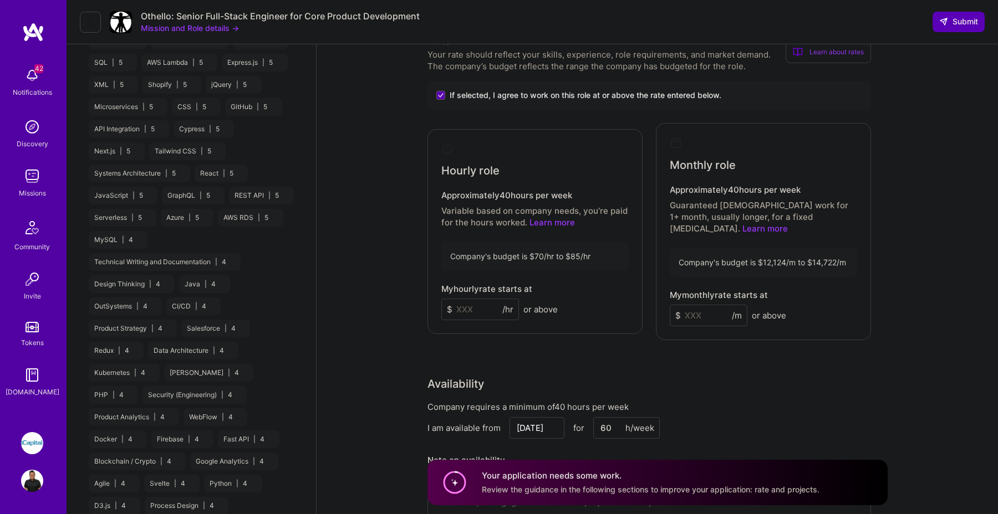
click at [470, 302] on input at bounding box center [480, 310] width 78 height 22
type input "85"
click at [710, 312] on input at bounding box center [709, 316] width 78 height 22
click at [715, 305] on input at bounding box center [709, 316] width 78 height 22
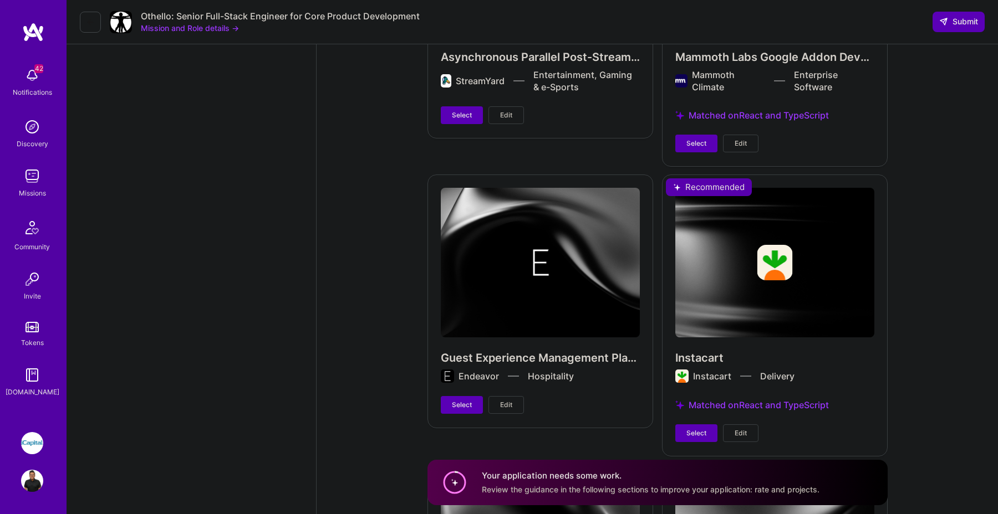
scroll to position [3406, 0]
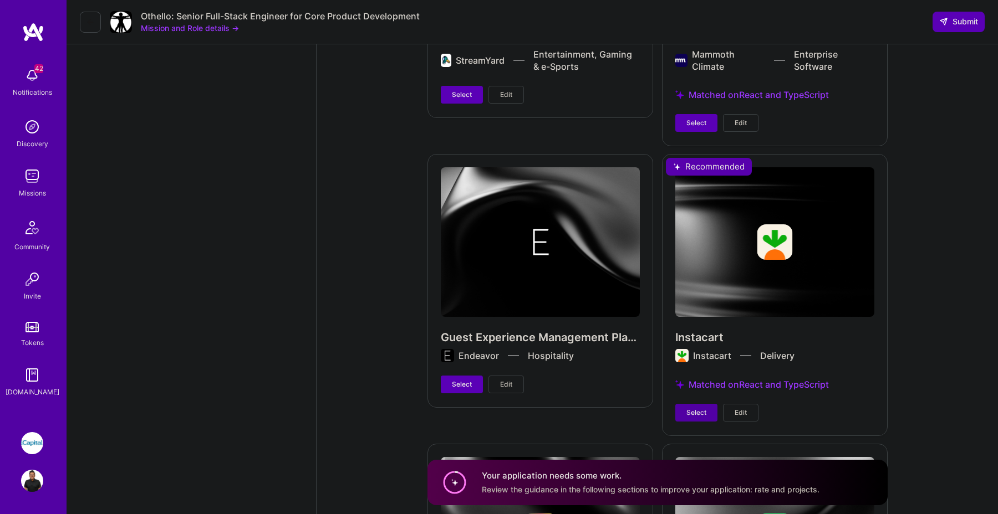
type input "14700"
click at [690, 408] on span "Select" at bounding box center [696, 413] width 20 height 10
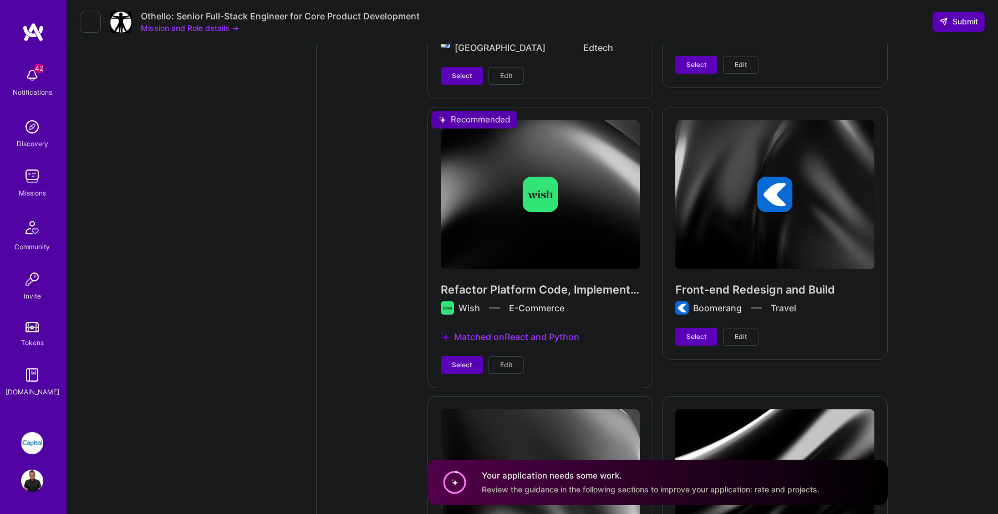
scroll to position [4105, 0]
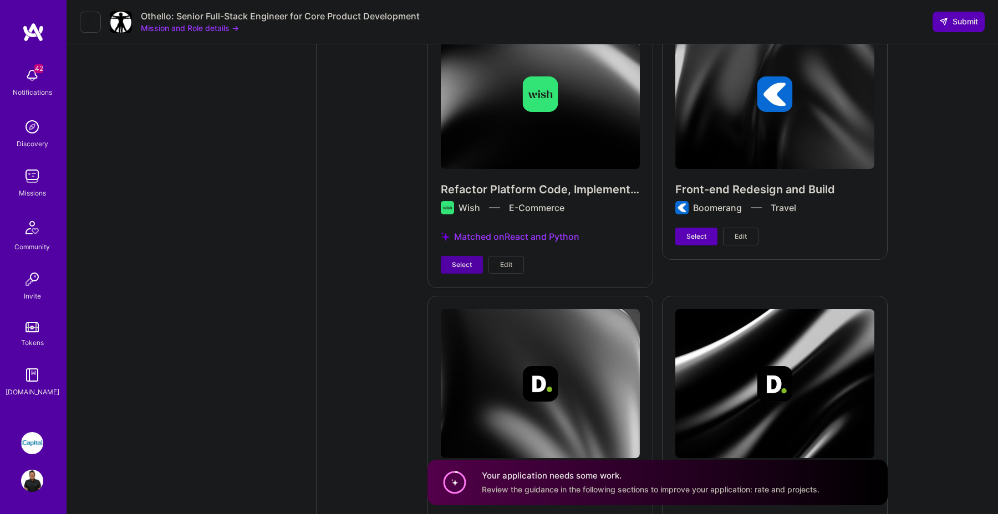
click at [463, 260] on span "Select" at bounding box center [462, 265] width 20 height 10
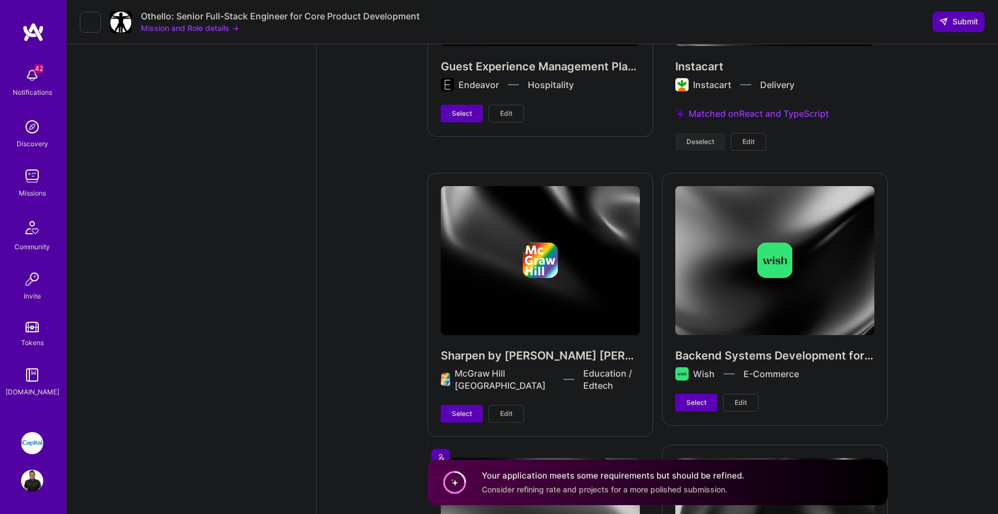
scroll to position [3688, 0]
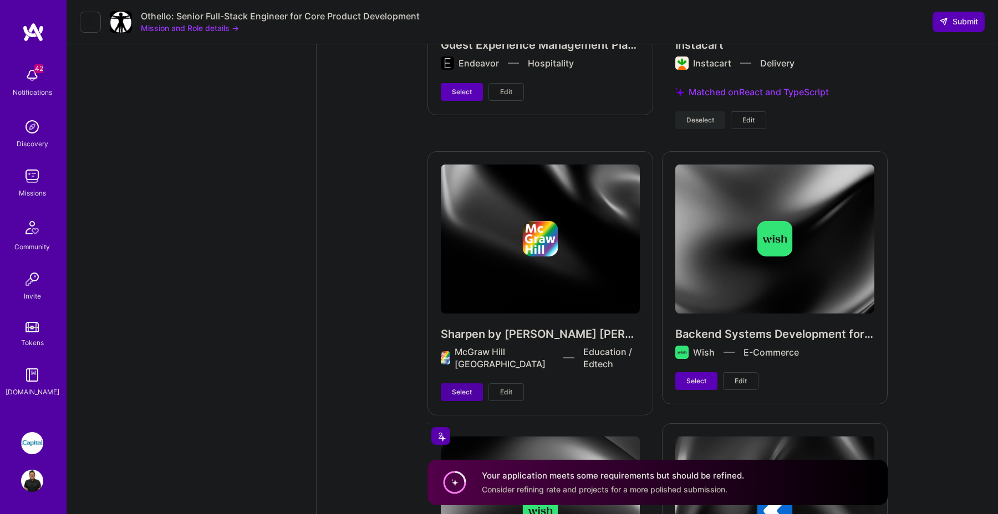
click at [469, 388] on span "Select" at bounding box center [462, 393] width 20 height 10
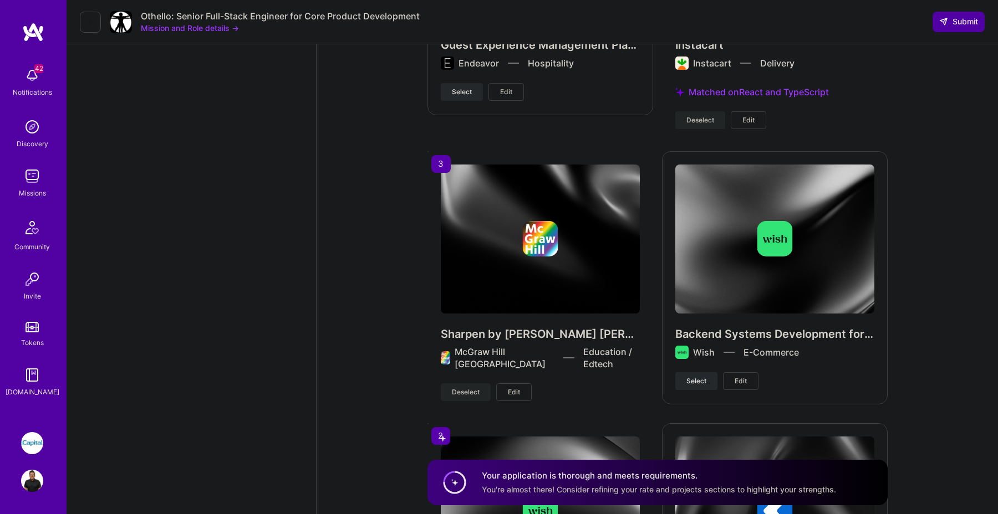
click at [944, 23] on icon at bounding box center [943, 21] width 9 height 9
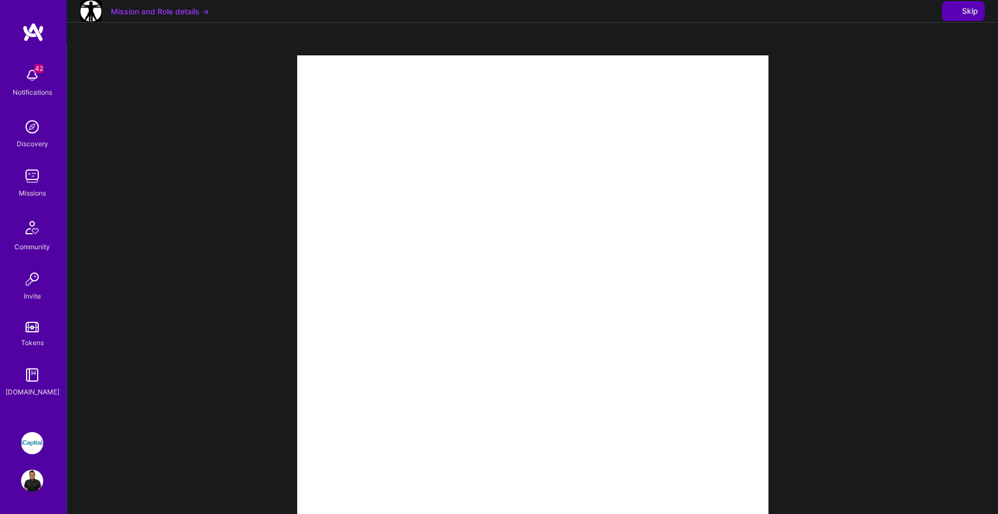
select select "CA"
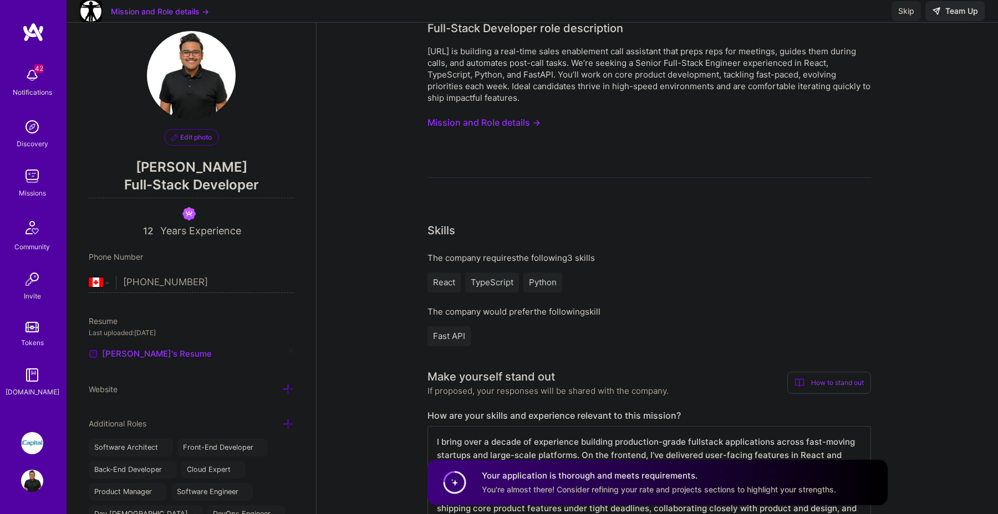
scroll to position [34, 0]
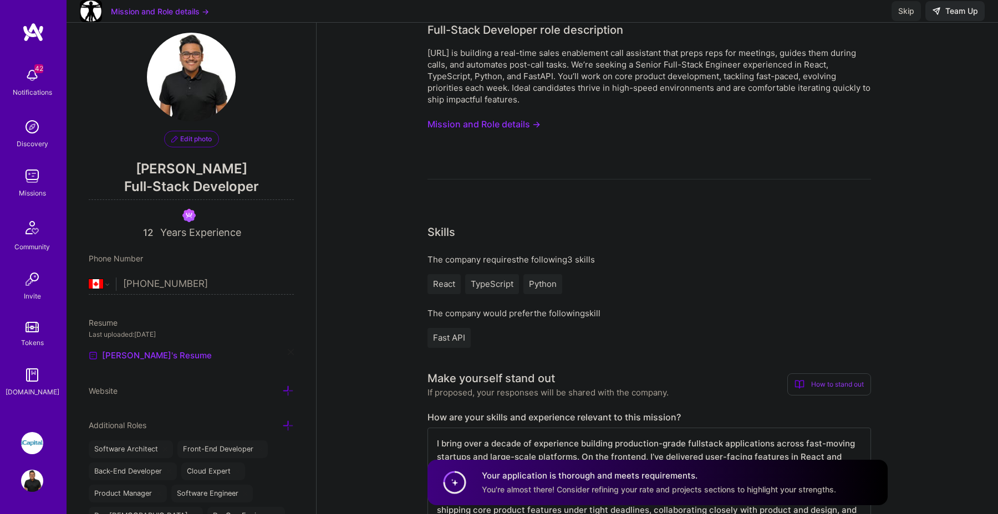
click at [32, 182] on img at bounding box center [32, 176] width 22 height 22
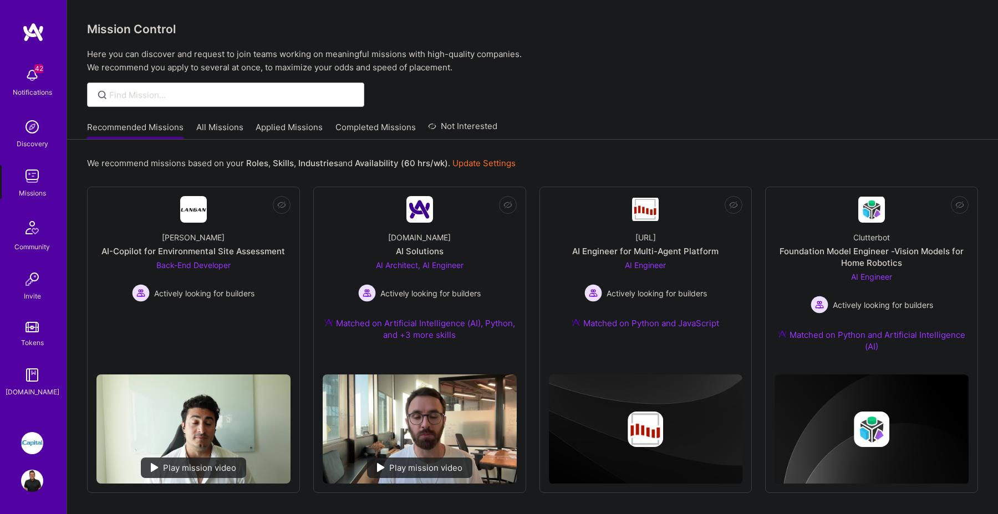
scroll to position [37, 0]
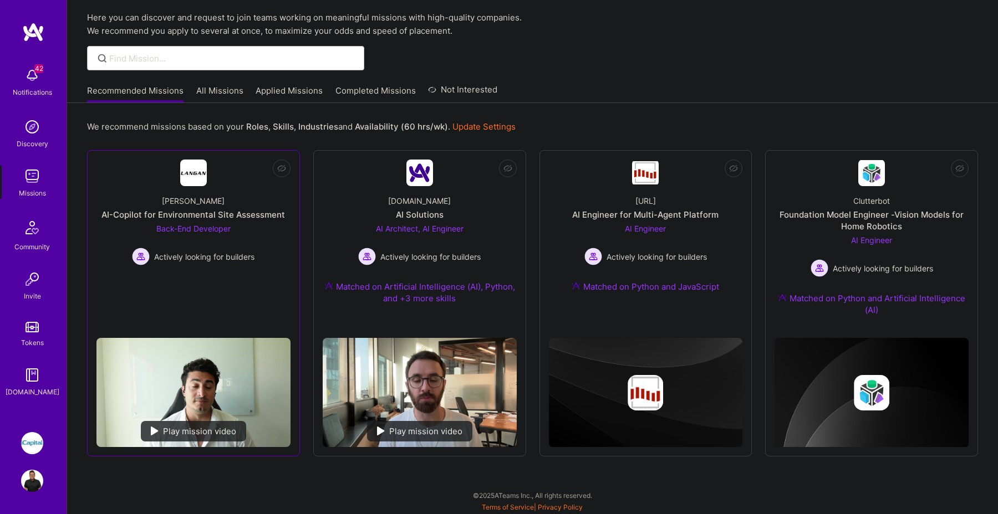
click at [253, 282] on link "Not Interested Langan AI-Copilot for Environmental Site Assessment Back-End Dev…" at bounding box center [193, 245] width 194 height 170
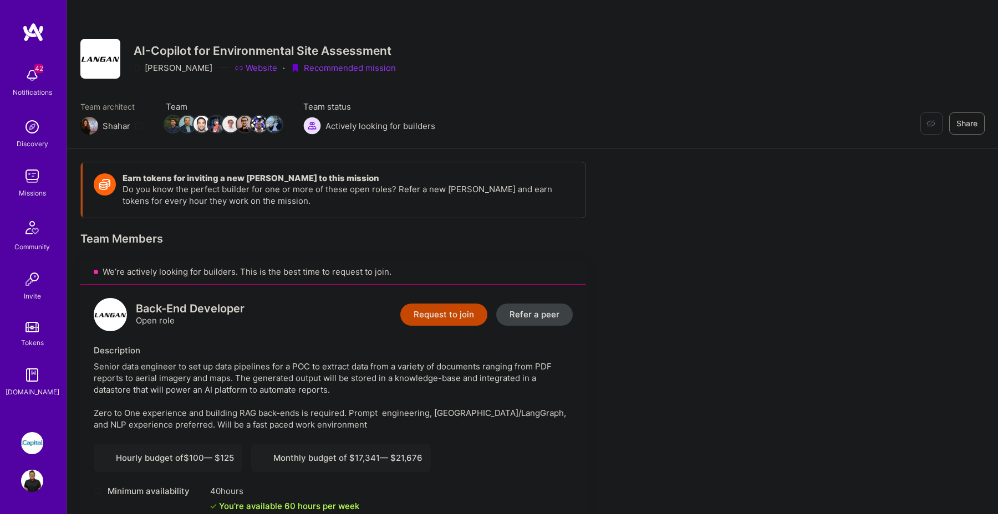
click at [465, 317] on button "Request to join" at bounding box center [443, 315] width 87 height 22
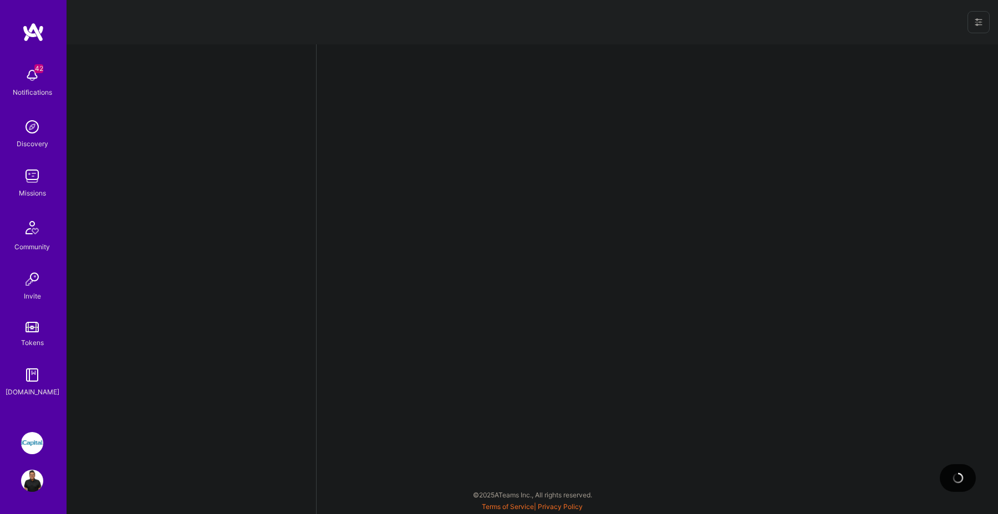
select select "CA"
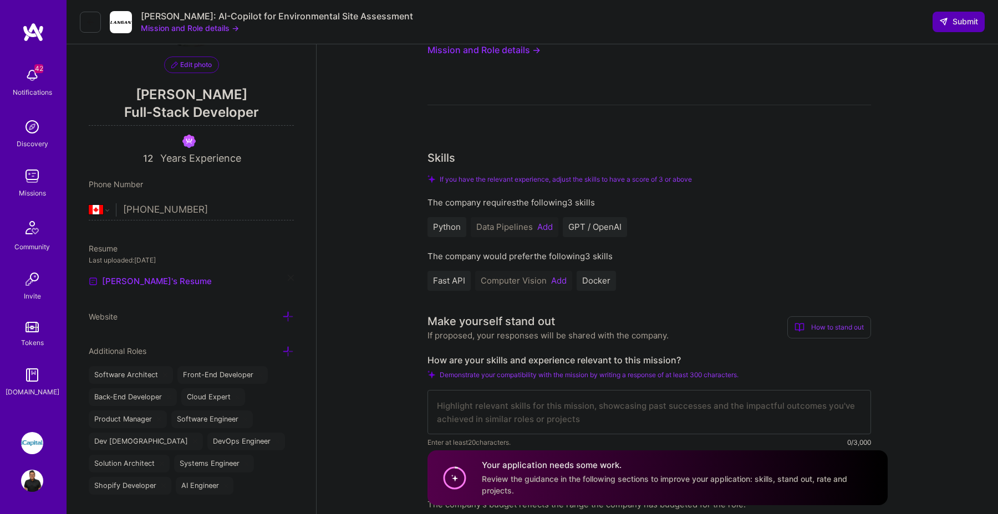
scroll to position [144, 0]
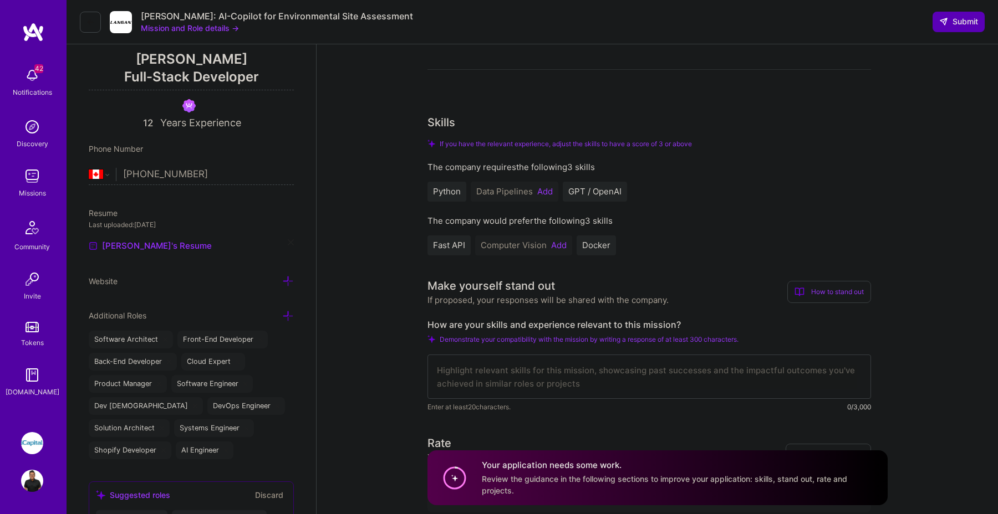
click at [560, 239] on div "Computer Vision Add" at bounding box center [523, 246] width 97 height 20
click at [557, 244] on button "Add" at bounding box center [559, 245] width 16 height 9
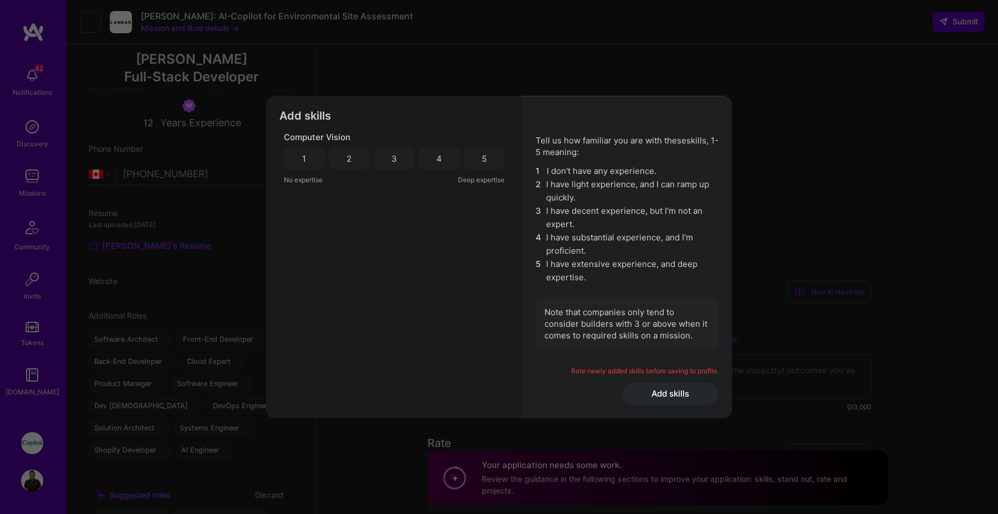
click at [402, 159] on div "3" at bounding box center [394, 158] width 40 height 22
click at [665, 389] on button "Add skills" at bounding box center [670, 394] width 96 height 22
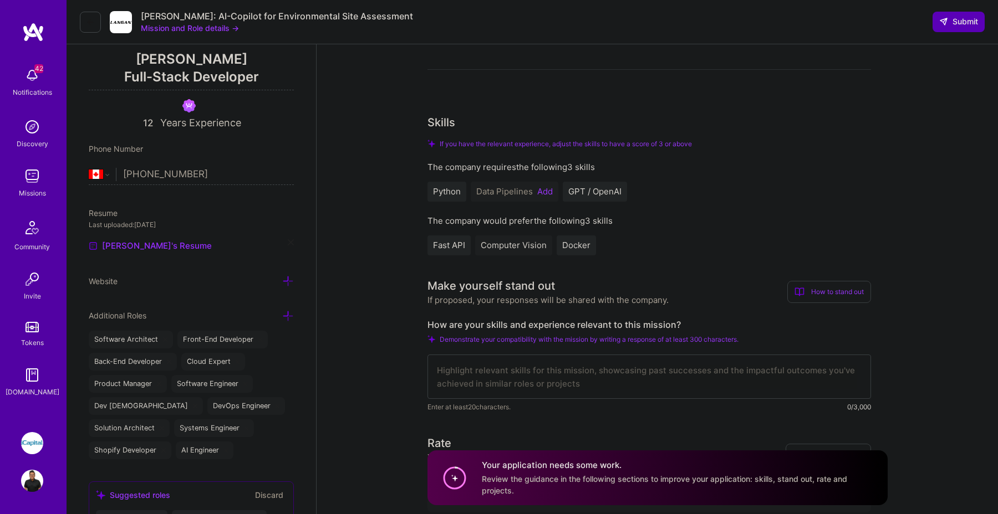
click at [537, 187] on button "Add" at bounding box center [545, 191] width 16 height 9
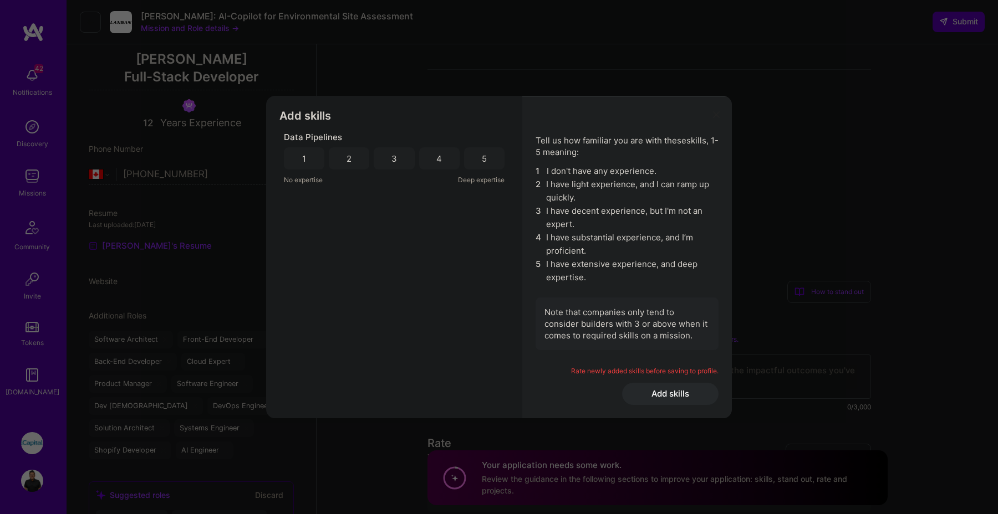
click at [447, 161] on div "4" at bounding box center [439, 158] width 40 height 22
click at [654, 385] on button "Add skills" at bounding box center [670, 394] width 96 height 22
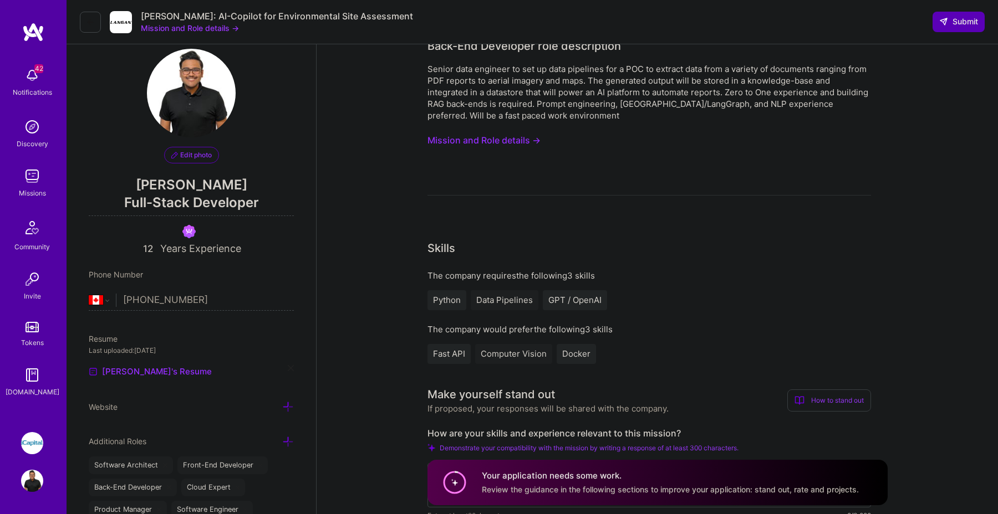
scroll to position [0, 0]
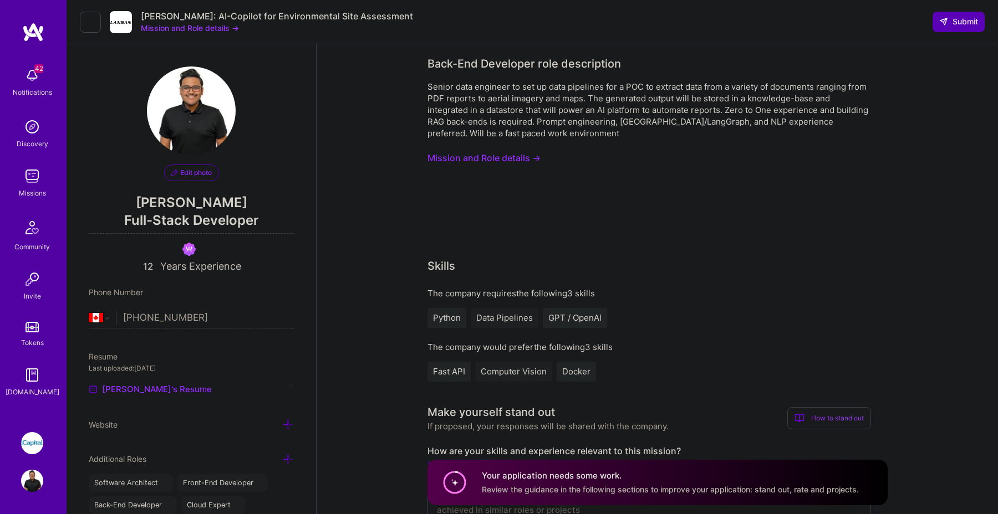
click at [509, 156] on button "Mission and Role details →" at bounding box center [483, 158] width 113 height 21
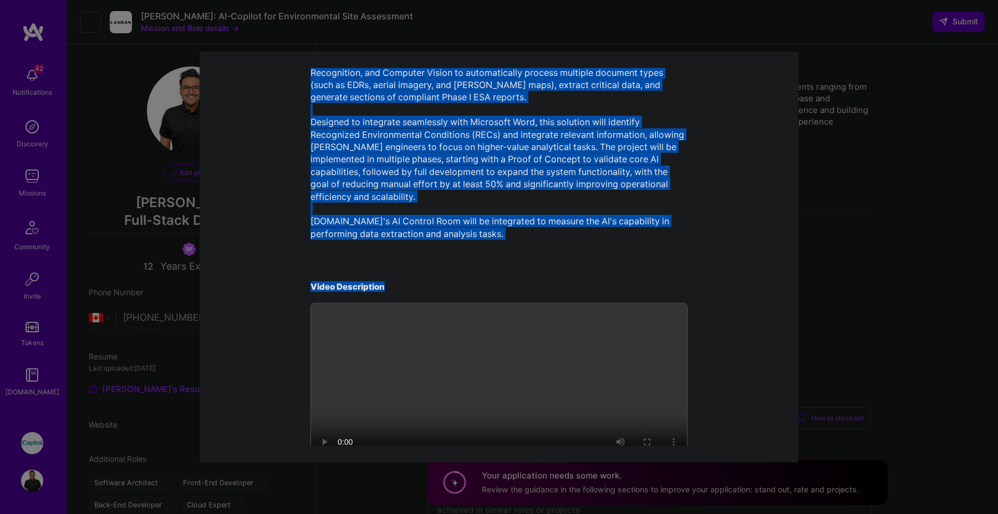
scroll to position [351, 0]
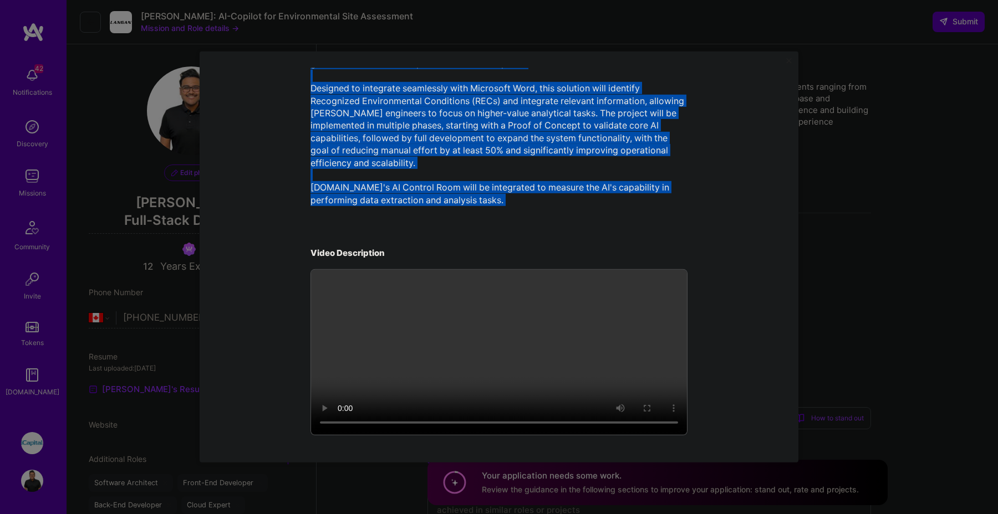
drag, startPoint x: 380, startPoint y: 84, endPoint x: 610, endPoint y: 244, distance: 279.9
click at [610, 244] on div "Mission Description and Role Details Back-End Developer role description Senior…" at bounding box center [498, 82] width 377 height 712
copy div "Mission Description and Role Details Back-End Developer role description Senior…"
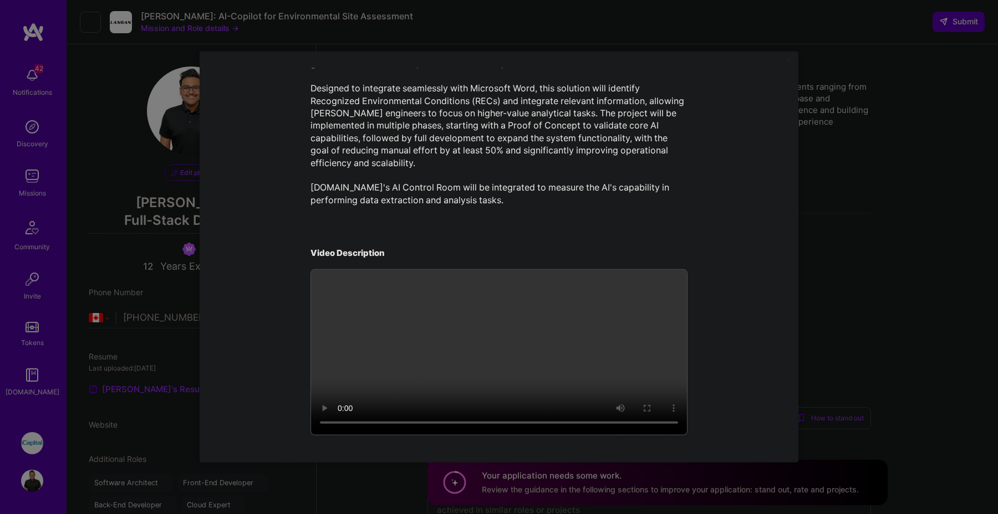
click at [934, 270] on div "Mission Description and Role Details Back-End Developer role description Senior…" at bounding box center [499, 257] width 998 height 514
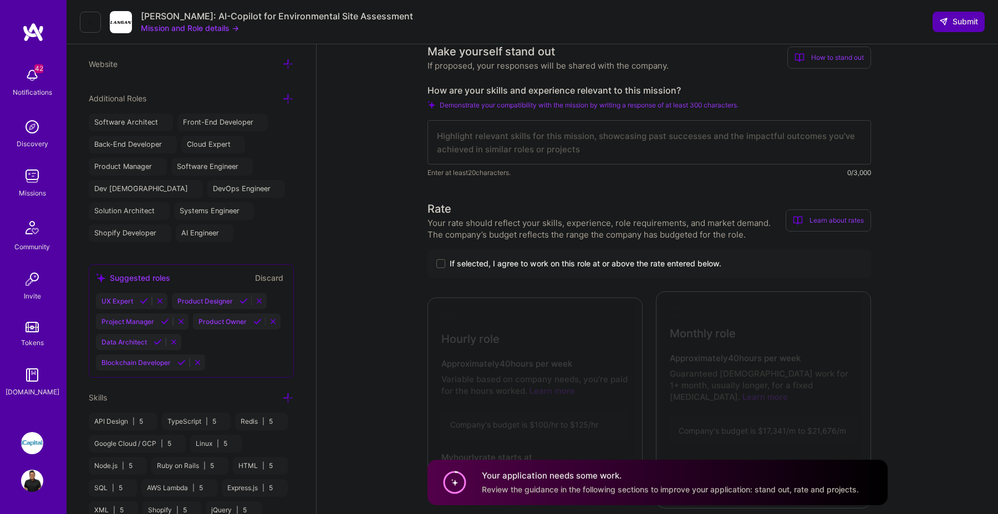
scroll to position [337, 0]
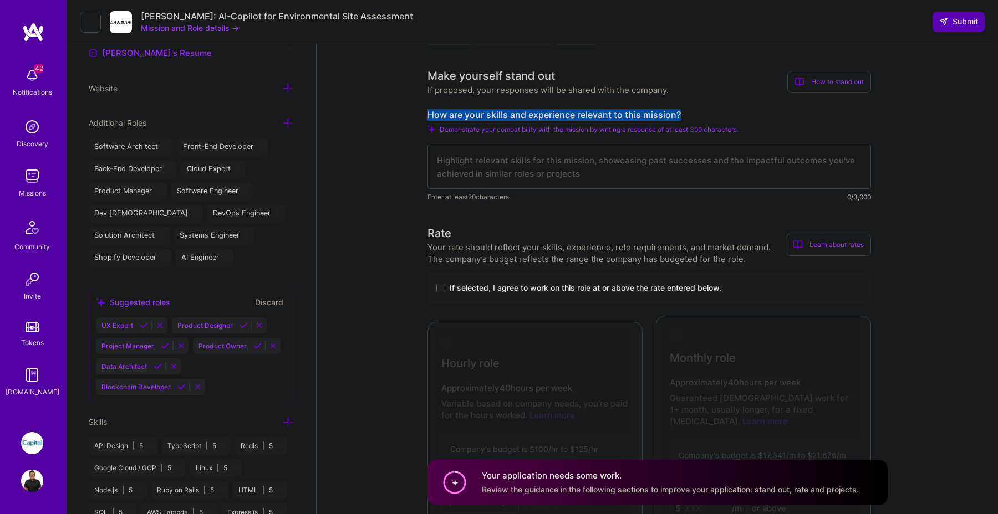
drag, startPoint x: 426, startPoint y: 114, endPoint x: 685, endPoint y: 113, distance: 258.9
copy label "How are your skills and experience relevant to this mission?"
click at [640, 288] on span "If selected, I agree to work on this role at or above the rate entered below." at bounding box center [586, 288] width 272 height 11
click at [0, 0] on input "If selected, I agree to work on this role at or above the rate entered below." at bounding box center [0, 0] width 0 height 0
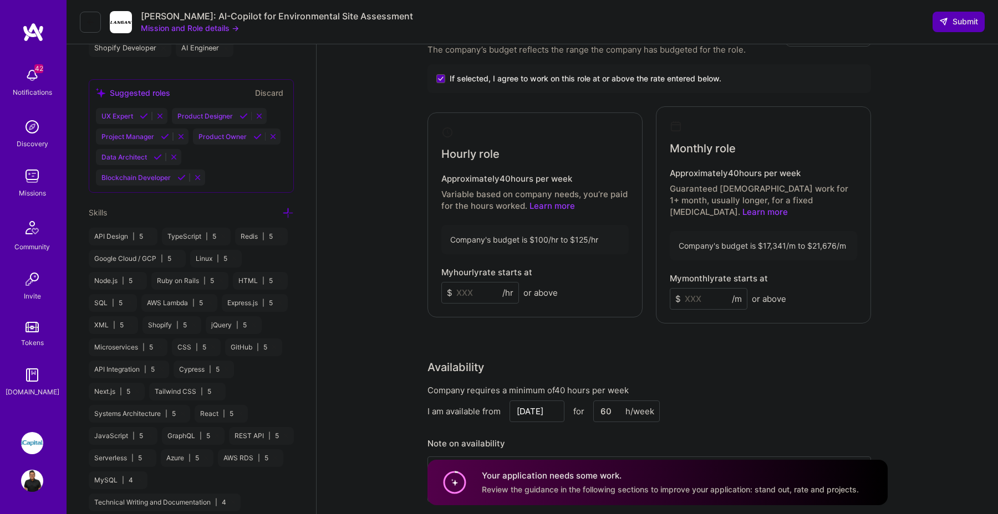
scroll to position [551, 0]
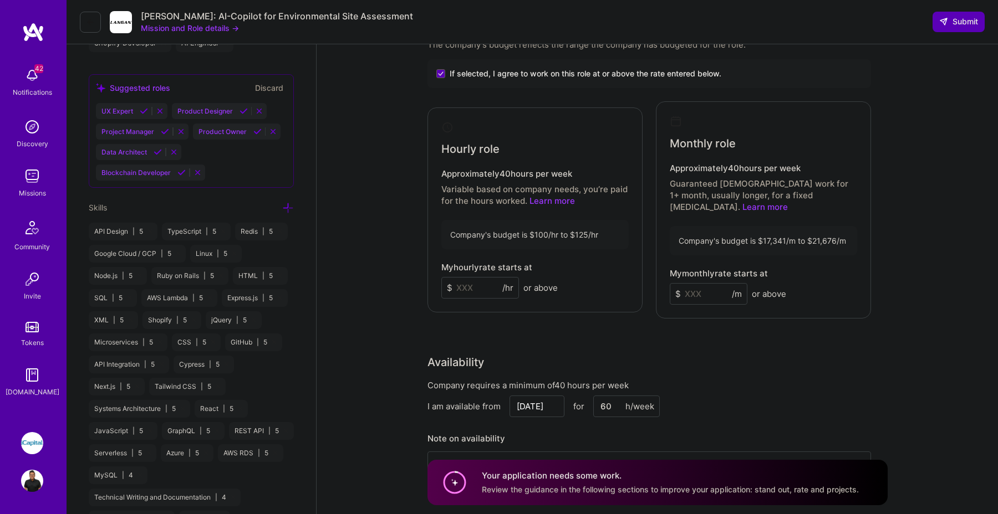
click at [488, 286] on input at bounding box center [480, 288] width 78 height 22
type input "115"
click at [717, 292] on input at bounding box center [709, 294] width 78 height 22
type input "20500"
click at [774, 354] on div "Availability" at bounding box center [649, 362] width 444 height 17
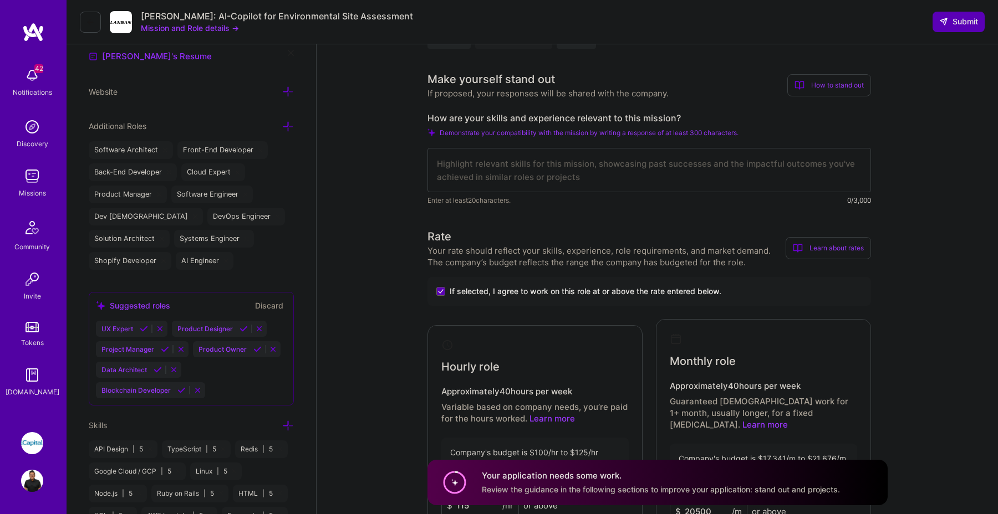
scroll to position [328, 0]
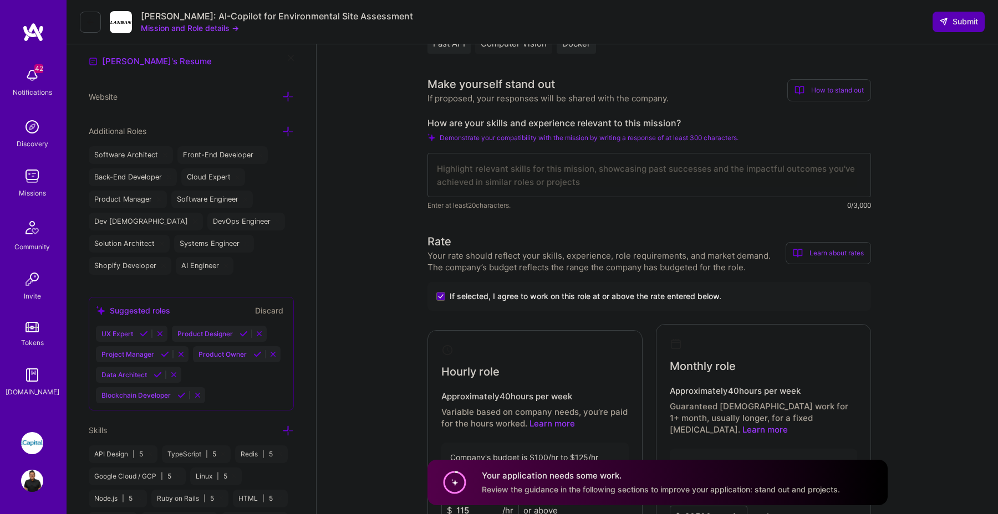
click at [559, 175] on textarea at bounding box center [649, 175] width 444 height 44
paste textarea "I bring over a decade of experience designing and delivering backend and data-d…"
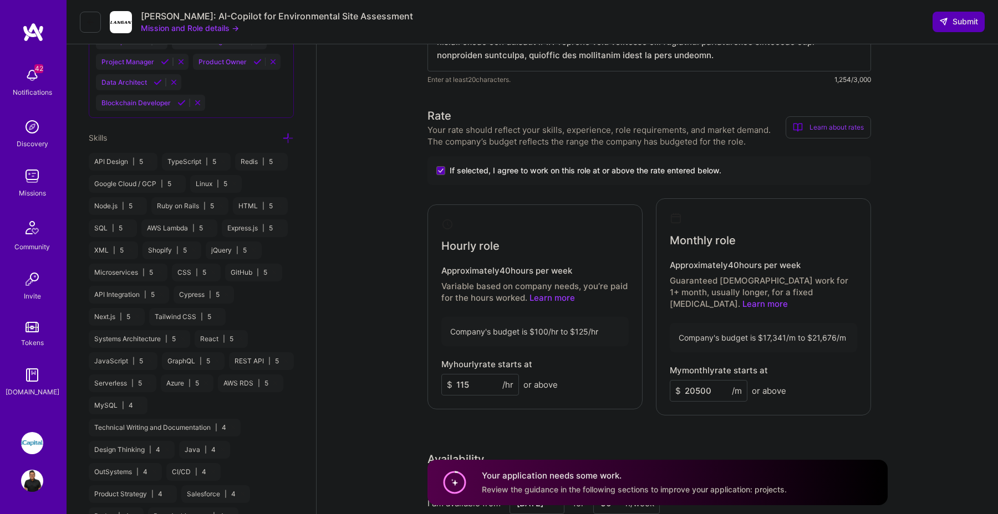
scroll to position [733, 0]
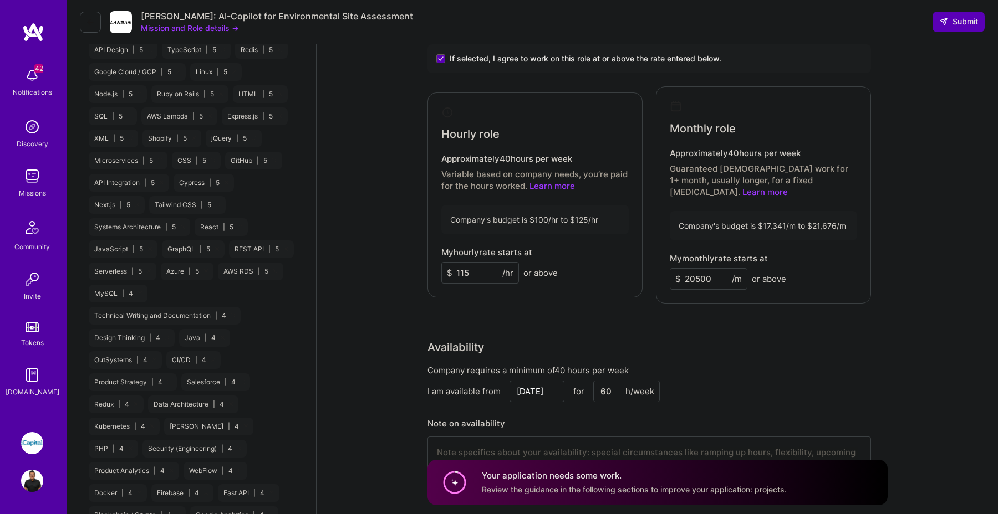
click at [480, 271] on input "115" at bounding box center [480, 273] width 78 height 22
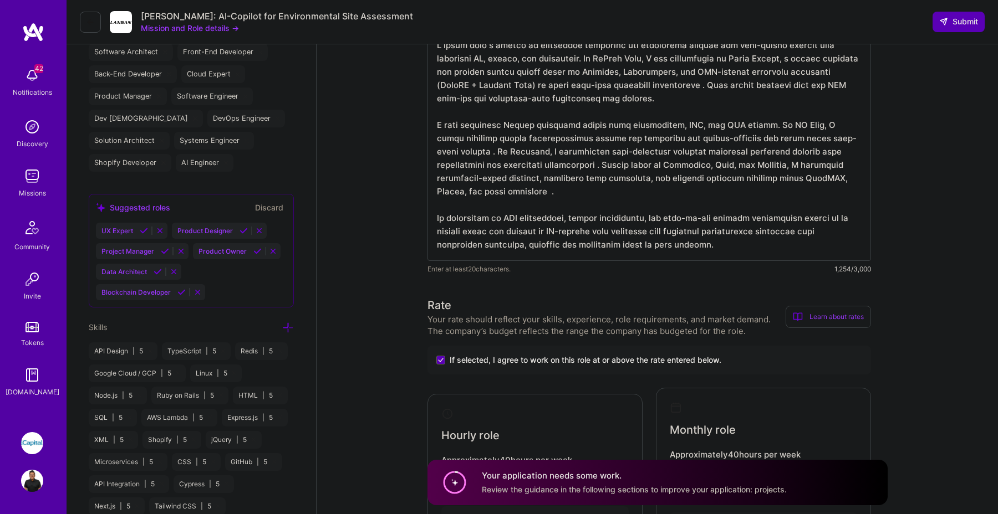
scroll to position [0, 0]
click at [489, 196] on textarea at bounding box center [649, 145] width 444 height 231
click at [441, 152] on textarea at bounding box center [649, 145] width 444 height 231
click at [714, 88] on textarea at bounding box center [649, 145] width 444 height 231
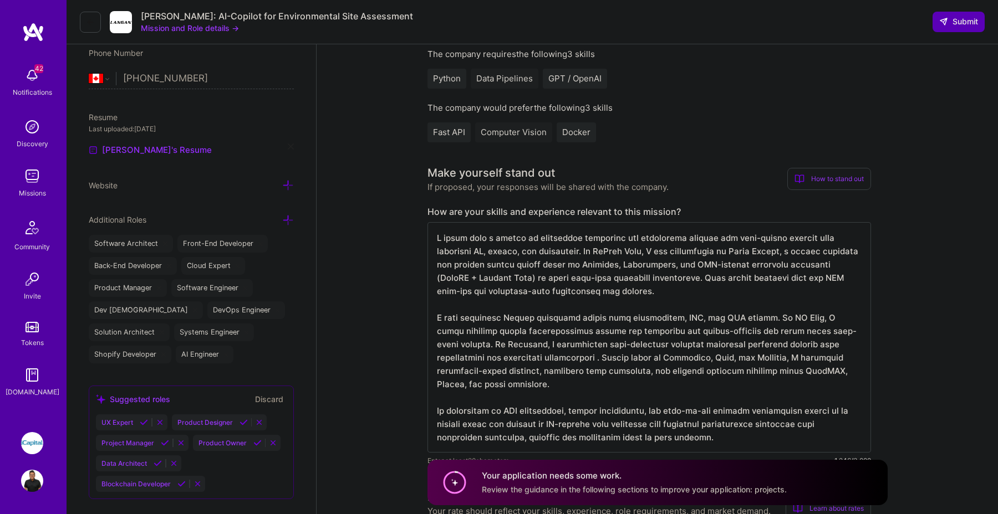
scroll to position [1, 0]
click at [544, 361] on textarea at bounding box center [649, 337] width 444 height 231
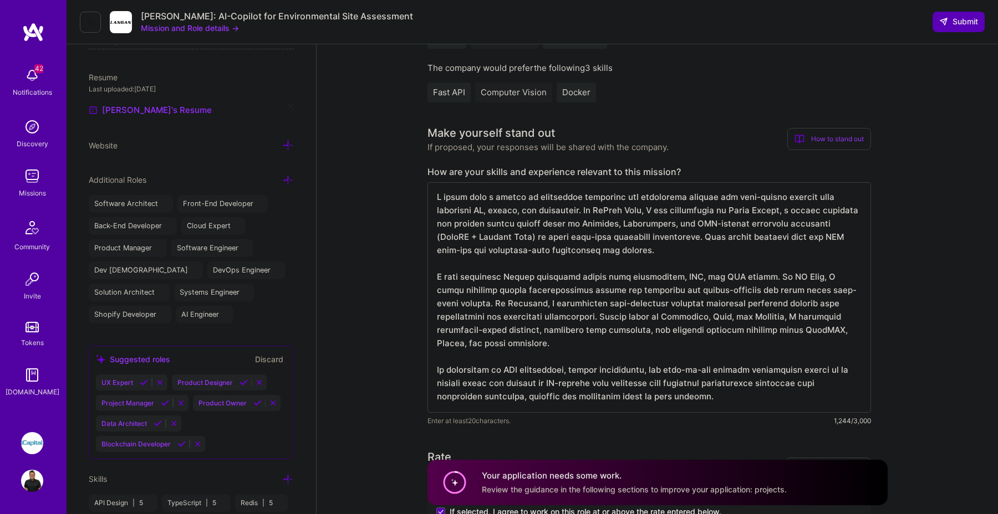
scroll to position [304, 0]
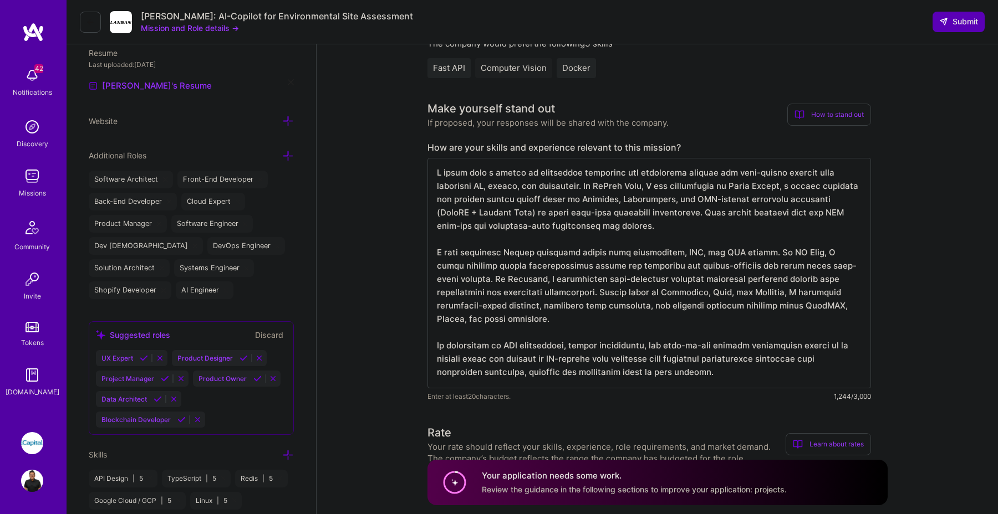
click at [747, 366] on textarea at bounding box center [649, 273] width 444 height 231
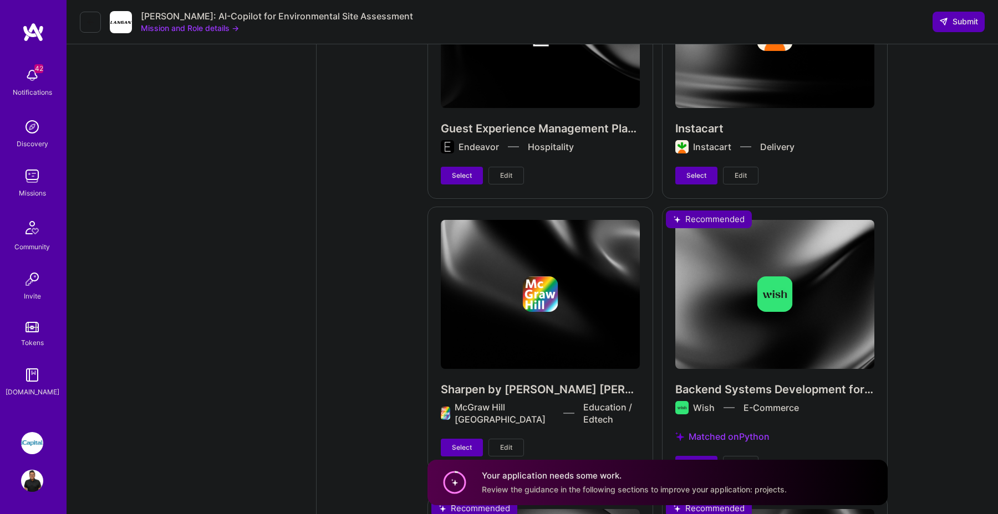
scroll to position [3493, 0]
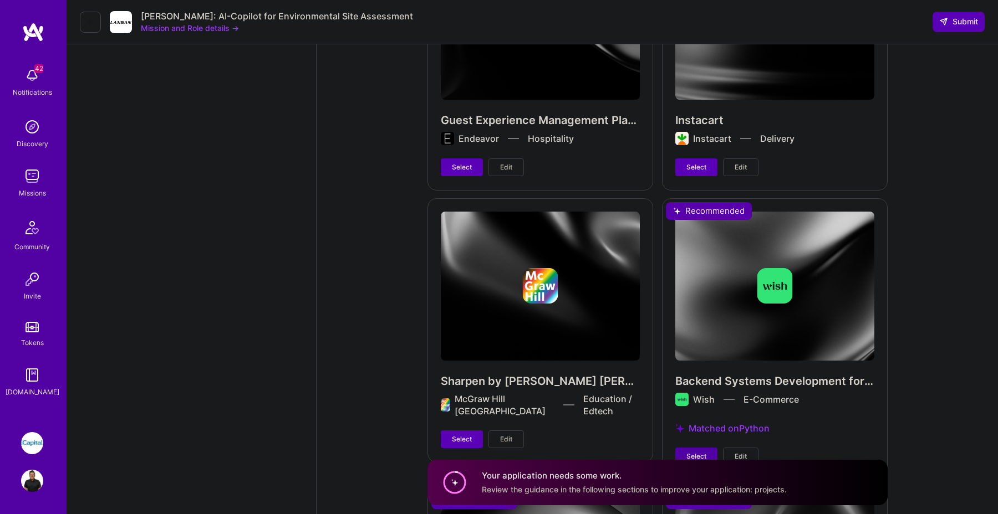
type textarea "I bring over a decade of experience designing and delivering backend and data-d…"
click at [702, 452] on span "Select" at bounding box center [696, 457] width 20 height 10
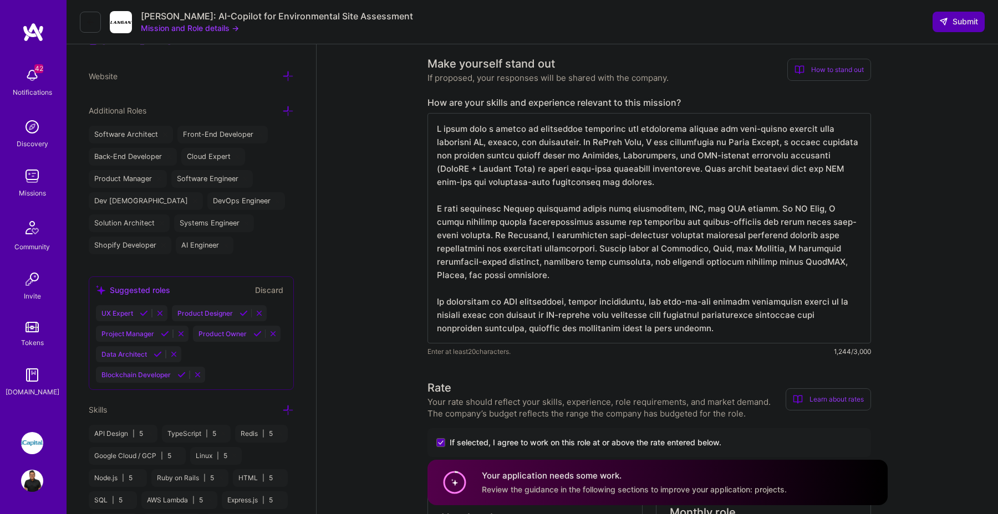
scroll to position [1, 0]
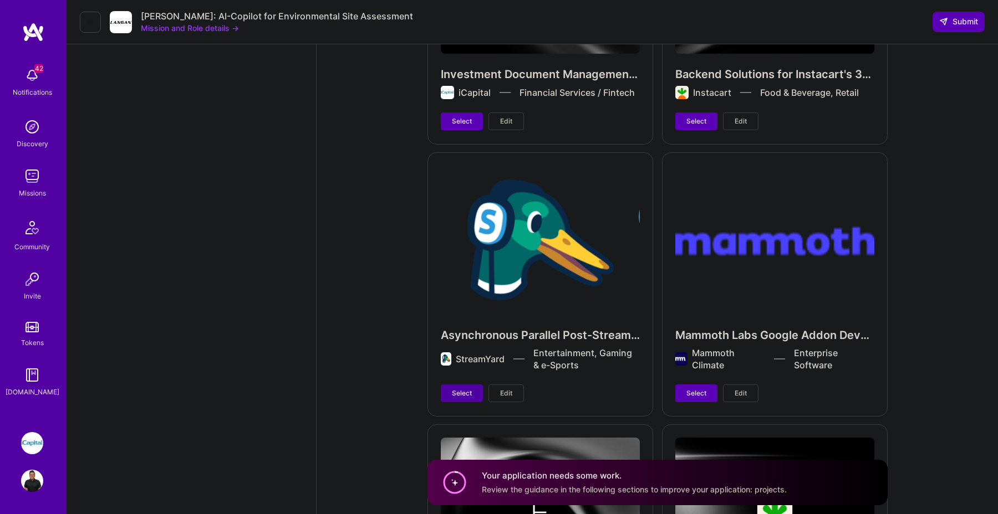
click at [470, 389] on span "Select" at bounding box center [462, 394] width 20 height 10
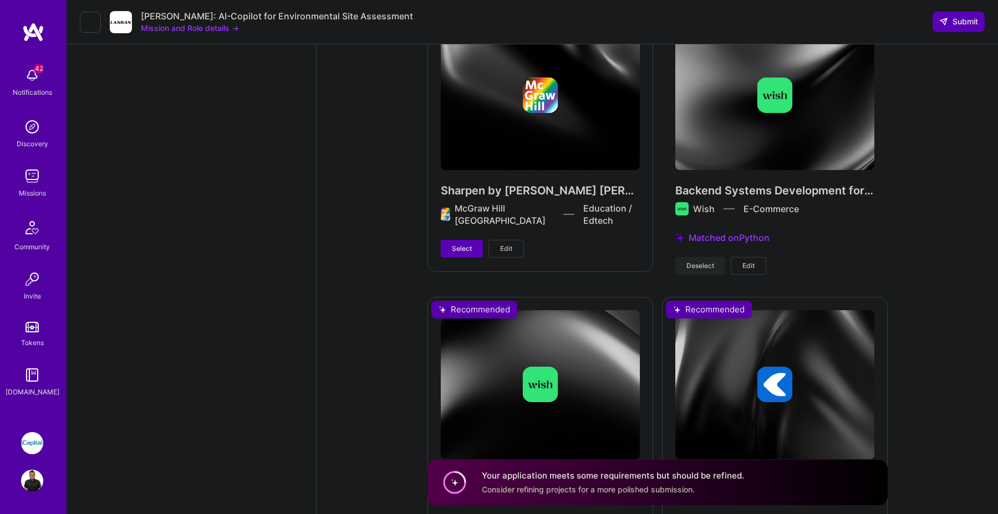
scroll to position [3674, 0]
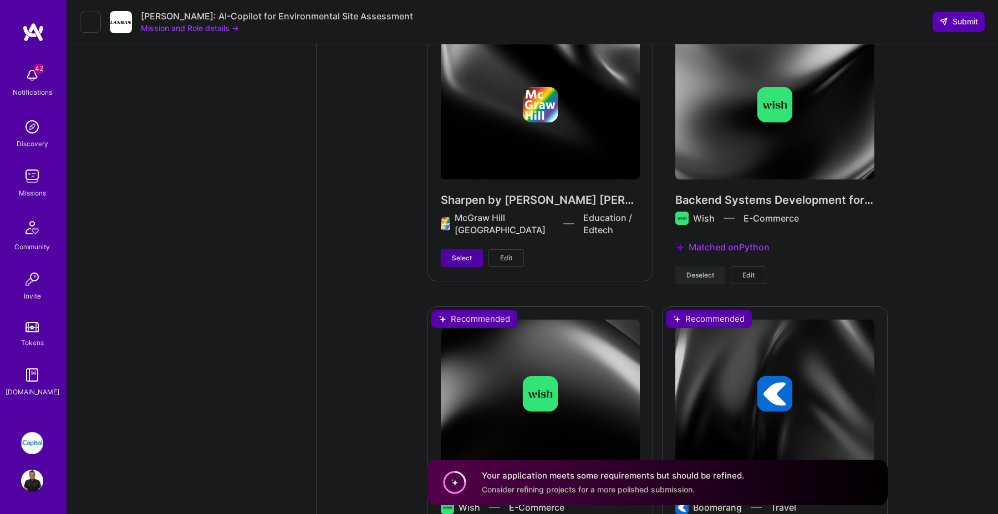
click at [467, 249] on button "Select" at bounding box center [462, 258] width 42 height 18
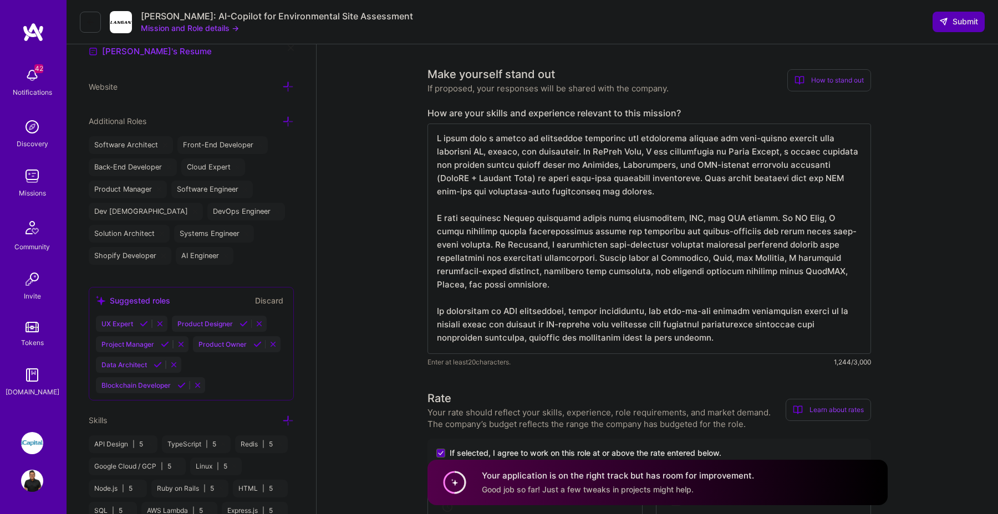
scroll to position [313, 0]
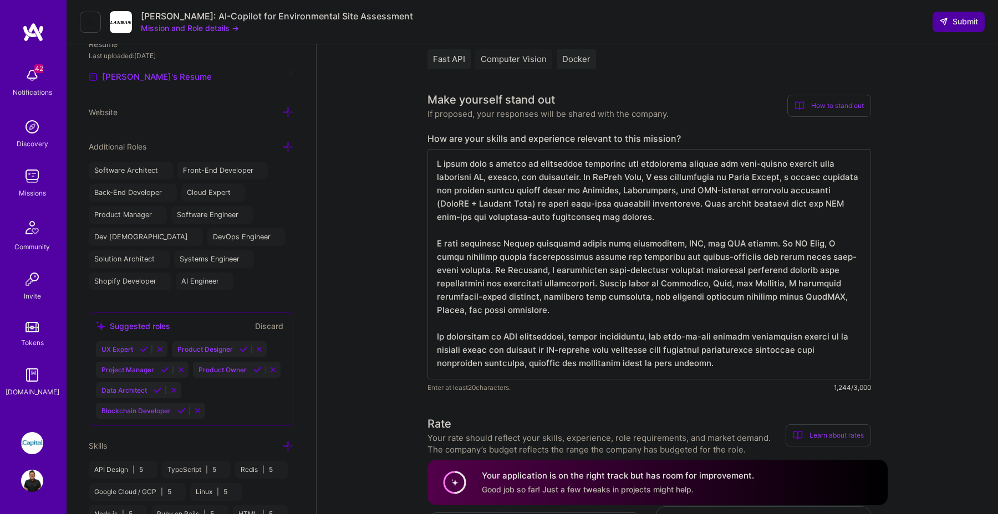
click at [971, 21] on span "Submit" at bounding box center [958, 21] width 39 height 11
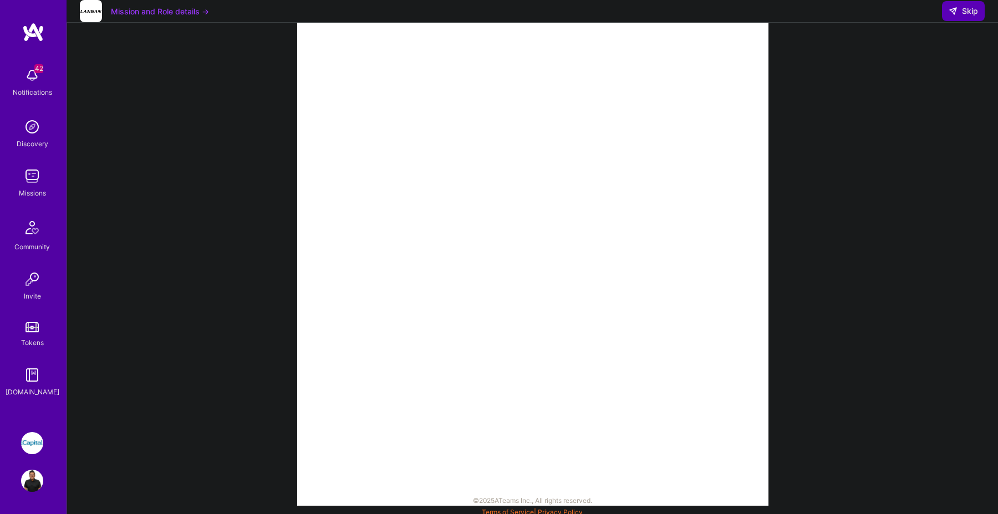
scroll to position [109, 0]
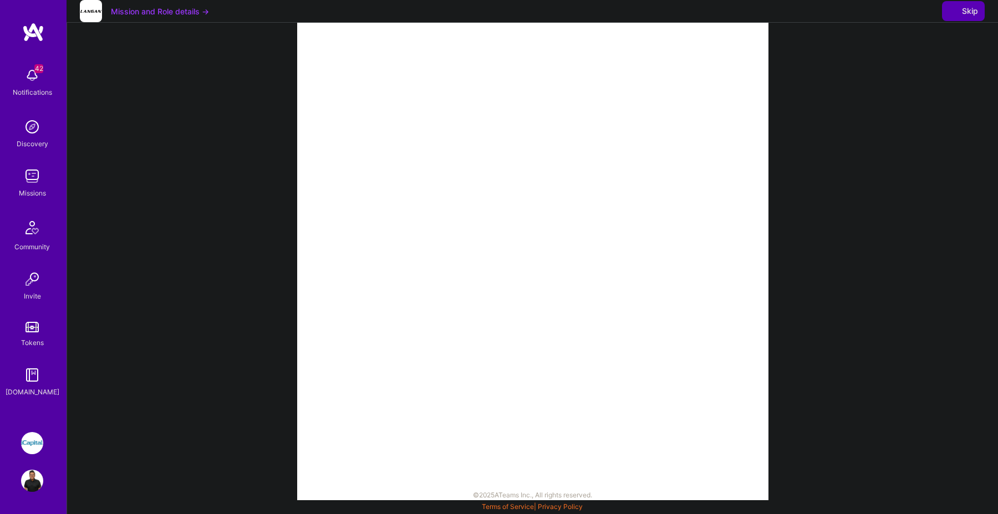
select select "CA"
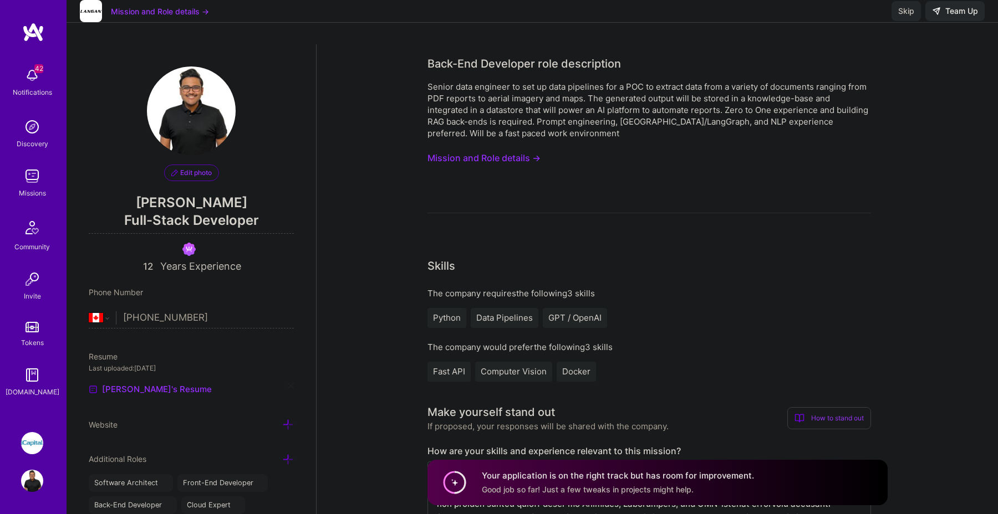
click at [911, 17] on span "Skip" at bounding box center [906, 11] width 16 height 11
click at [19, 175] on link "Missions" at bounding box center [32, 182] width 69 height 34
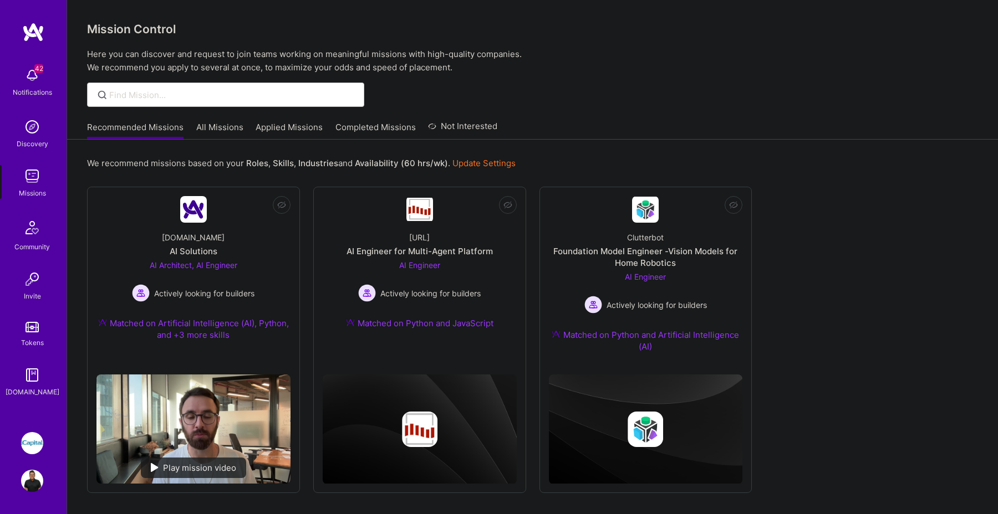
click at [288, 130] on link "Applied Missions" at bounding box center [289, 130] width 67 height 18
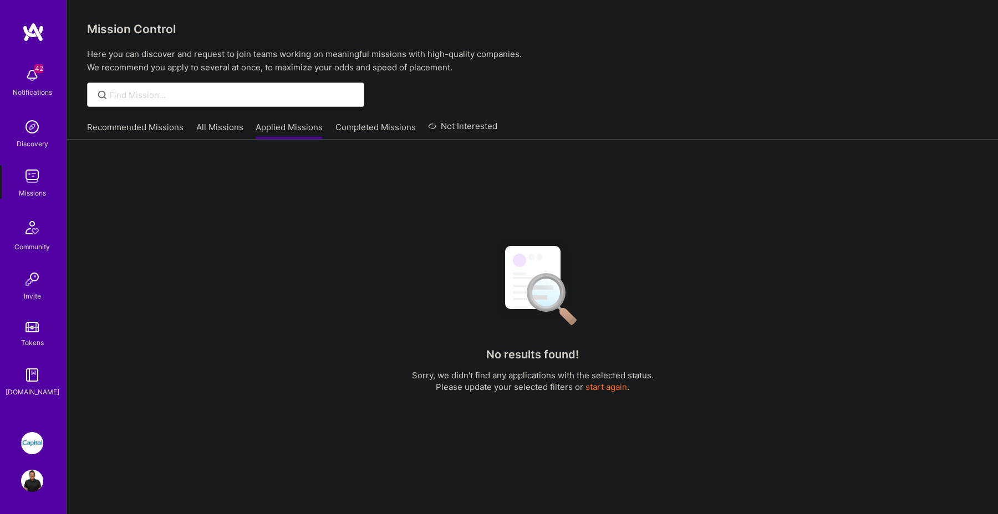
click at [360, 124] on link "Completed Missions" at bounding box center [375, 130] width 80 height 18
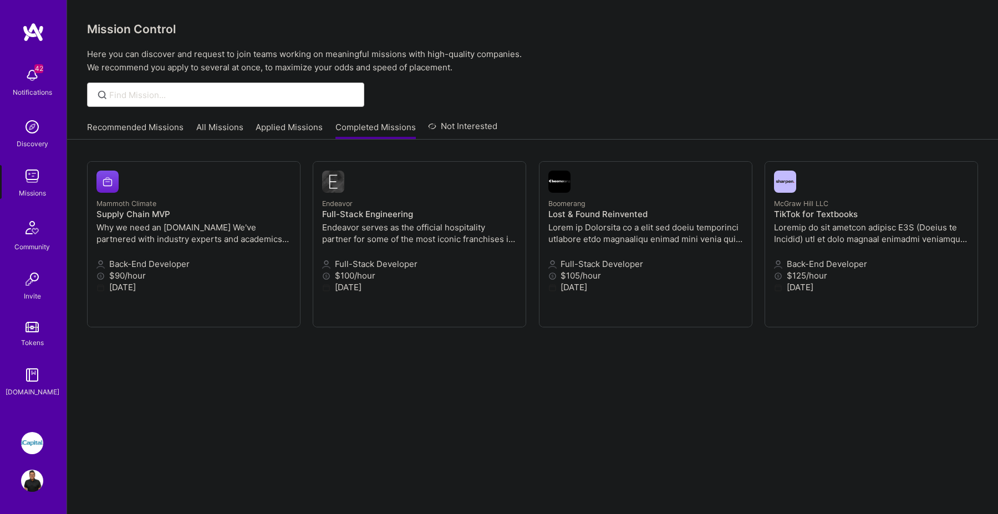
click at [291, 133] on link "Applied Missions" at bounding box center [289, 130] width 67 height 18
